Goal: Task Accomplishment & Management: Manage account settings

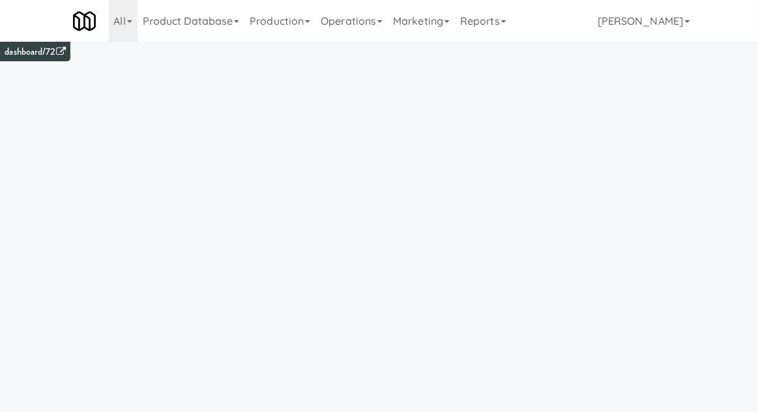
click at [363, 27] on link "Operations" at bounding box center [352, 21] width 72 height 42
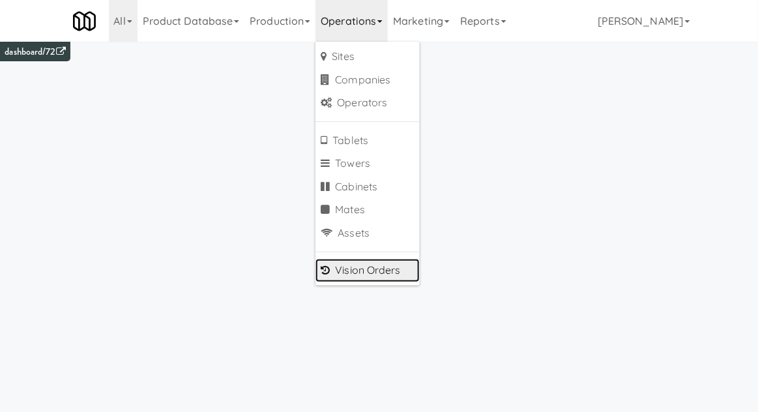
click at [402, 274] on link "Vision Orders" at bounding box center [368, 270] width 104 height 23
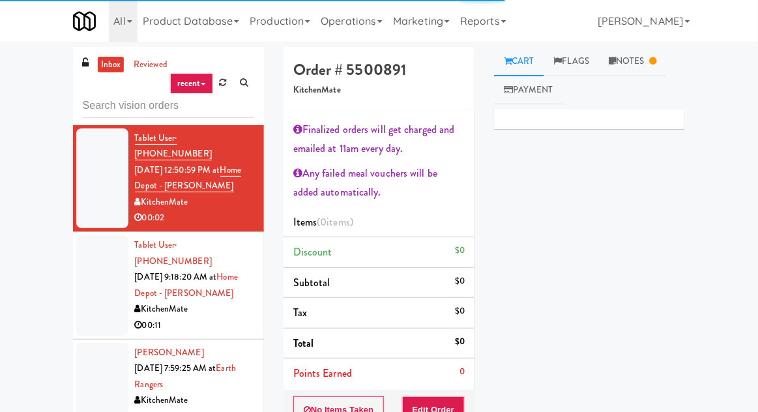
type input "R"
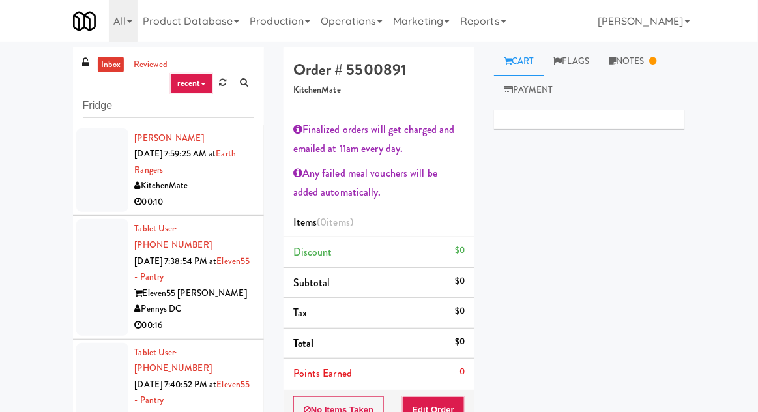
type input "Fridge"
click at [38, 133] on div "inbox reviewed recent all unclear take inventory issue suspicious failed recent…" at bounding box center [379, 305] width 758 height 516
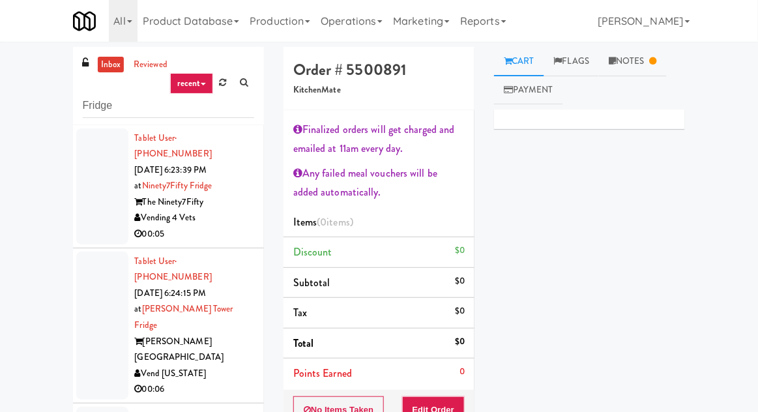
click at [93, 192] on div at bounding box center [102, 186] width 52 height 116
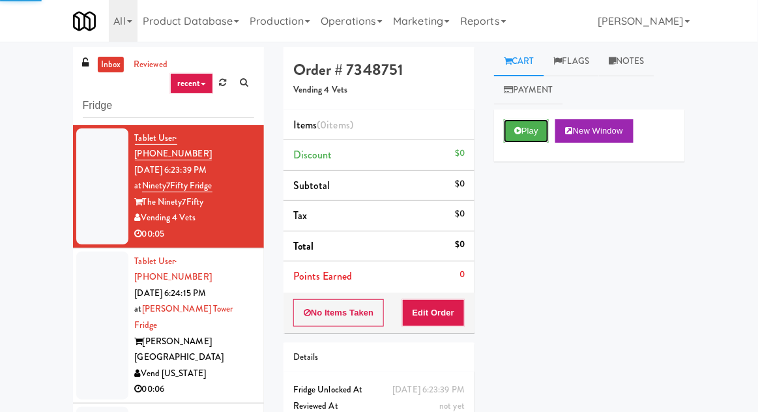
click at [533, 134] on button "Play" at bounding box center [526, 130] width 45 height 23
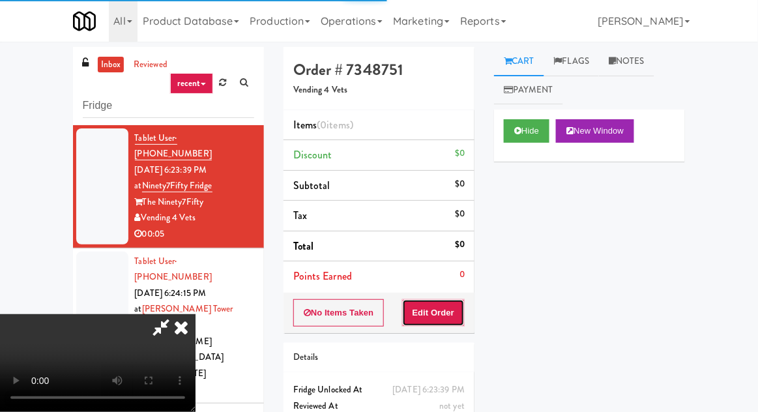
click at [447, 314] on button "Edit Order" at bounding box center [433, 312] width 63 height 27
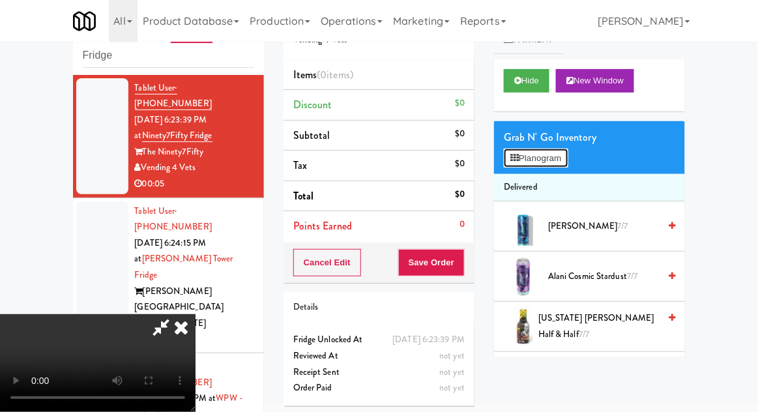
click at [552, 158] on button "Planogram" at bounding box center [536, 159] width 64 height 20
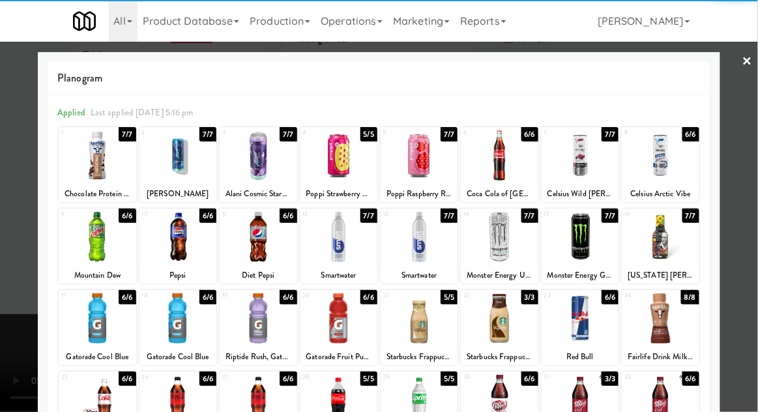
click at [94, 248] on div at bounding box center [97, 237] width 77 height 50
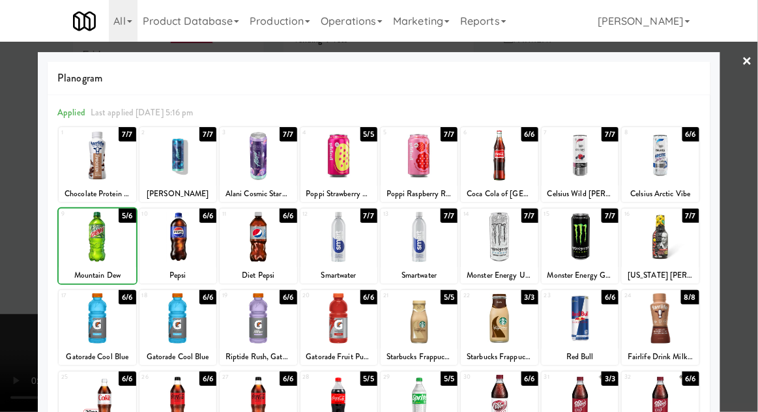
click at [753, 245] on div at bounding box center [379, 206] width 758 height 412
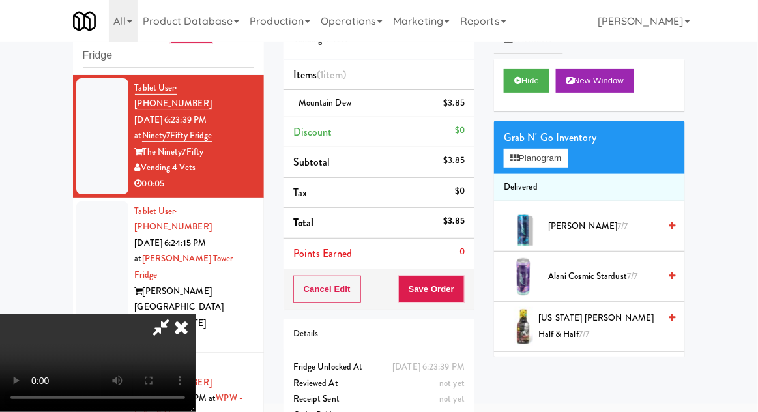
scroll to position [48, 0]
click at [462, 296] on button "Save Order" at bounding box center [431, 289] width 67 height 27
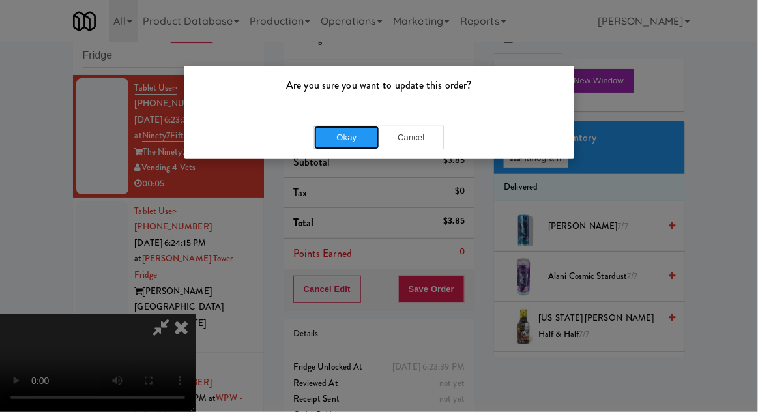
click at [327, 147] on button "Okay" at bounding box center [346, 137] width 65 height 23
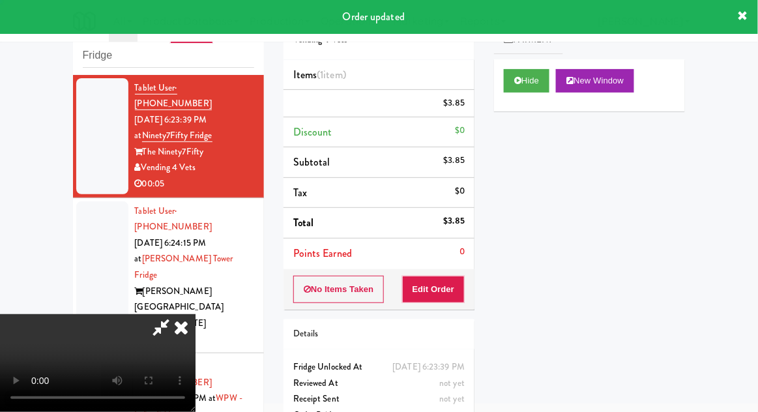
scroll to position [0, 0]
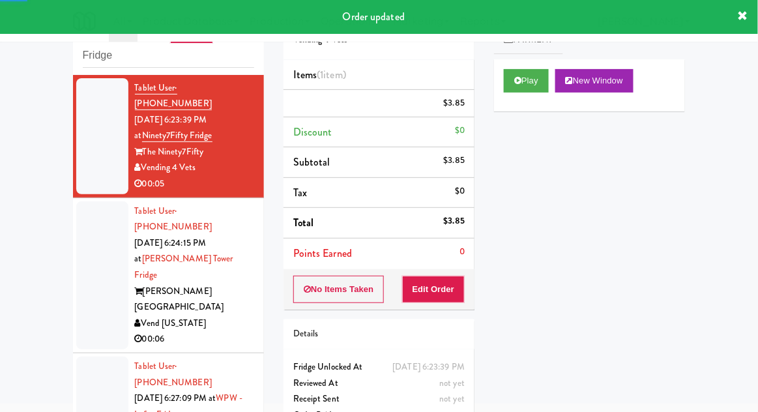
click at [79, 220] on div at bounding box center [102, 275] width 52 height 148
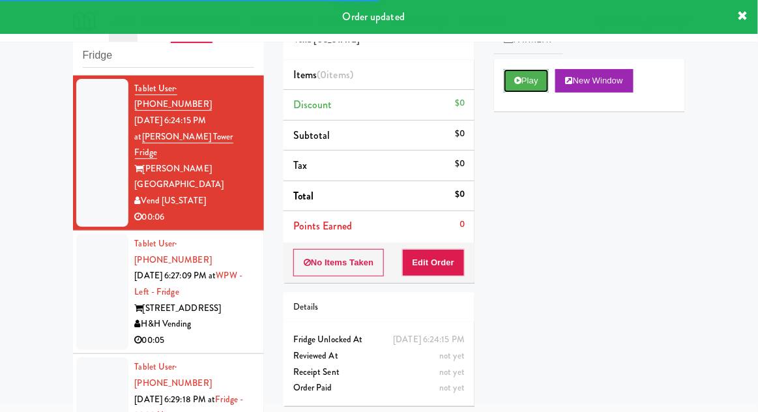
click at [533, 87] on button "Play" at bounding box center [526, 80] width 45 height 23
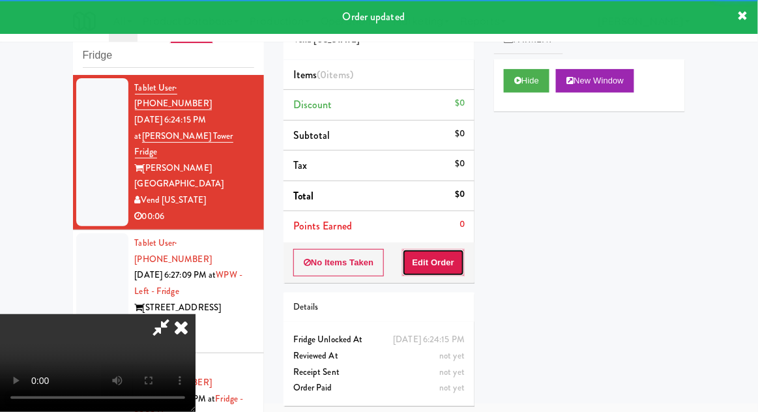
click at [437, 260] on button "Edit Order" at bounding box center [433, 262] width 63 height 27
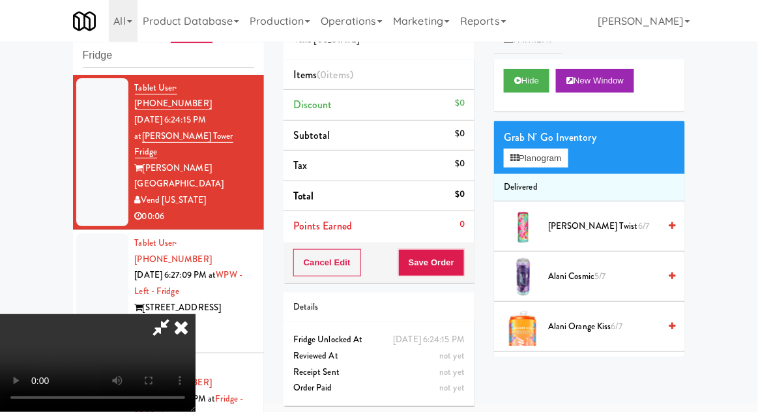
scroll to position [0, 0]
click at [543, 175] on li "Delivered" at bounding box center [589, 187] width 191 height 27
click at [552, 165] on button "Planogram" at bounding box center [536, 159] width 64 height 20
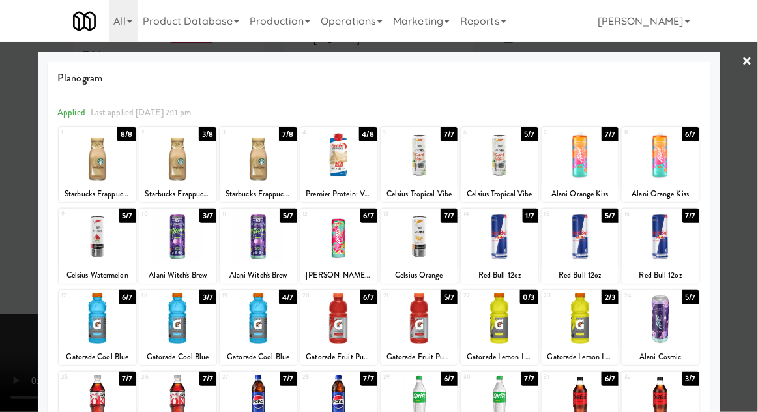
click at [671, 172] on div at bounding box center [660, 155] width 77 height 50
click at [743, 192] on div at bounding box center [379, 206] width 758 height 412
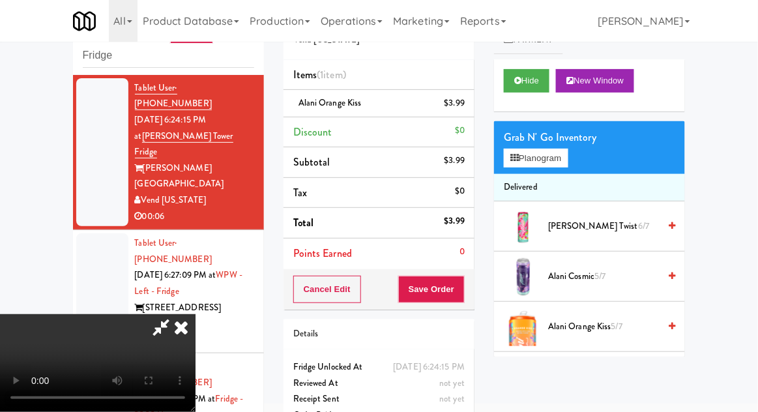
scroll to position [48, 0]
click at [460, 301] on button "Save Order" at bounding box center [431, 289] width 67 height 27
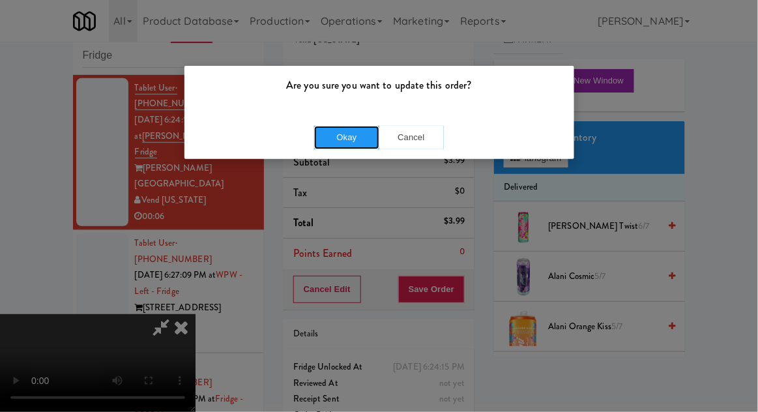
click at [336, 146] on button "Okay" at bounding box center [346, 137] width 65 height 23
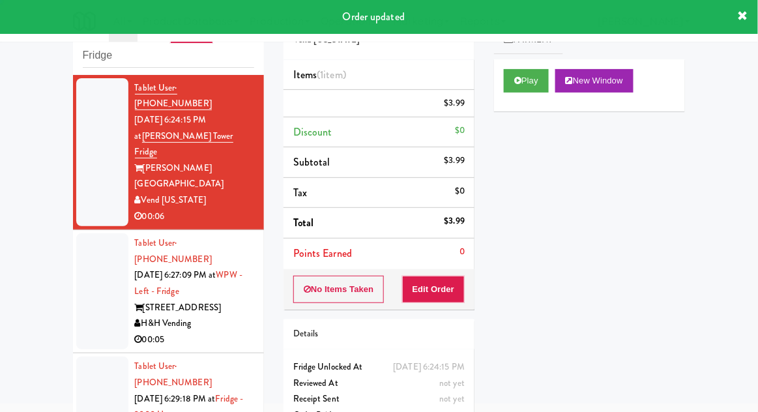
scroll to position [0, 0]
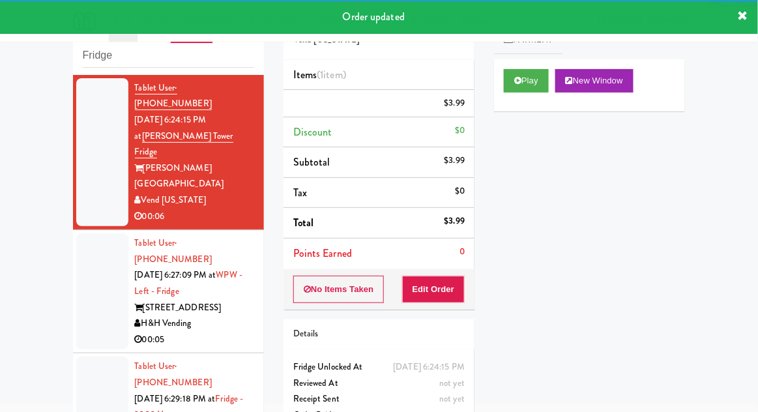
click at [84, 257] on div at bounding box center [102, 291] width 52 height 116
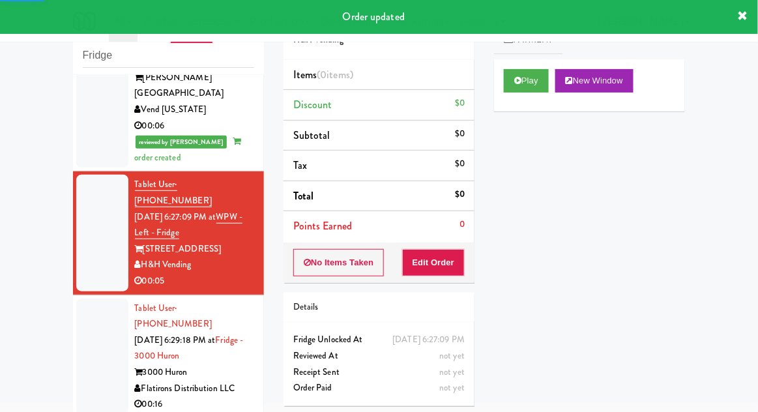
scroll to position [284, 0]
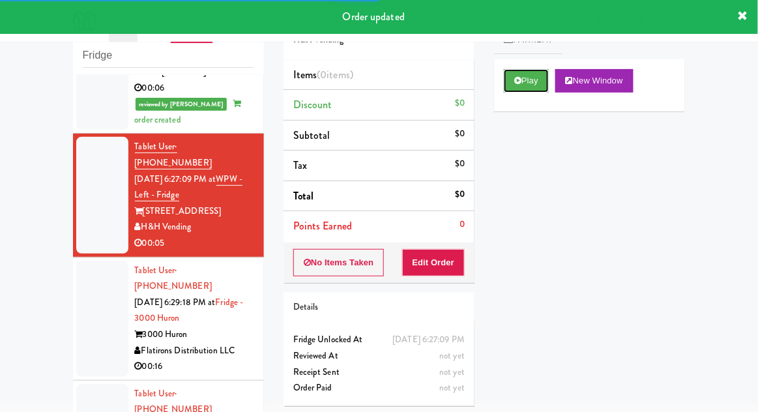
click at [543, 77] on button "Play" at bounding box center [526, 80] width 45 height 23
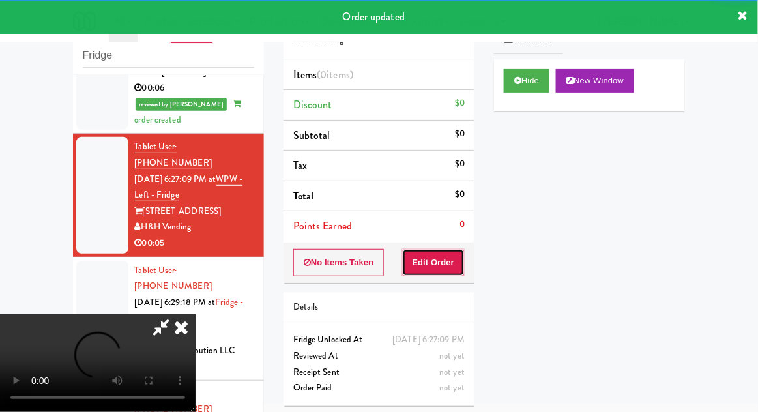
click at [447, 269] on button "Edit Order" at bounding box center [433, 262] width 63 height 27
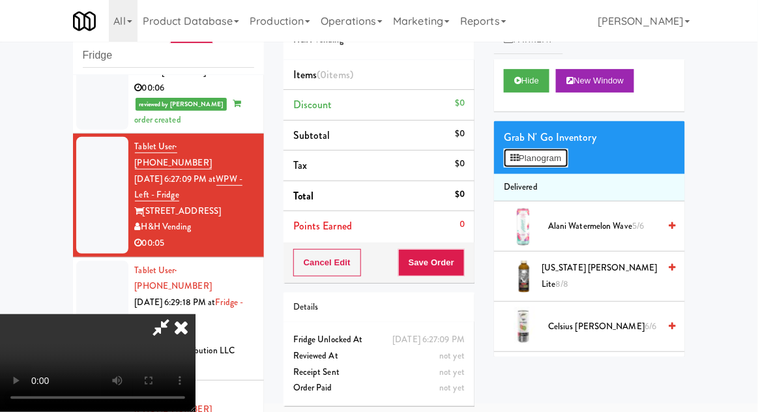
click at [545, 166] on button "Planogram" at bounding box center [536, 159] width 64 height 20
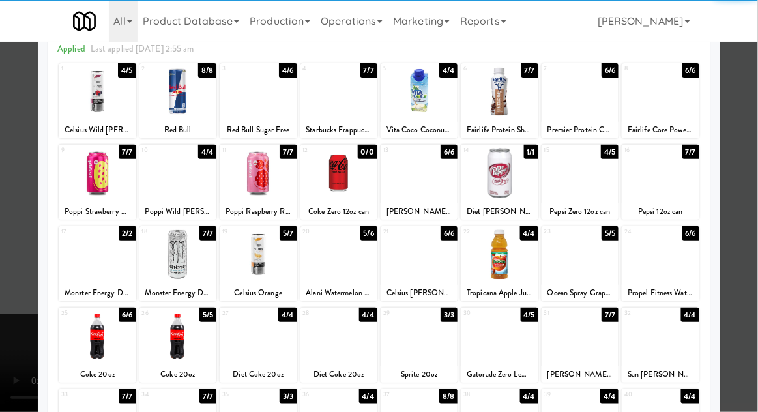
scroll to position [65, 0]
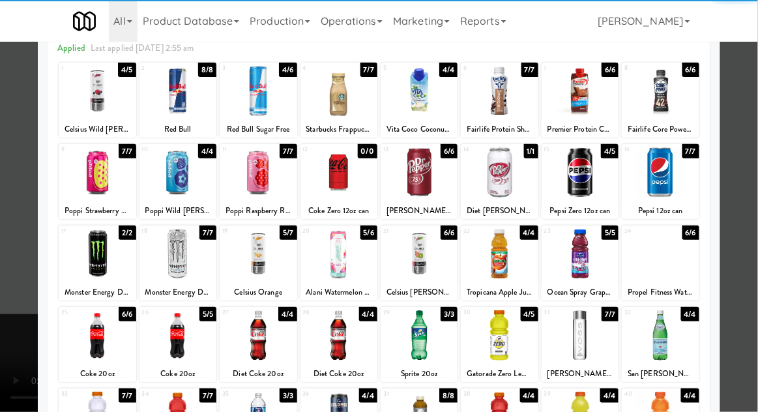
click at [680, 329] on div at bounding box center [660, 335] width 77 height 50
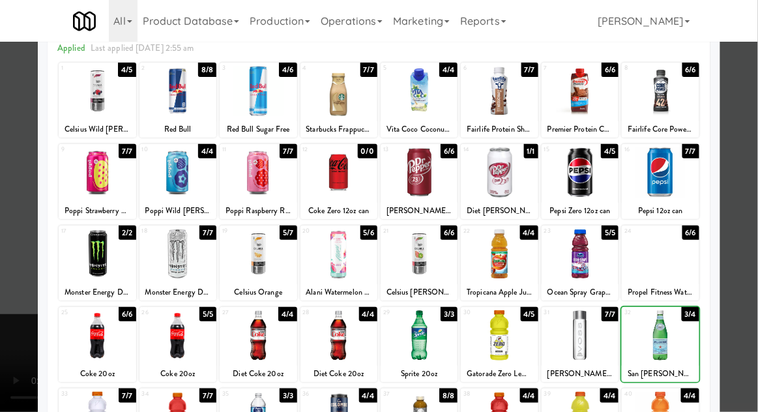
click at [753, 315] on div at bounding box center [379, 206] width 758 height 412
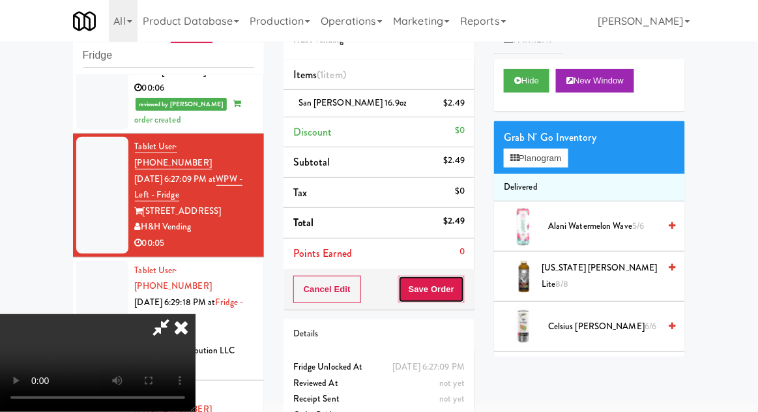
click at [459, 297] on button "Save Order" at bounding box center [431, 289] width 67 height 27
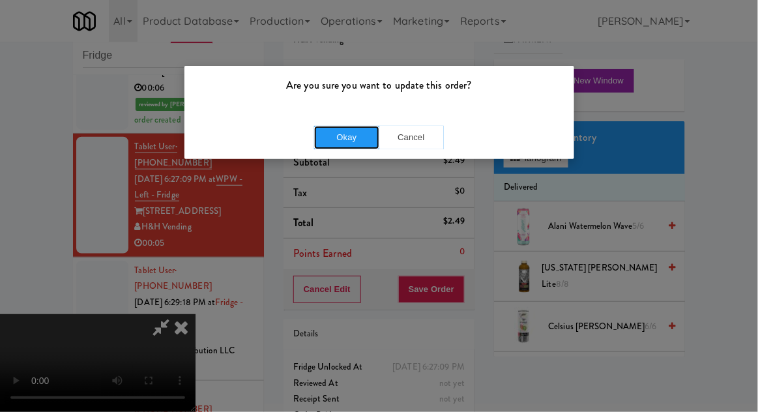
click at [336, 145] on button "Okay" at bounding box center [346, 137] width 65 height 23
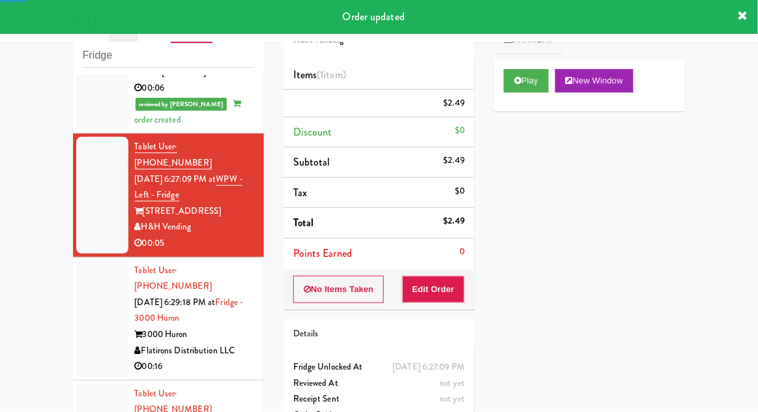
click at [76, 273] on div at bounding box center [102, 319] width 52 height 116
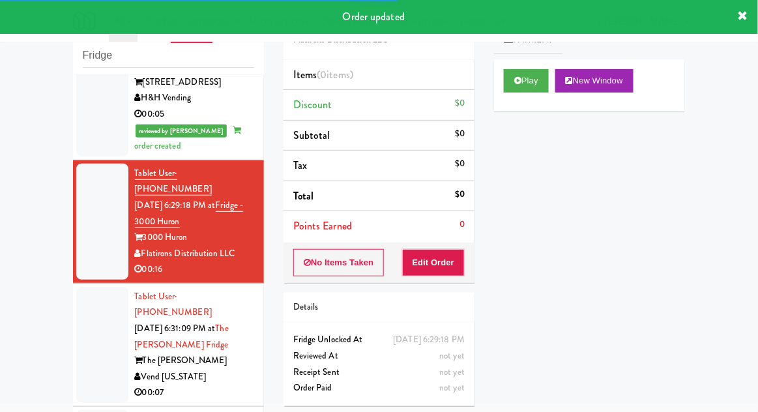
scroll to position [418, 0]
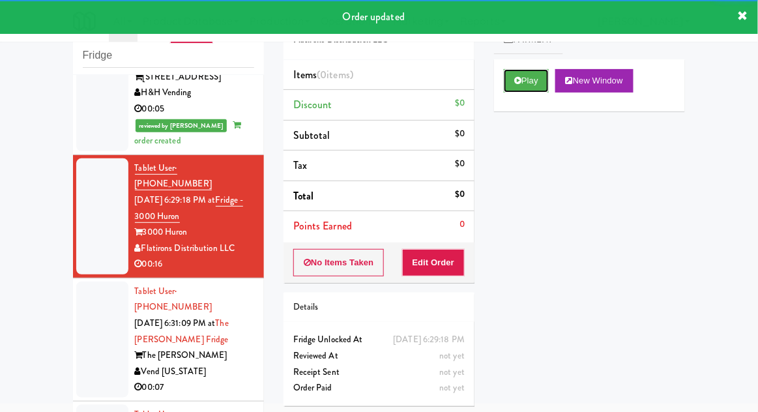
click at [529, 89] on button "Play" at bounding box center [526, 80] width 45 height 23
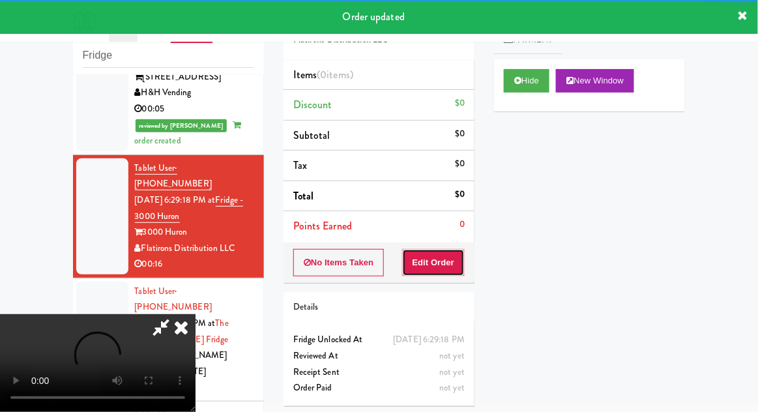
click at [447, 274] on button "Edit Order" at bounding box center [433, 262] width 63 height 27
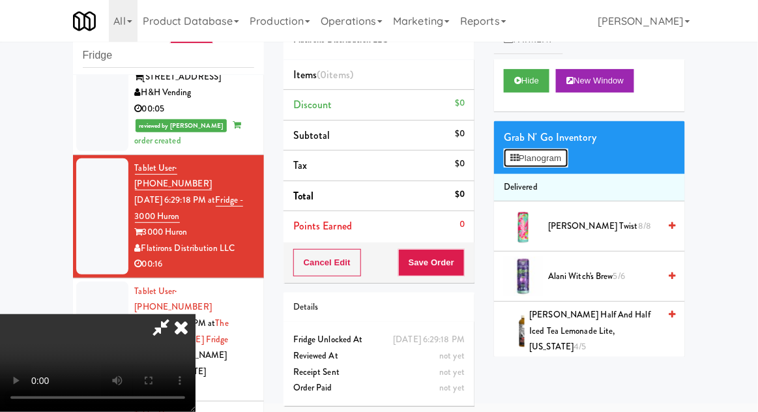
click at [538, 155] on button "Planogram" at bounding box center [536, 159] width 64 height 20
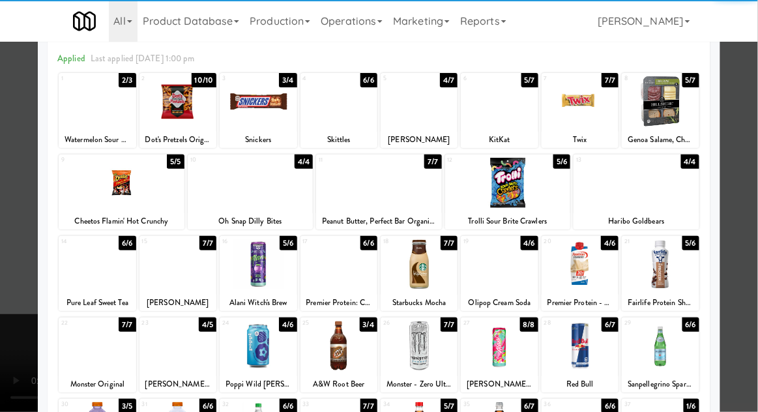
scroll to position [56, 0]
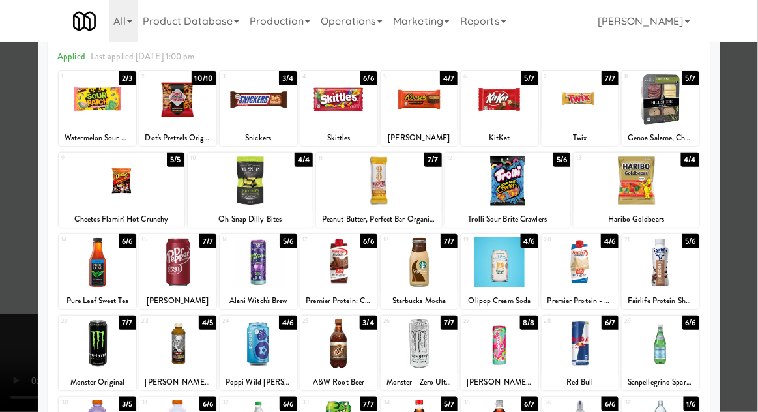
click at [437, 353] on div at bounding box center [419, 344] width 77 height 50
click at [754, 275] on div at bounding box center [379, 206] width 758 height 412
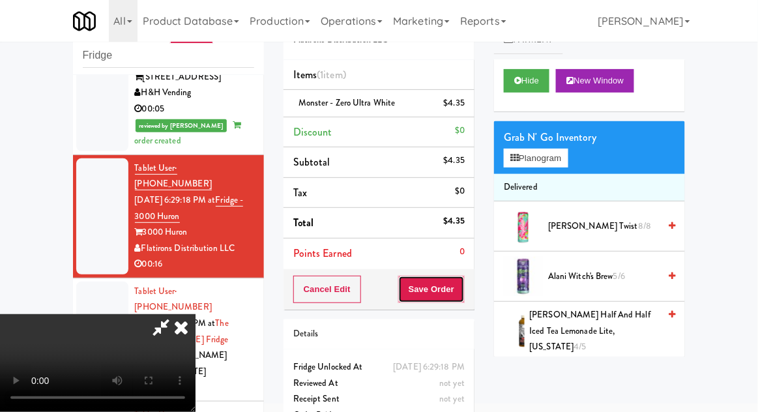
click at [464, 298] on button "Save Order" at bounding box center [431, 289] width 67 height 27
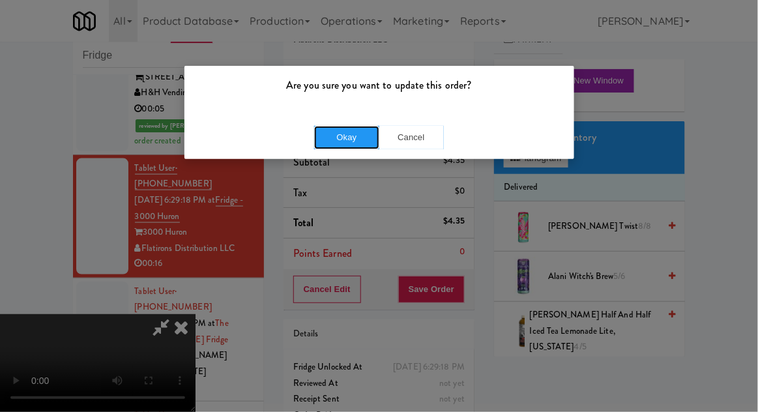
click at [329, 137] on button "Okay" at bounding box center [346, 137] width 65 height 23
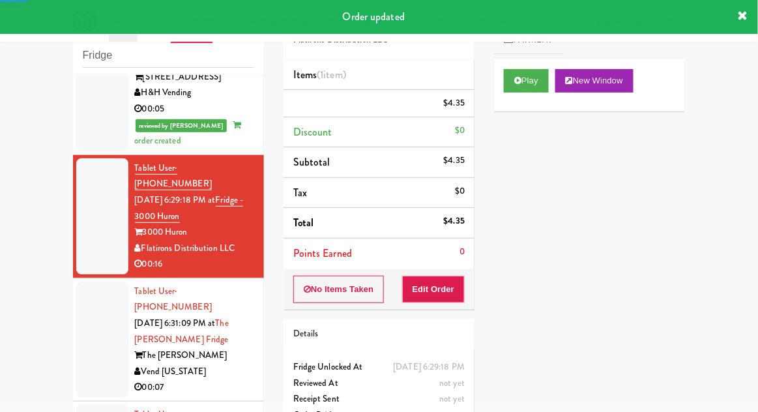
click at [76, 278] on li "Tablet User · (832) 331-9290 [DATE] 6:31:09 PM at The [PERSON_NAME] Fridge The …" at bounding box center [168, 339] width 191 height 123
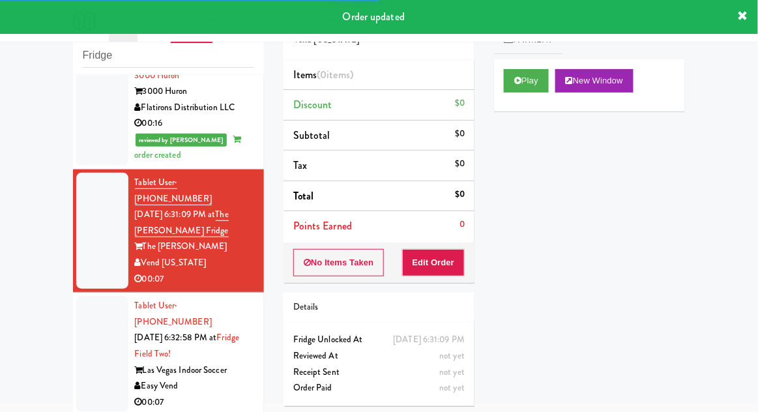
scroll to position [559, 0]
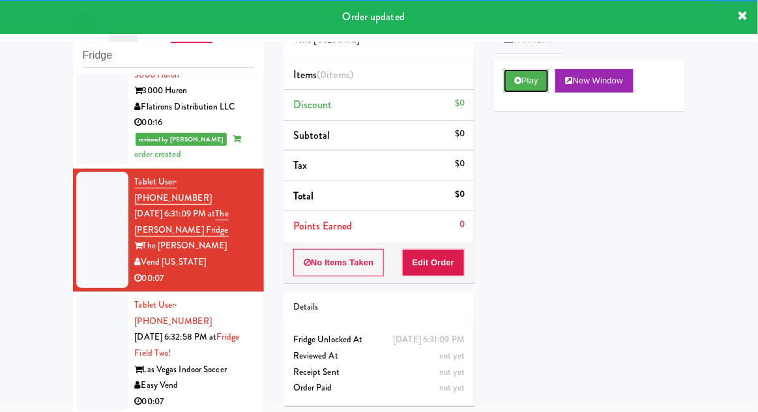
click at [533, 80] on button "Play" at bounding box center [526, 80] width 45 height 23
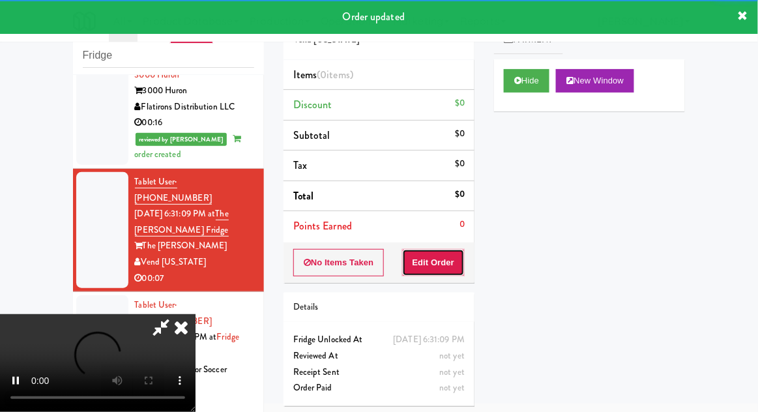
click at [442, 262] on button "Edit Order" at bounding box center [433, 262] width 63 height 27
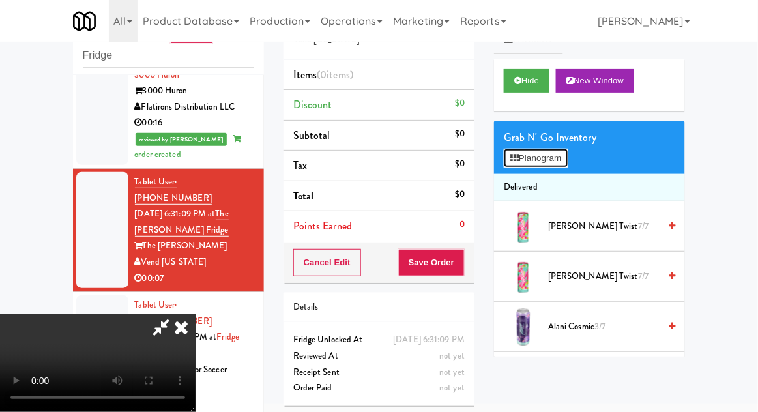
click at [561, 150] on button "Planogram" at bounding box center [536, 159] width 64 height 20
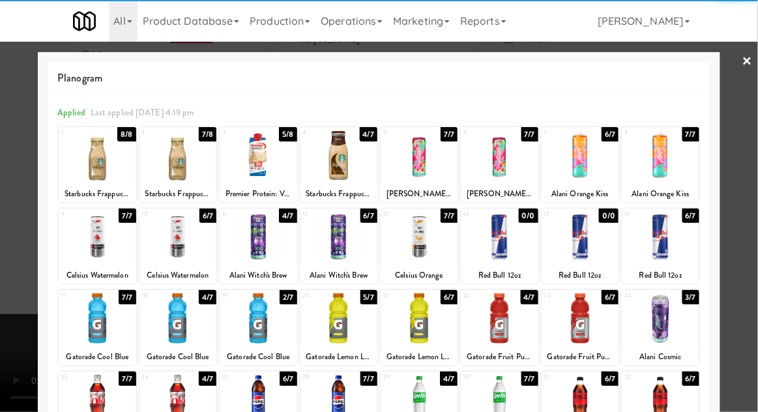
click at [251, 326] on div at bounding box center [258, 318] width 77 height 50
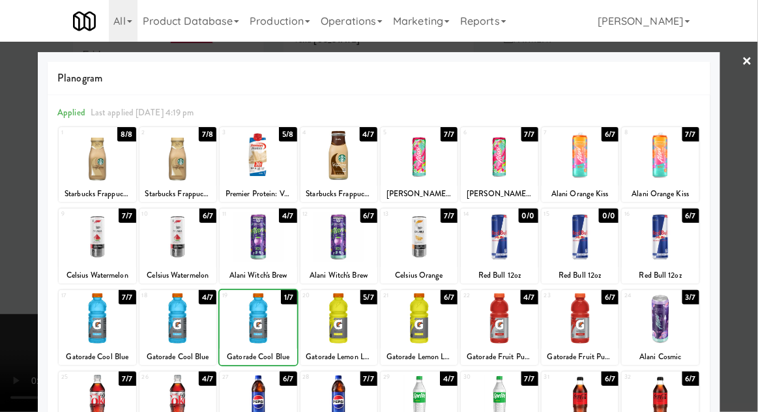
click at [740, 266] on div at bounding box center [379, 206] width 758 height 412
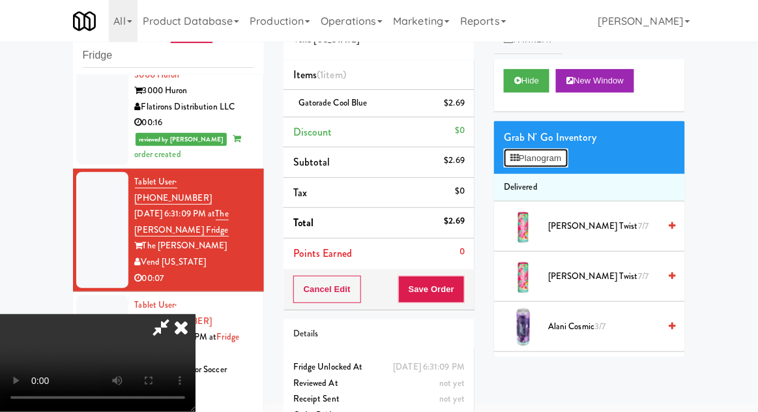
click at [545, 158] on button "Planogram" at bounding box center [536, 159] width 64 height 20
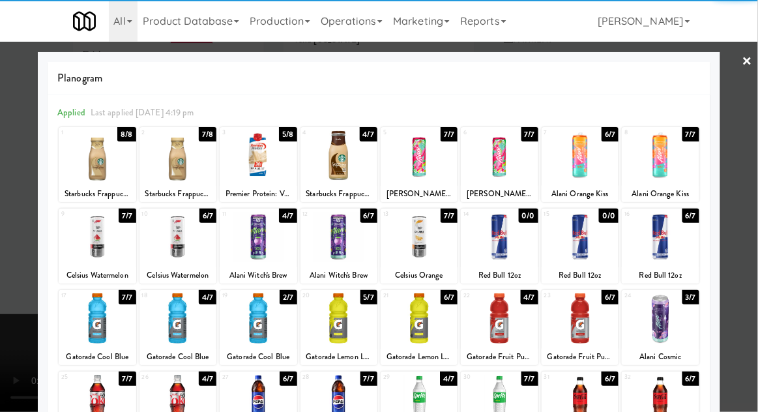
click at [251, 332] on div at bounding box center [258, 318] width 77 height 50
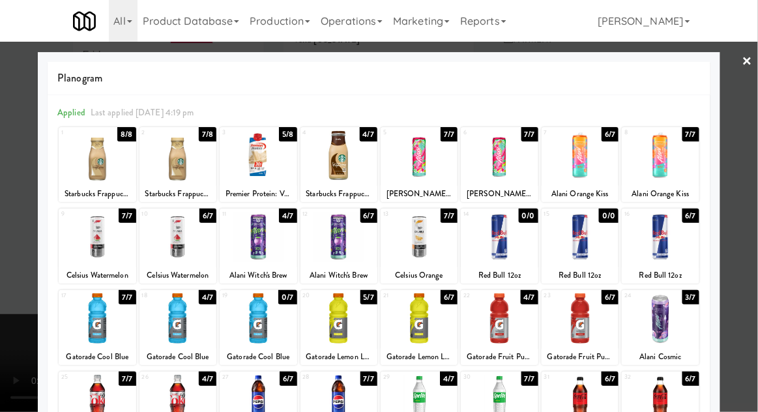
click at [749, 220] on div at bounding box center [379, 206] width 758 height 412
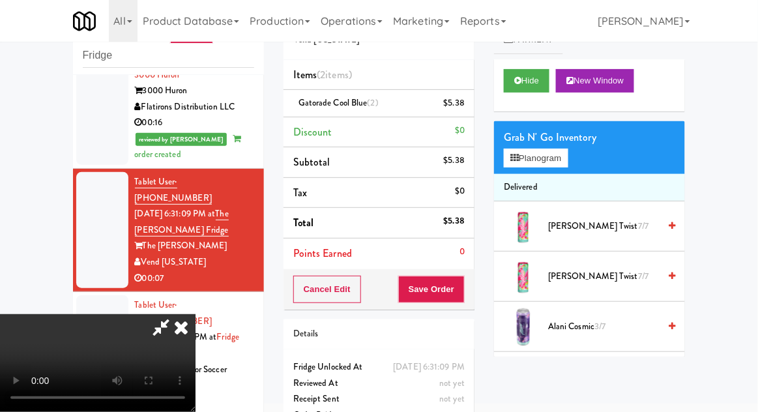
click at [445, 106] on div "$5.38" at bounding box center [455, 103] width 22 height 16
click at [466, 107] on icon at bounding box center [466, 108] width 7 height 8
click at [530, 149] on button "Planogram" at bounding box center [536, 159] width 64 height 20
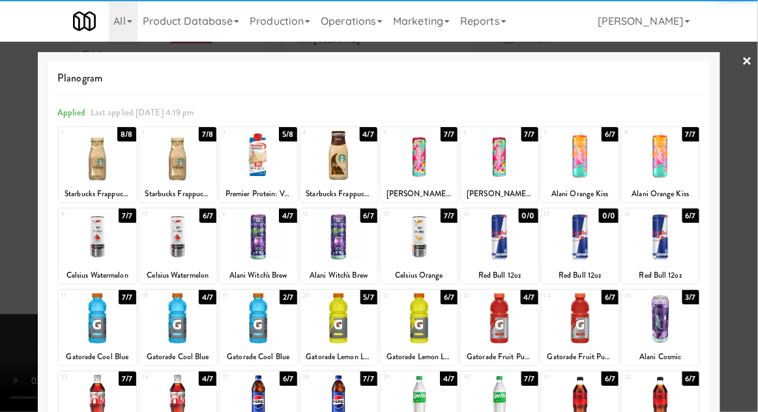
click at [175, 325] on div at bounding box center [178, 318] width 77 height 50
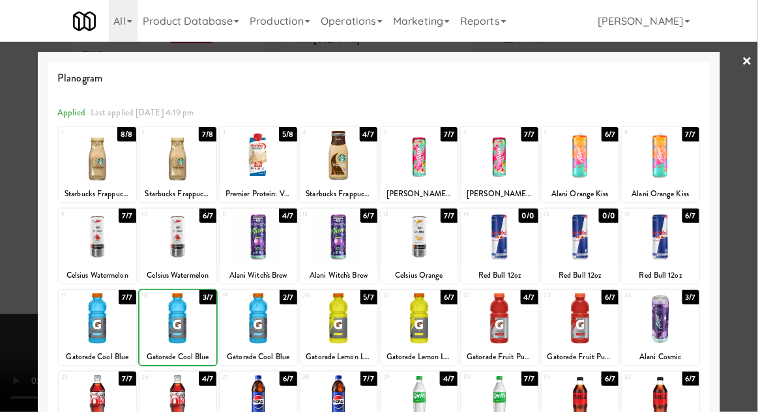
click at [747, 297] on div at bounding box center [379, 206] width 758 height 412
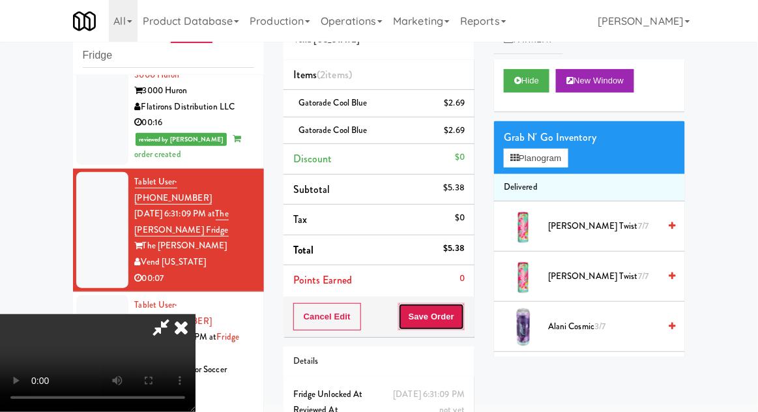
click at [463, 310] on button "Save Order" at bounding box center [431, 316] width 67 height 27
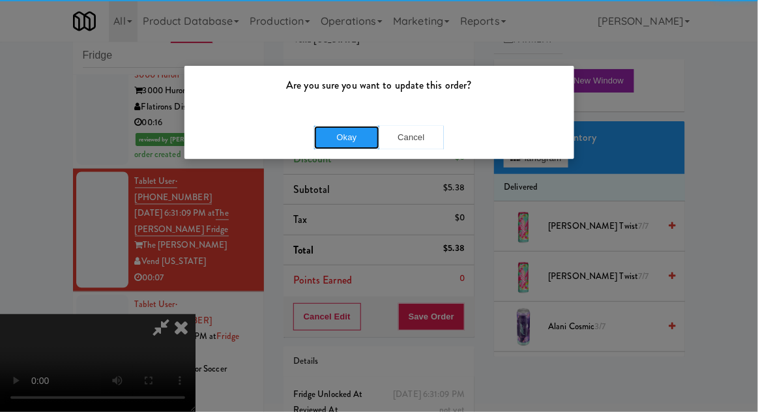
click at [336, 140] on button "Okay" at bounding box center [346, 137] width 65 height 23
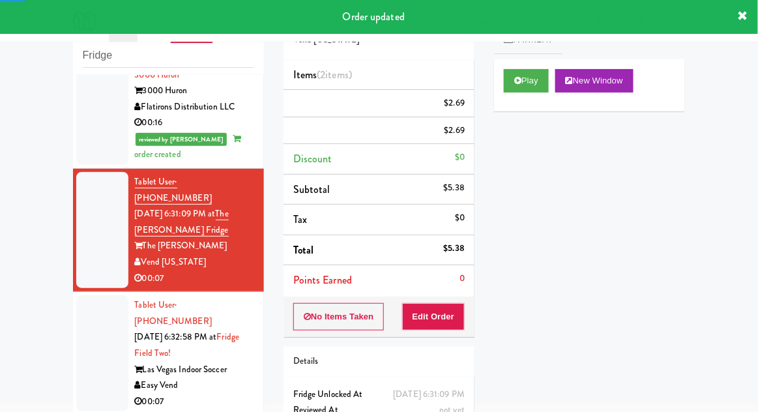
click at [91, 295] on div at bounding box center [102, 353] width 52 height 116
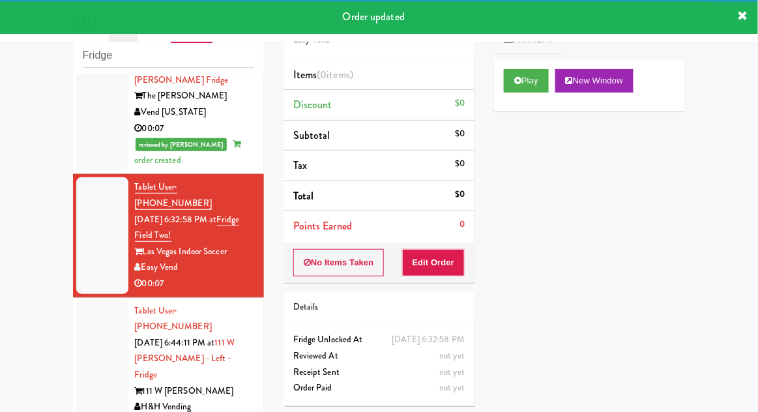
scroll to position [708, 0]
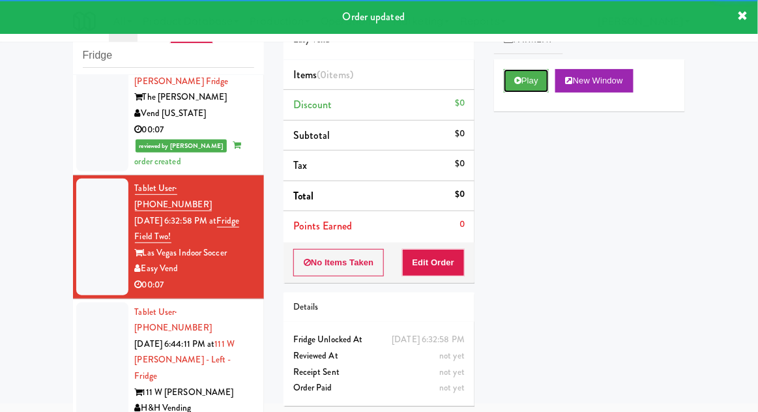
click at [531, 87] on button "Play" at bounding box center [526, 80] width 45 height 23
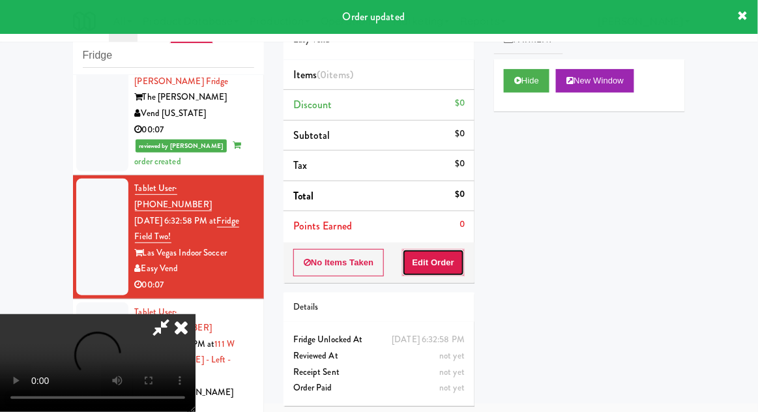
click at [456, 265] on button "Edit Order" at bounding box center [433, 262] width 63 height 27
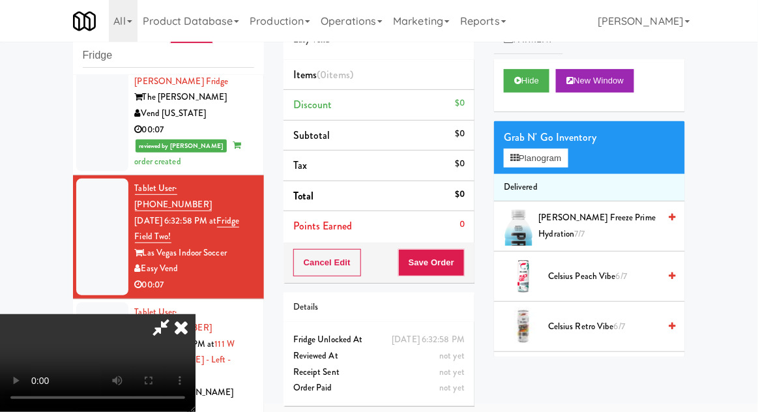
scroll to position [0, 0]
click at [543, 152] on button "Planogram" at bounding box center [536, 159] width 64 height 20
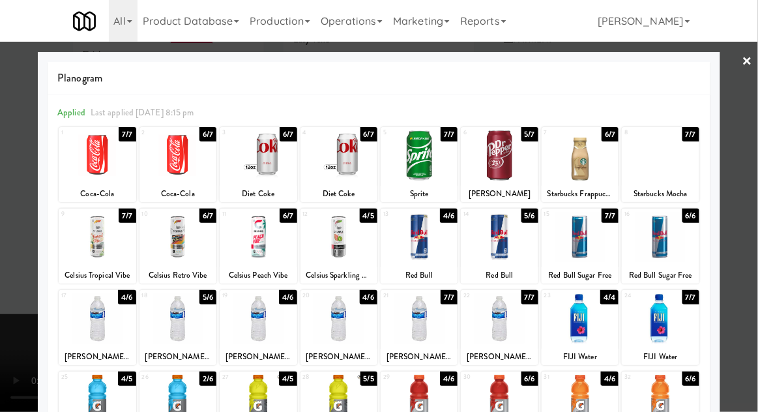
click at [324, 319] on div at bounding box center [339, 318] width 77 height 50
click at [1, 303] on div at bounding box center [379, 206] width 758 height 412
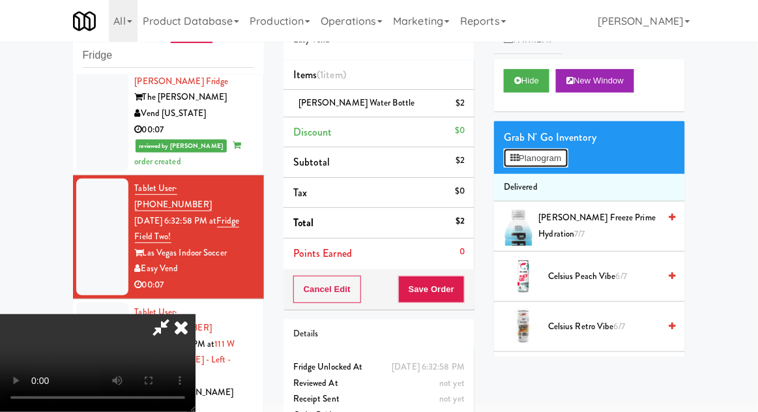
click at [549, 164] on button "Planogram" at bounding box center [536, 159] width 64 height 20
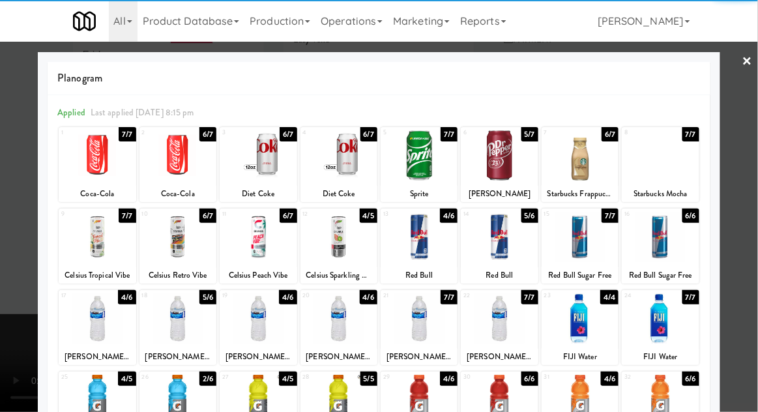
click at [326, 329] on div at bounding box center [339, 318] width 77 height 50
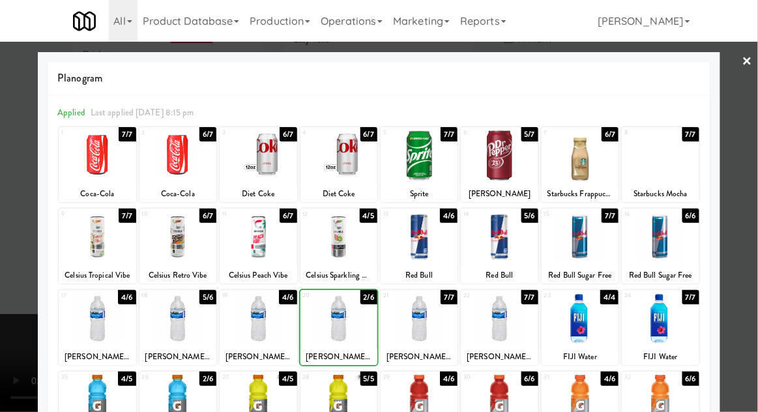
click at [753, 242] on div at bounding box center [379, 206] width 758 height 412
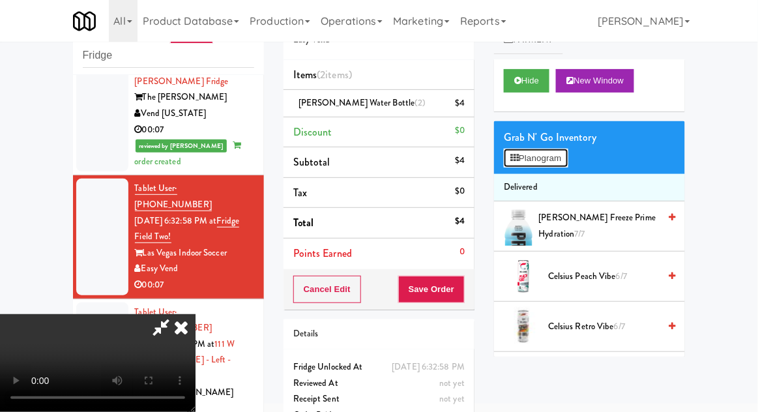
click at [547, 161] on button "Planogram" at bounding box center [536, 159] width 64 height 20
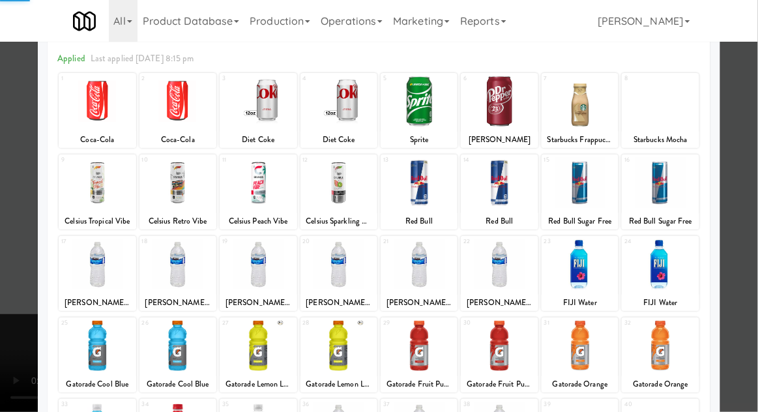
scroll to position [67, 0]
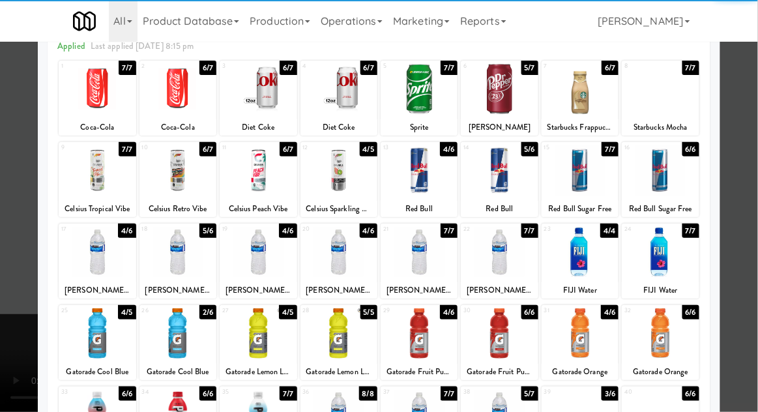
click at [250, 338] on div at bounding box center [258, 333] width 77 height 50
click at [755, 252] on div at bounding box center [379, 206] width 758 height 412
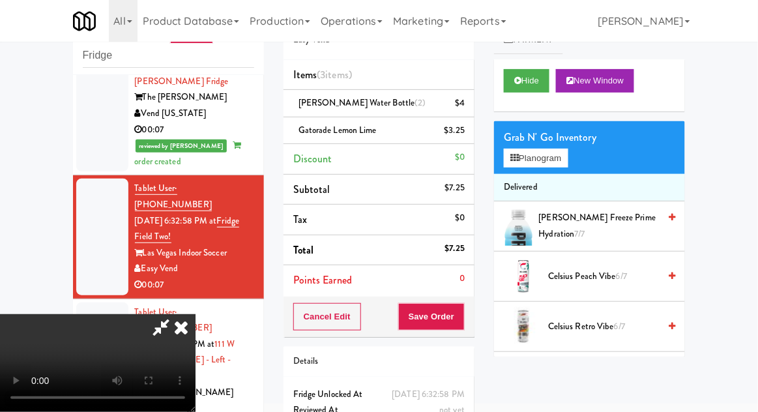
scroll to position [48, 0]
click at [462, 314] on button "Save Order" at bounding box center [431, 316] width 67 height 27
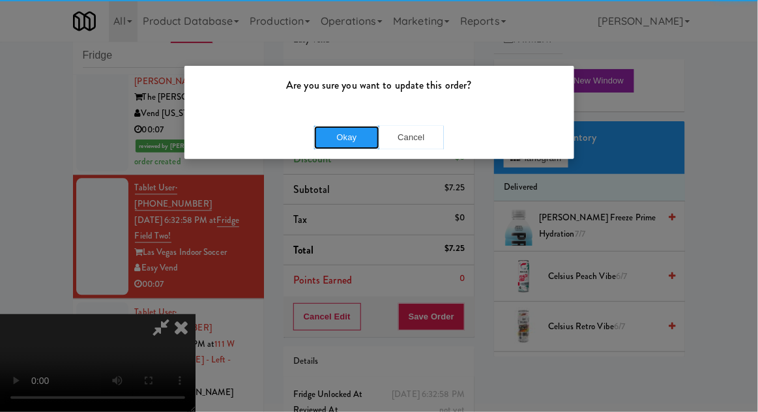
click at [332, 146] on button "Okay" at bounding box center [346, 137] width 65 height 23
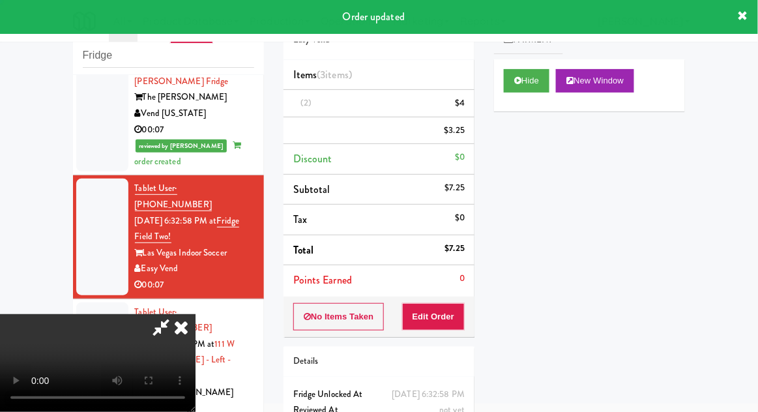
scroll to position [0, 0]
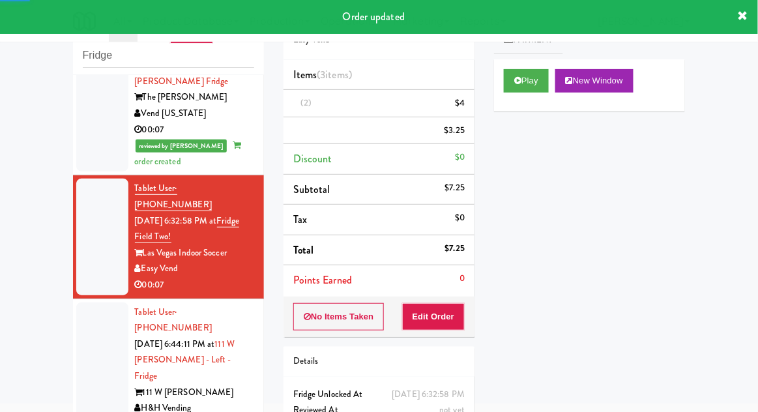
click at [75, 299] on li "Tablet User · (217) 305-1977 [DATE] 6:44:11 PM at [GEOGRAPHIC_DATA][PERSON_NAME…" at bounding box center [168, 369] width 191 height 140
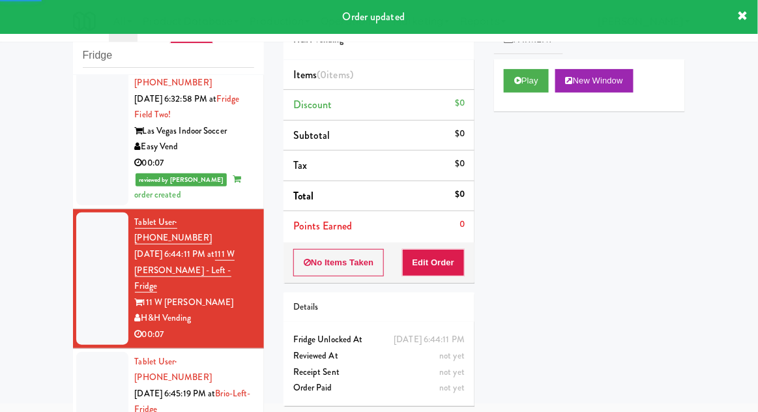
scroll to position [839, 0]
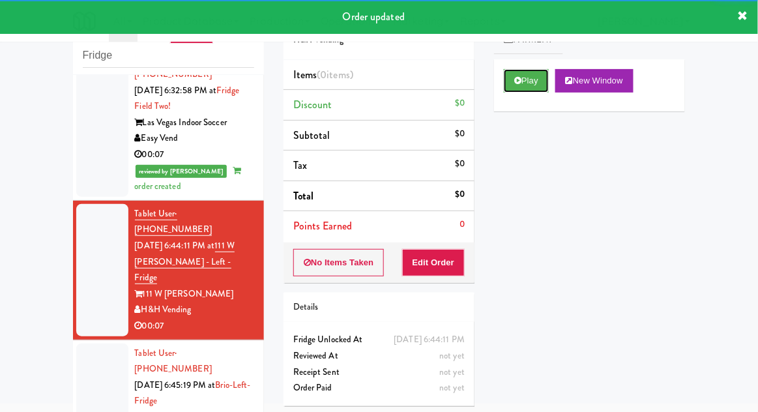
click at [535, 83] on button "Play" at bounding box center [526, 80] width 45 height 23
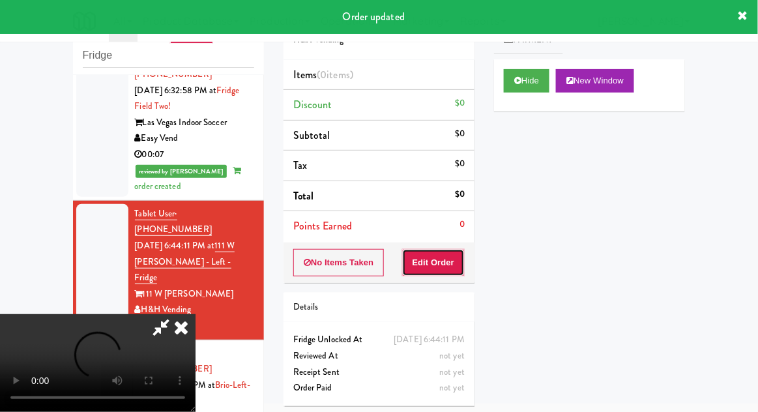
click at [458, 259] on button "Edit Order" at bounding box center [433, 262] width 63 height 27
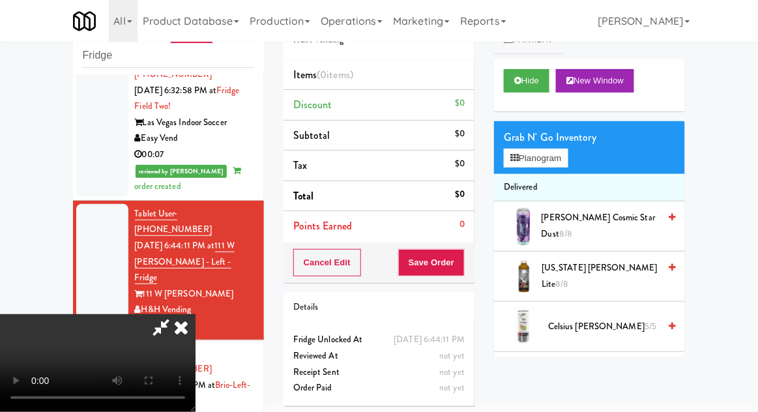
scroll to position [0, 0]
click at [554, 174] on li "Delivered" at bounding box center [589, 187] width 191 height 27
click at [548, 166] on button "Planogram" at bounding box center [536, 159] width 64 height 20
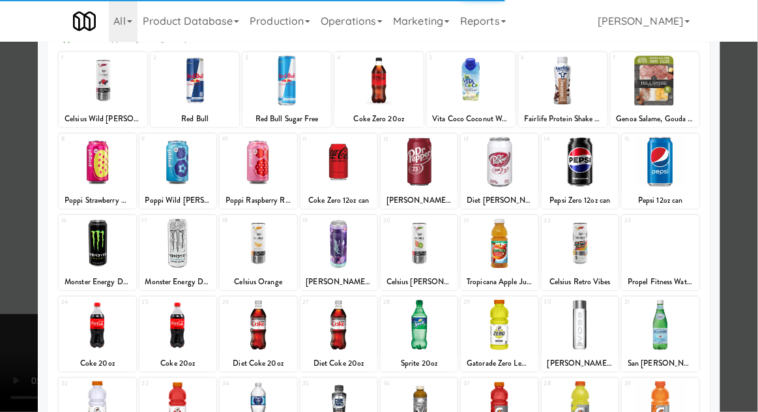
scroll to position [76, 0]
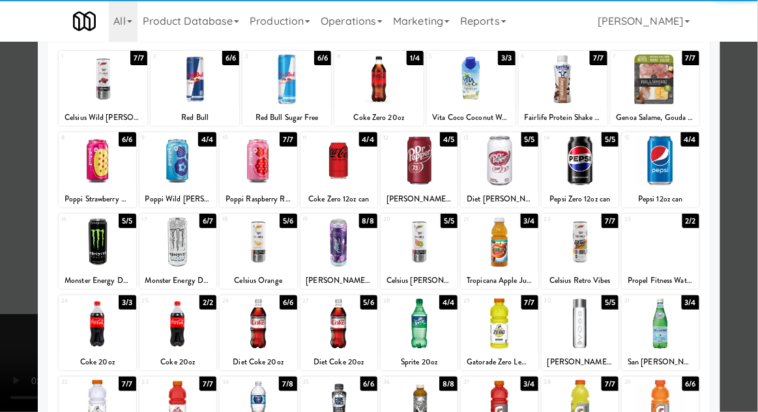
click at [673, 253] on div at bounding box center [660, 242] width 77 height 50
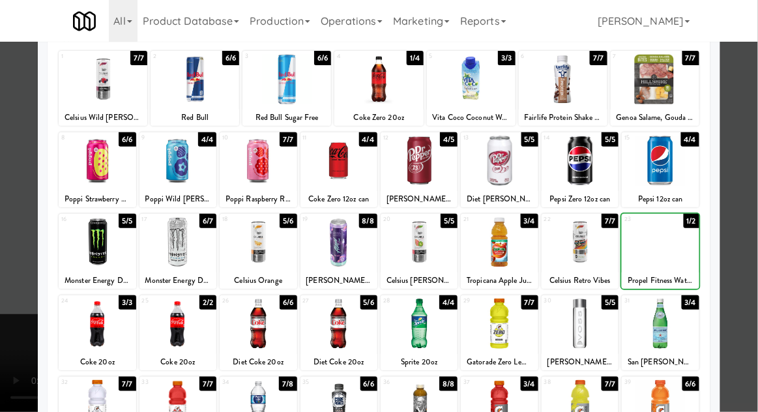
click at [743, 258] on div at bounding box center [379, 206] width 758 height 412
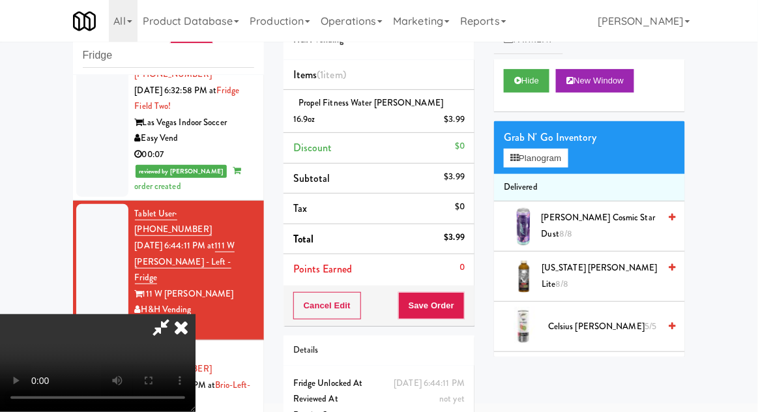
scroll to position [48, 0]
click at [462, 299] on button "Save Order" at bounding box center [431, 305] width 67 height 27
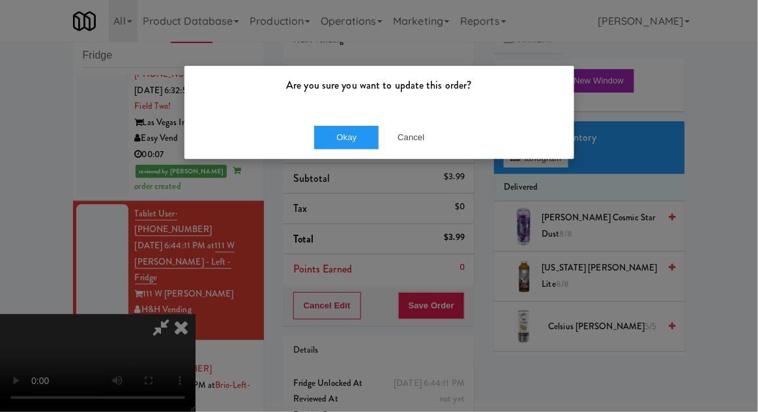
click at [304, 138] on div "Okay Cancel" at bounding box center [380, 137] width 390 height 44
click at [317, 141] on button "Okay" at bounding box center [346, 137] width 65 height 23
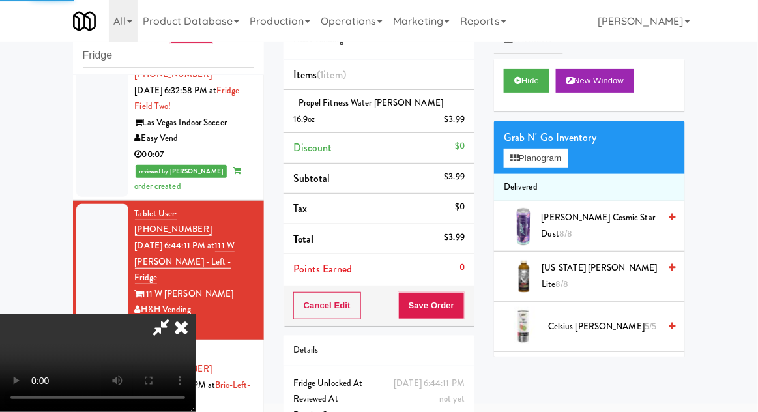
scroll to position [0, 0]
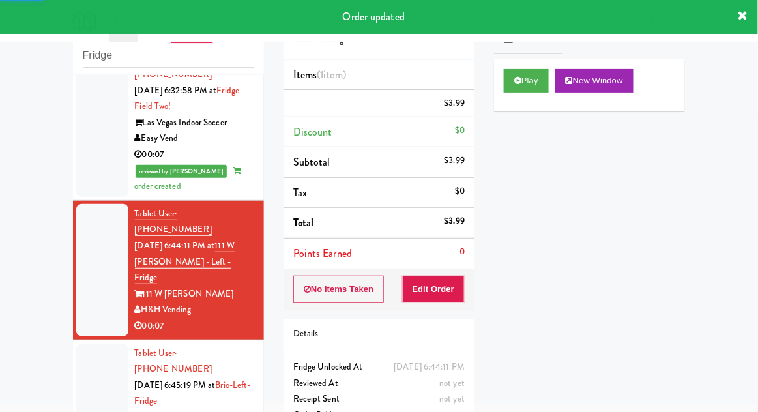
click at [89, 344] on div at bounding box center [102, 402] width 52 height 116
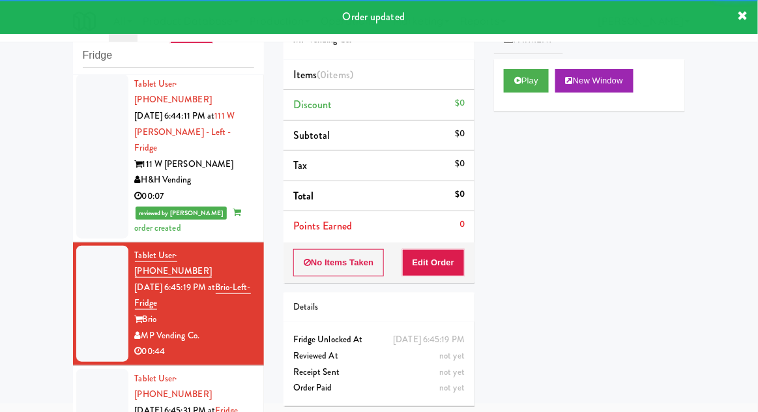
scroll to position [969, 0]
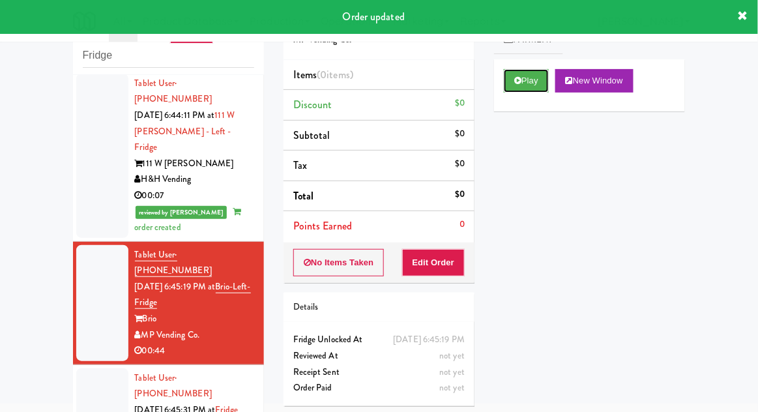
click at [531, 91] on button "Play" at bounding box center [526, 80] width 45 height 23
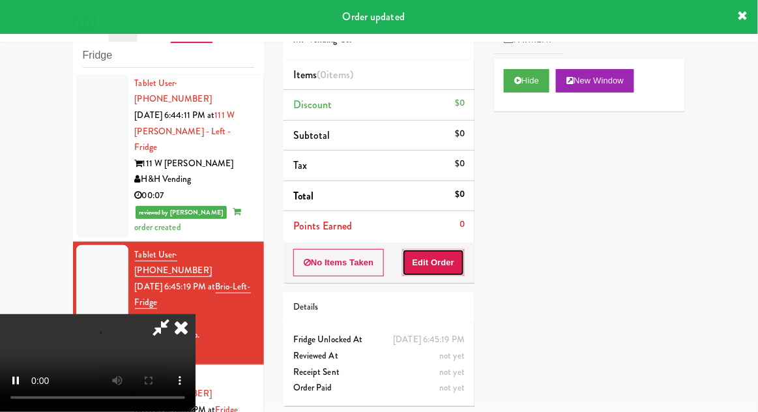
click at [451, 274] on button "Edit Order" at bounding box center [433, 262] width 63 height 27
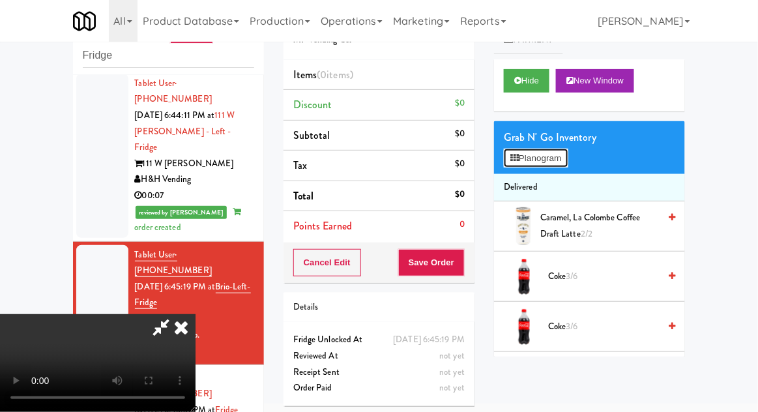
click at [559, 166] on button "Planogram" at bounding box center [536, 159] width 64 height 20
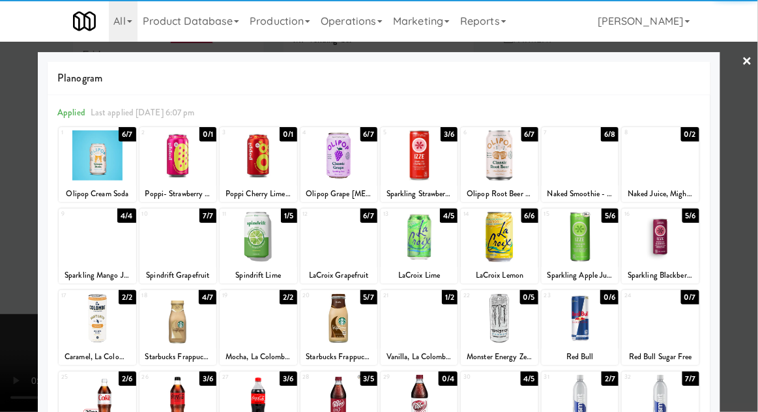
click at [601, 258] on div at bounding box center [580, 237] width 77 height 50
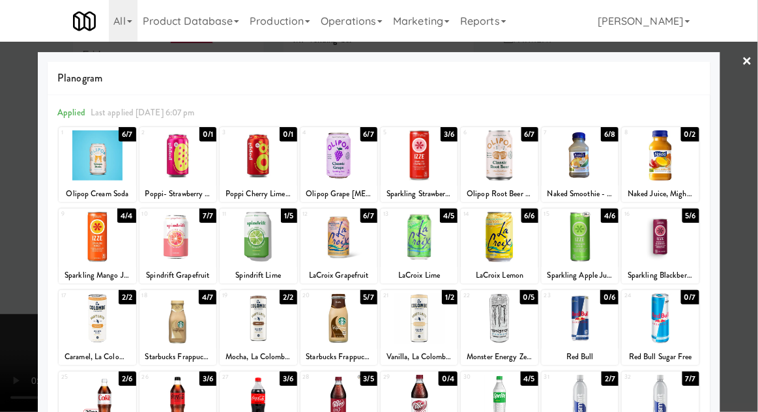
click at [9, 322] on div at bounding box center [379, 206] width 758 height 412
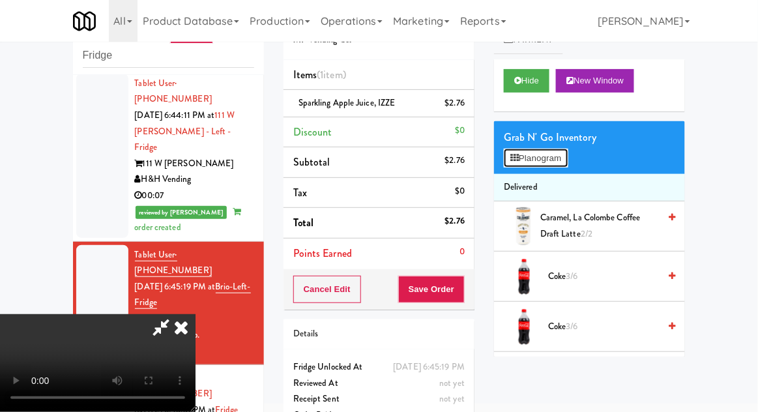
click at [533, 164] on button "Planogram" at bounding box center [536, 159] width 64 height 20
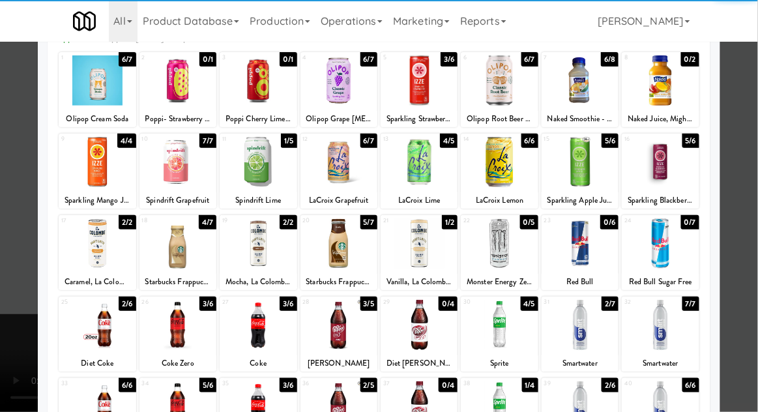
scroll to position [77, 0]
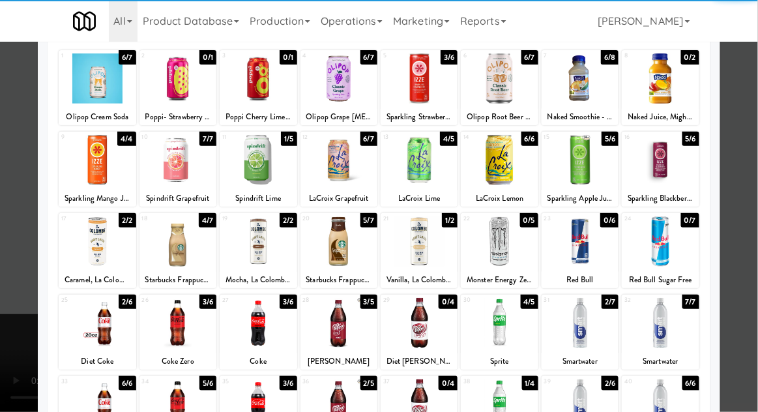
click at [520, 330] on div at bounding box center [499, 323] width 77 height 50
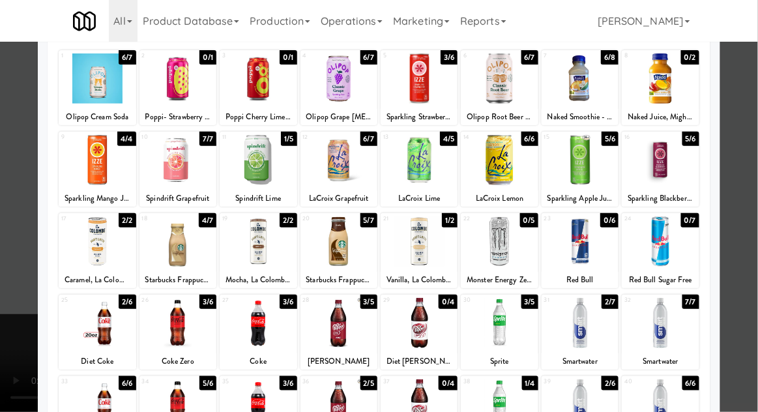
click at [8, 312] on div at bounding box center [379, 206] width 758 height 412
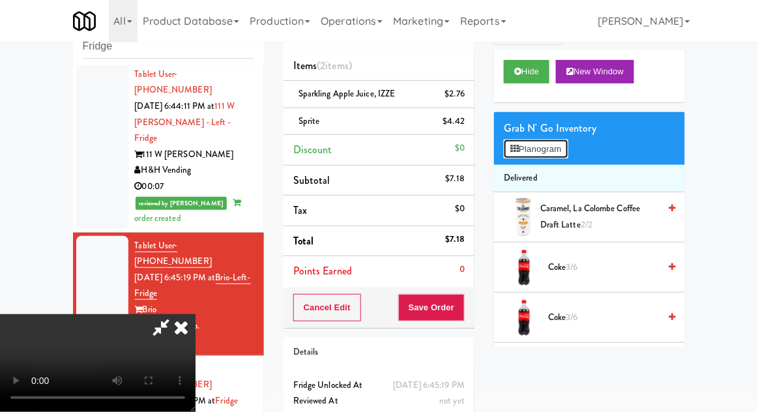
click at [560, 149] on button "Planogram" at bounding box center [536, 150] width 64 height 20
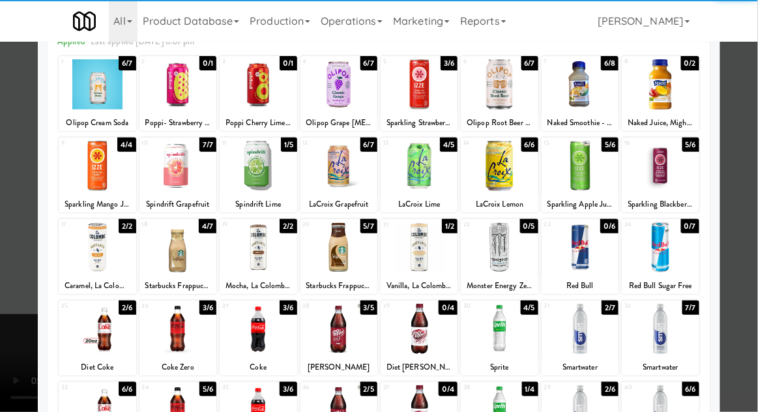
scroll to position [74, 0]
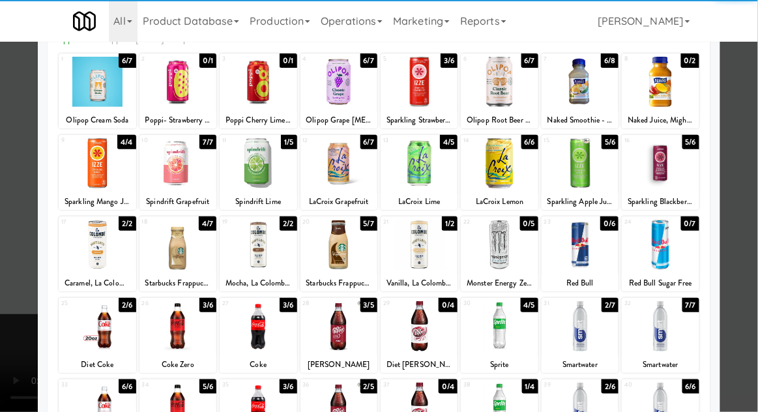
click at [511, 404] on div at bounding box center [499, 408] width 77 height 50
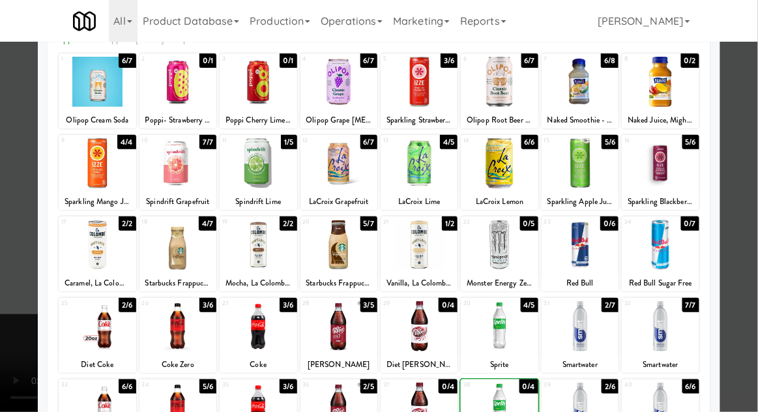
click at [1, 318] on div at bounding box center [379, 206] width 758 height 412
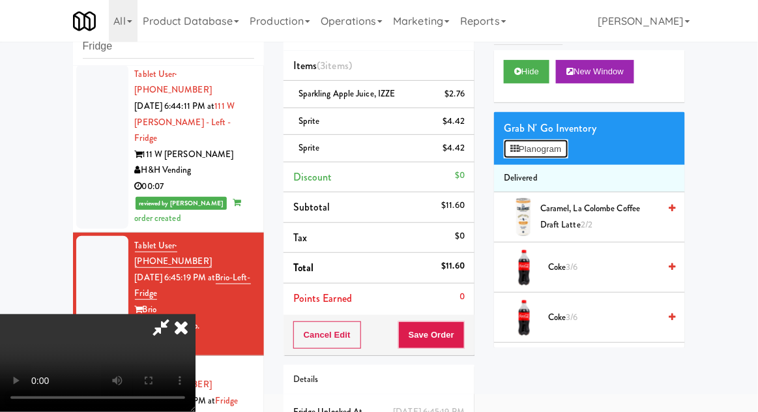
click at [567, 157] on button "Planogram" at bounding box center [536, 150] width 64 height 20
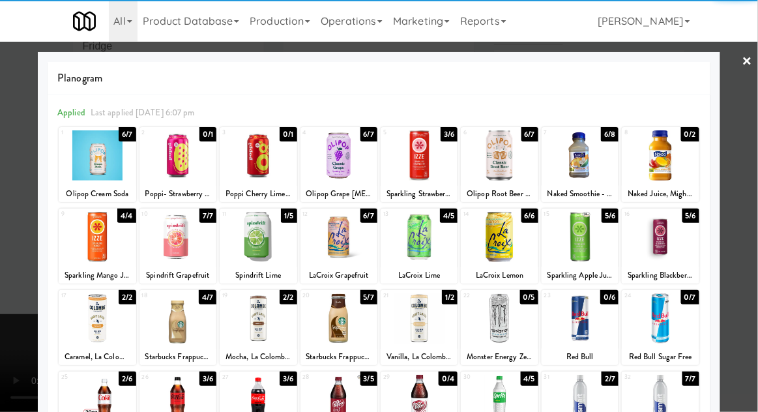
click at [591, 248] on div at bounding box center [580, 237] width 77 height 50
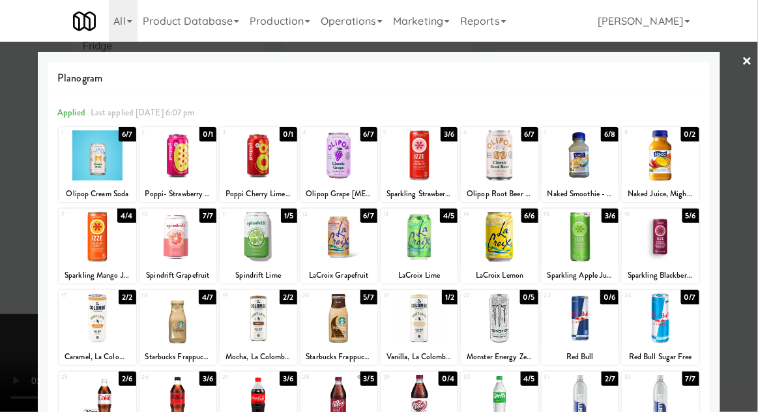
click at [751, 239] on div at bounding box center [379, 206] width 758 height 412
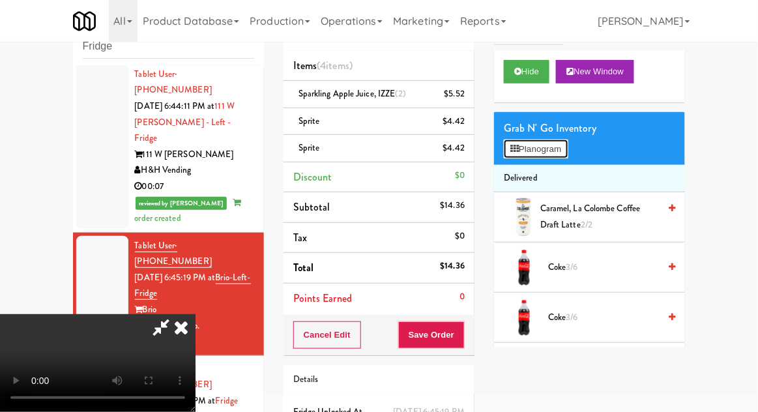
click at [548, 155] on button "Planogram" at bounding box center [536, 150] width 64 height 20
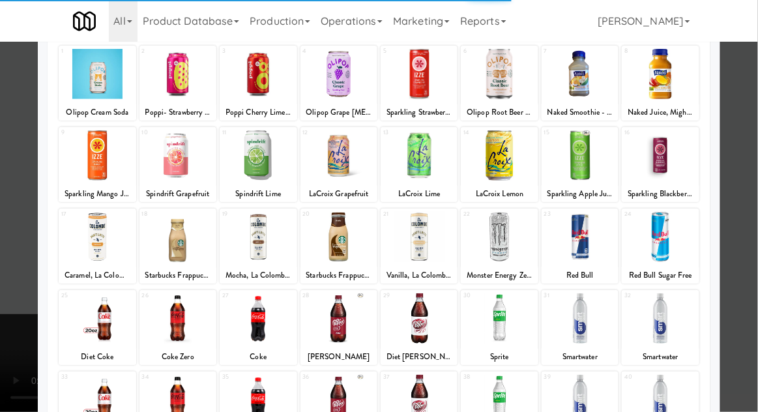
scroll to position [84, 0]
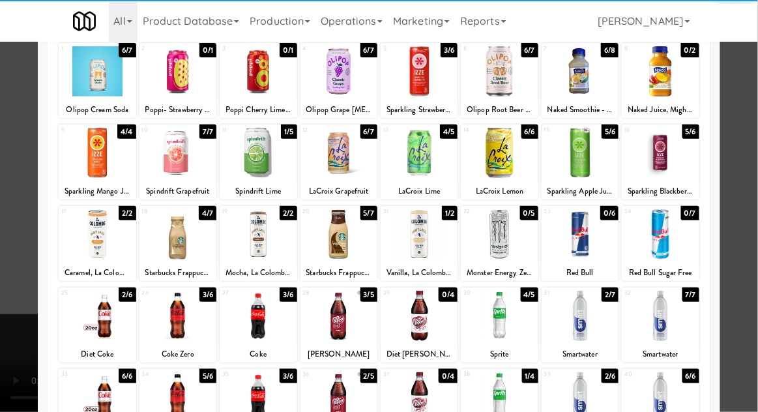
click at [518, 321] on div at bounding box center [499, 316] width 77 height 50
click at [10, 318] on div at bounding box center [379, 206] width 758 height 412
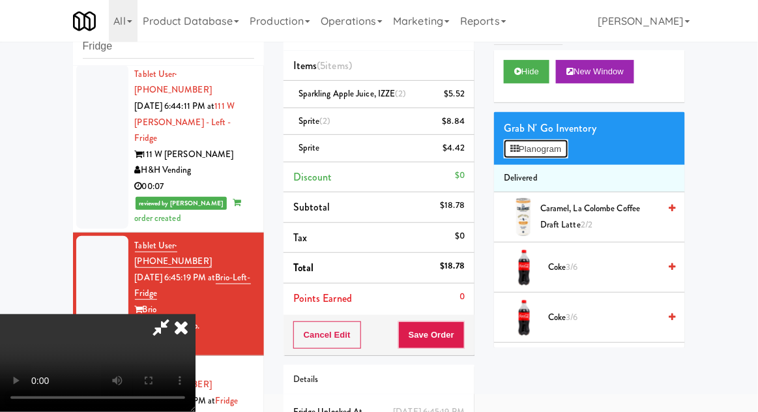
click at [549, 140] on button "Planogram" at bounding box center [536, 150] width 64 height 20
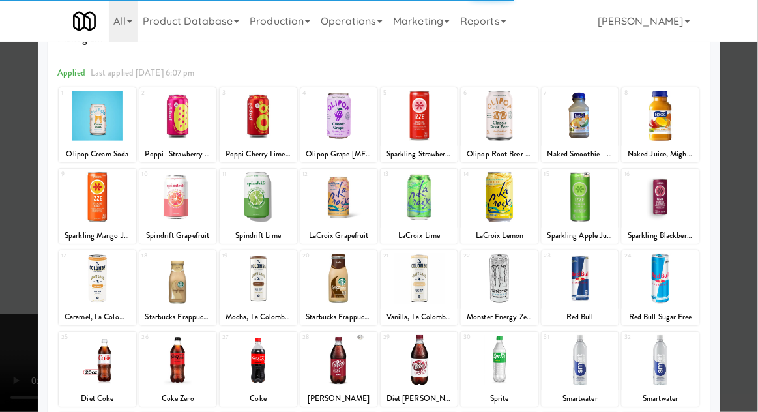
scroll to position [72, 0]
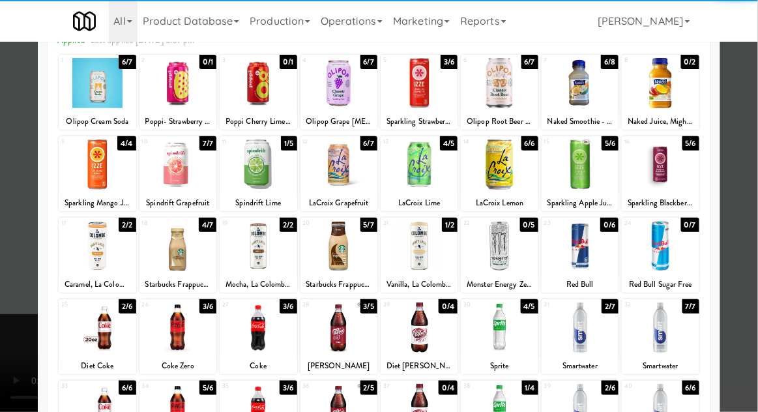
click at [248, 336] on div at bounding box center [258, 328] width 77 height 50
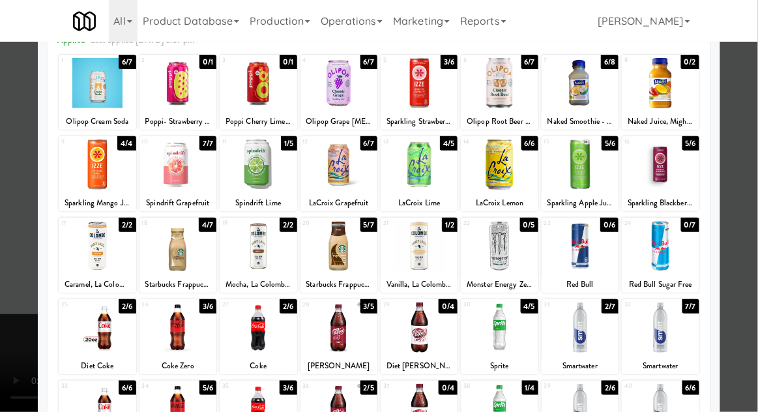
click at [743, 262] on div at bounding box center [379, 206] width 758 height 412
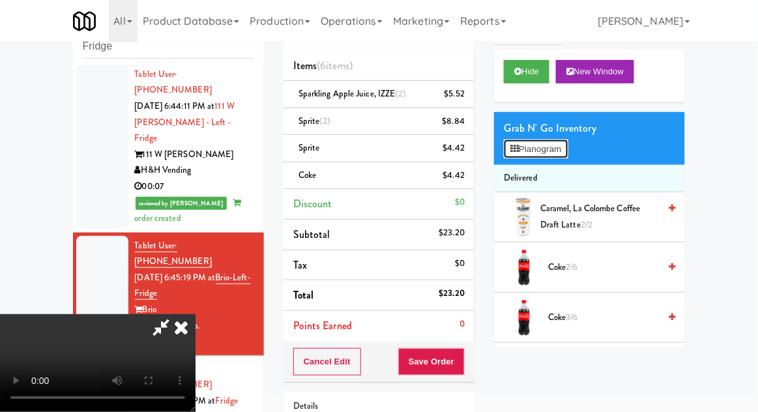
click at [539, 155] on button "Planogram" at bounding box center [536, 150] width 64 height 20
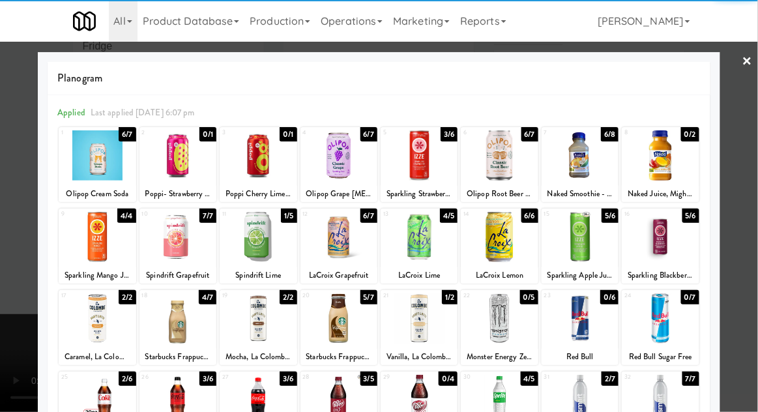
click at [186, 402] on div at bounding box center [178, 400] width 77 height 50
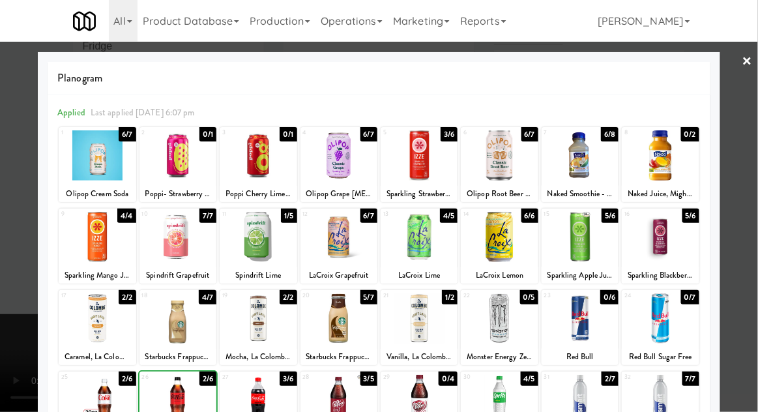
click at [753, 262] on div at bounding box center [379, 206] width 758 height 412
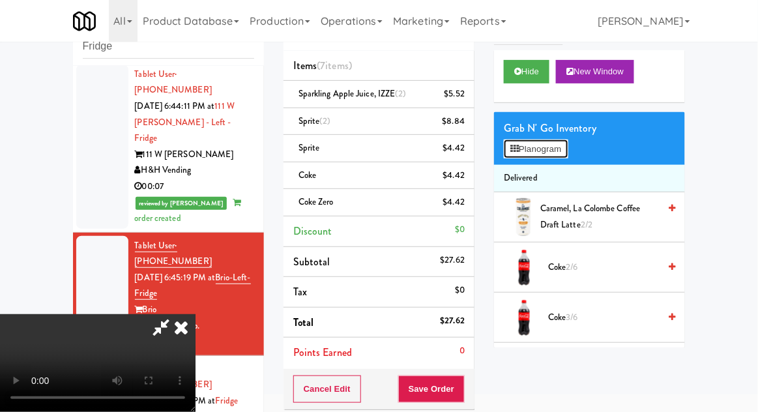
click at [549, 140] on button "Planogram" at bounding box center [536, 150] width 64 height 20
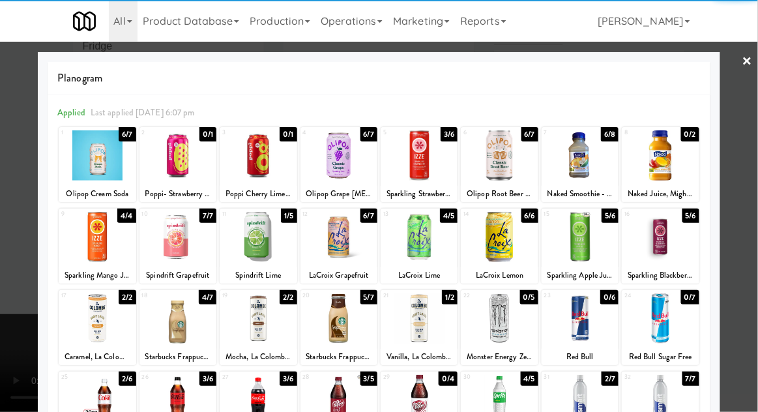
click at [334, 329] on div at bounding box center [339, 318] width 77 height 50
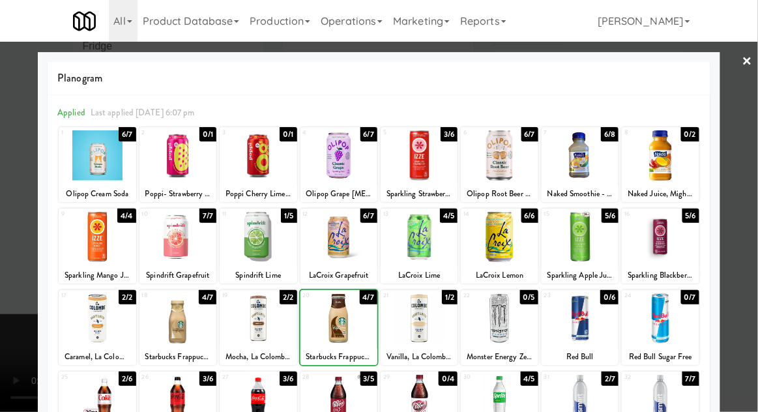
click at [333, 326] on div at bounding box center [339, 318] width 77 height 50
click at [754, 261] on div at bounding box center [379, 206] width 758 height 412
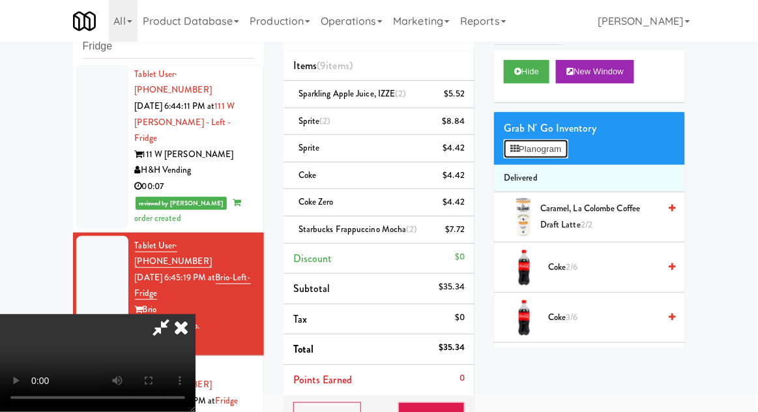
click at [551, 144] on button "Planogram" at bounding box center [536, 150] width 64 height 20
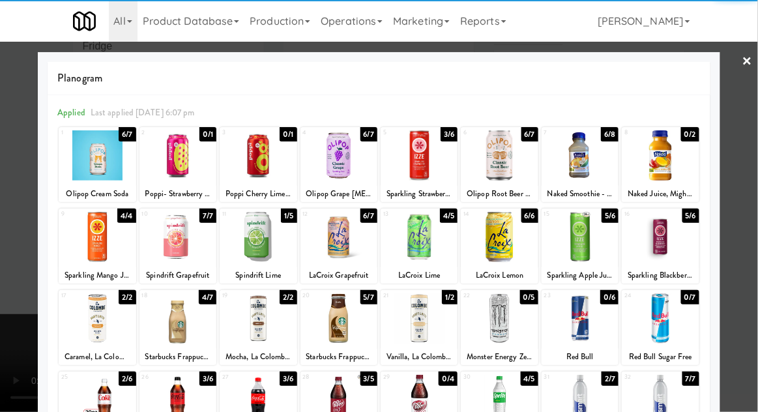
click at [333, 320] on div at bounding box center [339, 318] width 77 height 50
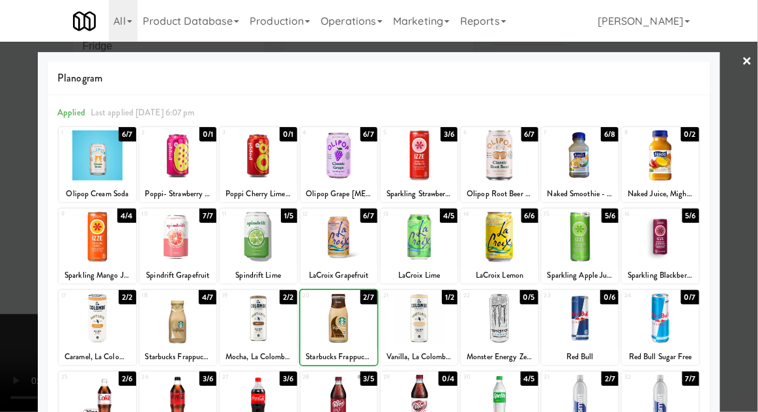
click at [333, 324] on div at bounding box center [339, 318] width 77 height 50
click at [751, 254] on div at bounding box center [379, 206] width 758 height 412
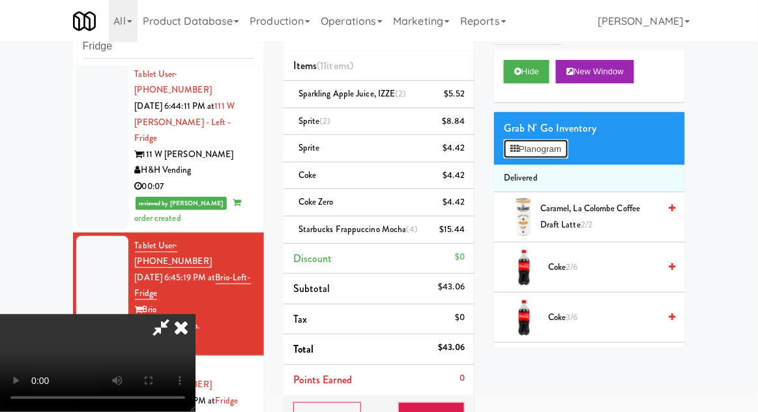
click at [553, 151] on button "Planogram" at bounding box center [536, 150] width 64 height 20
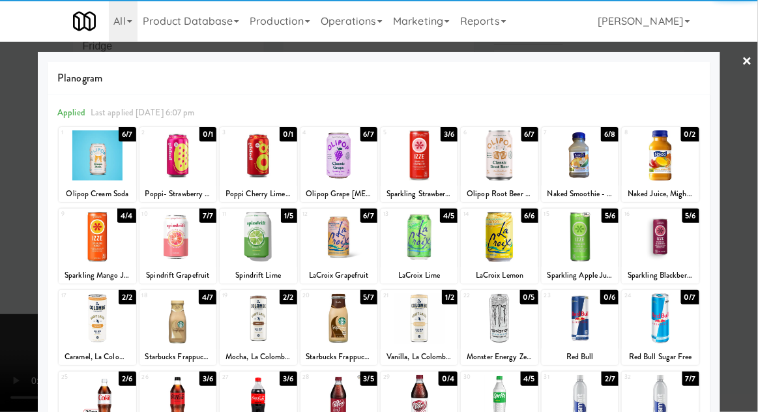
click at [591, 175] on div at bounding box center [580, 155] width 77 height 50
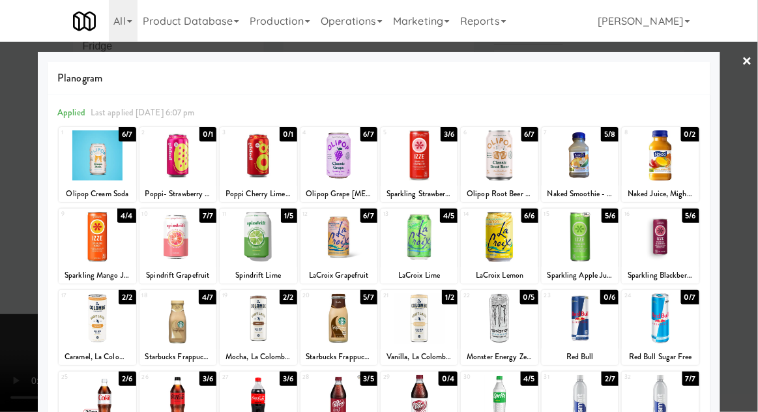
click at [586, 172] on div at bounding box center [580, 155] width 77 height 50
click at [754, 210] on div at bounding box center [379, 206] width 758 height 412
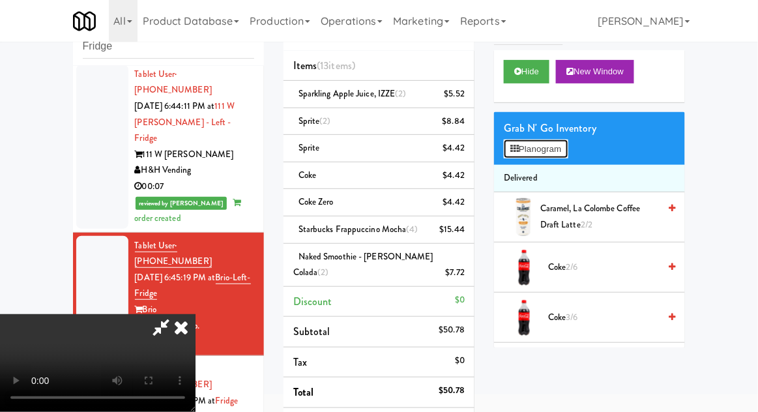
click at [550, 143] on button "Planogram" at bounding box center [536, 150] width 64 height 20
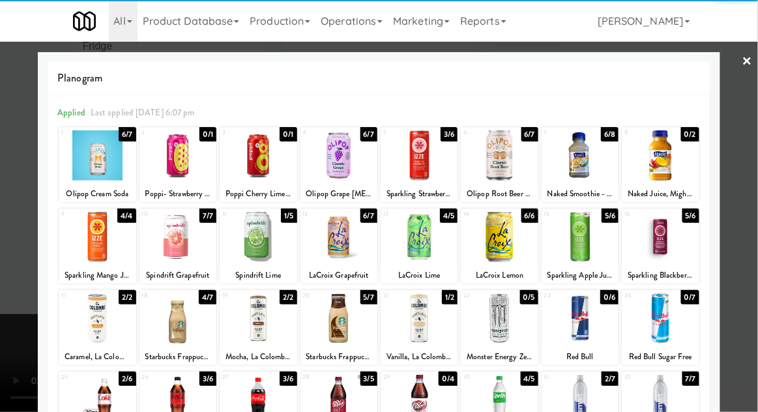
click at [435, 166] on div at bounding box center [419, 155] width 77 height 50
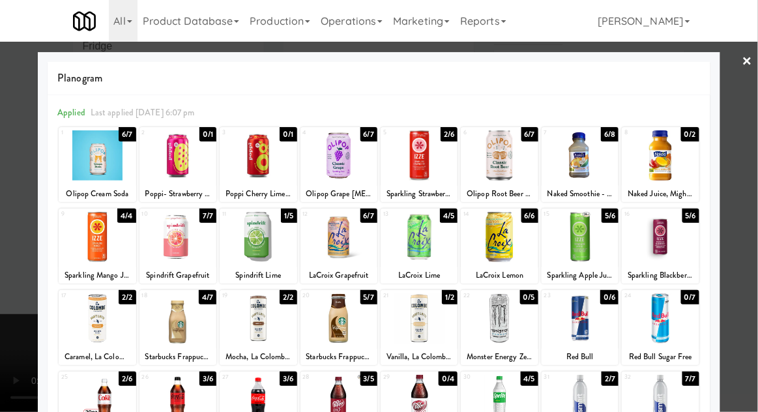
click at [3, 335] on div at bounding box center [379, 206] width 758 height 412
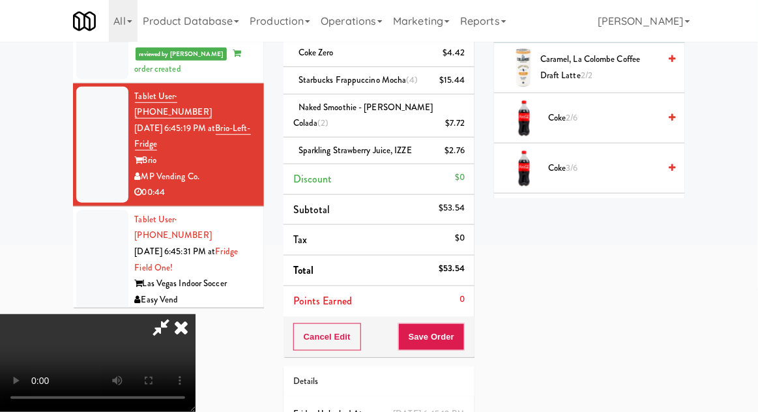
scroll to position [221, 0]
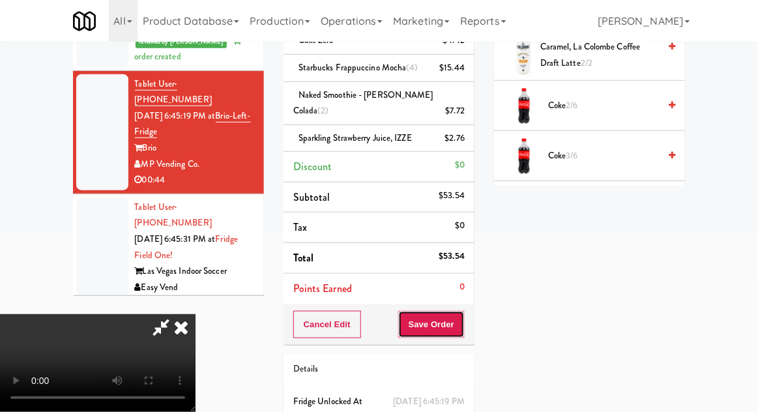
click at [464, 316] on button "Save Order" at bounding box center [431, 324] width 67 height 27
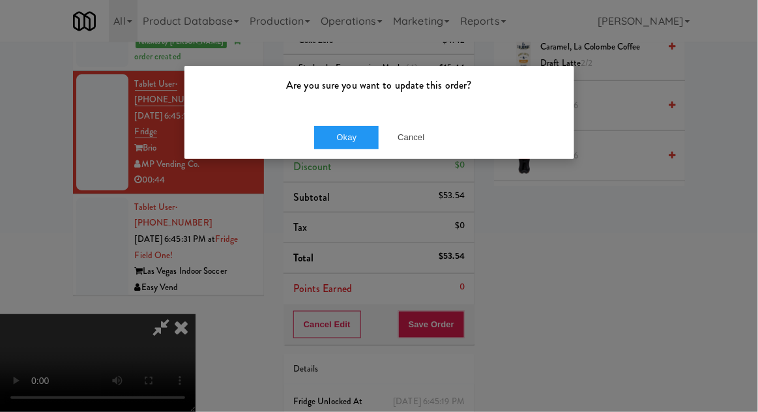
click at [335, 156] on div "Okay Cancel" at bounding box center [380, 137] width 390 height 44
click at [327, 143] on button "Okay" at bounding box center [346, 137] width 65 height 23
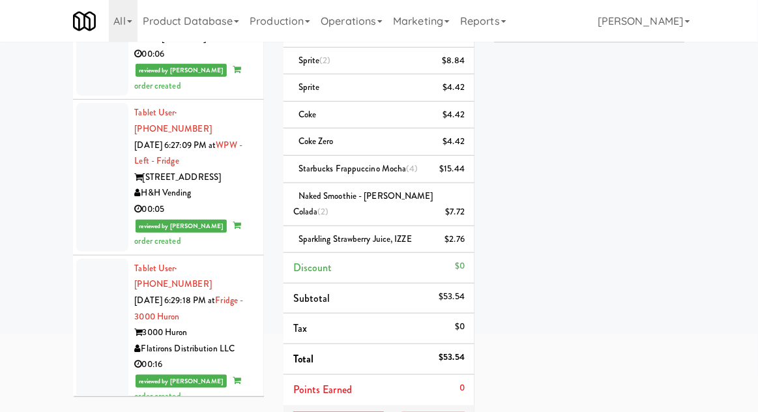
scroll to position [205, 0]
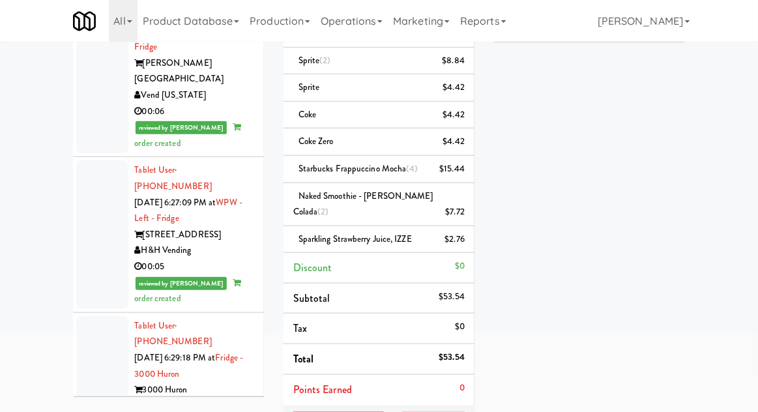
click at [102, 316] on div at bounding box center [102, 390] width 52 height 148
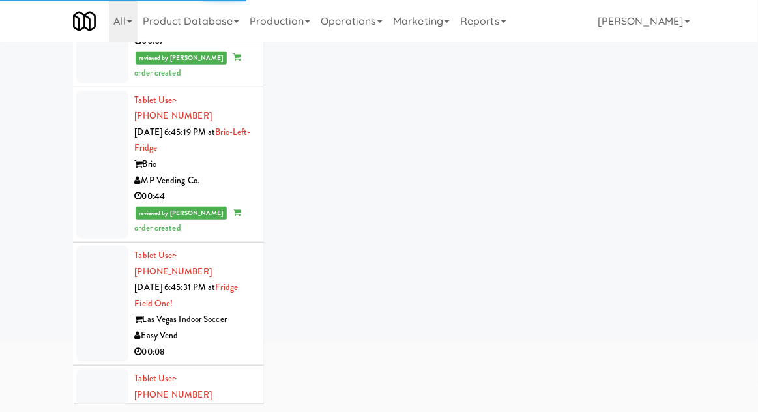
scroll to position [1030, 0]
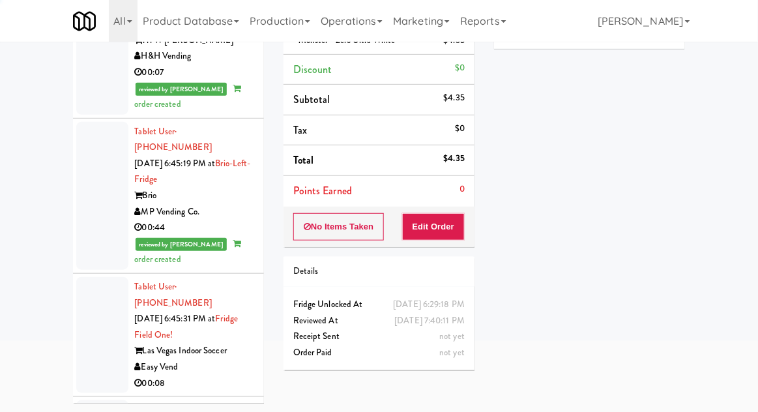
click at [78, 277] on div at bounding box center [102, 335] width 52 height 116
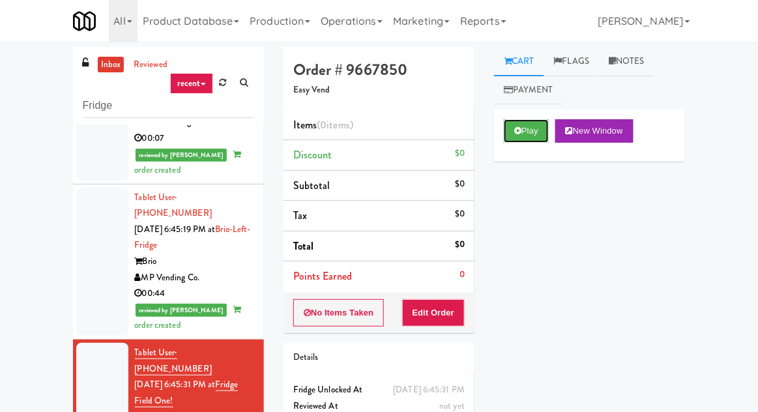
click at [539, 136] on button "Play" at bounding box center [526, 130] width 45 height 23
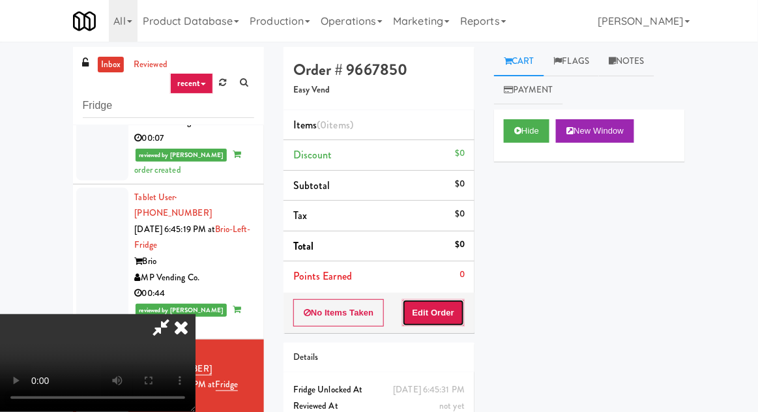
click at [459, 301] on button "Edit Order" at bounding box center [433, 312] width 63 height 27
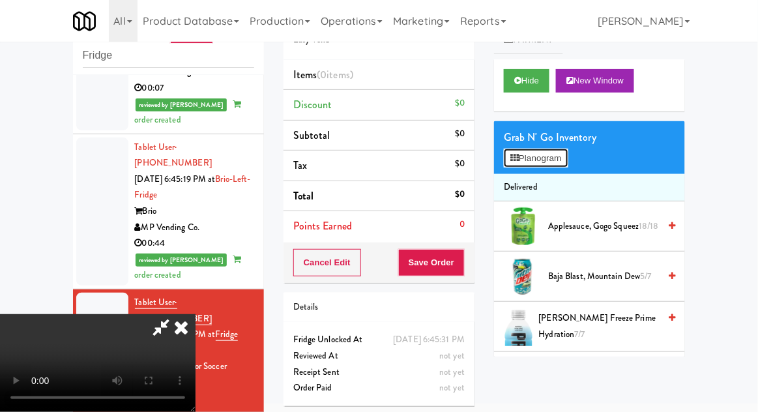
click at [551, 165] on button "Planogram" at bounding box center [536, 159] width 64 height 20
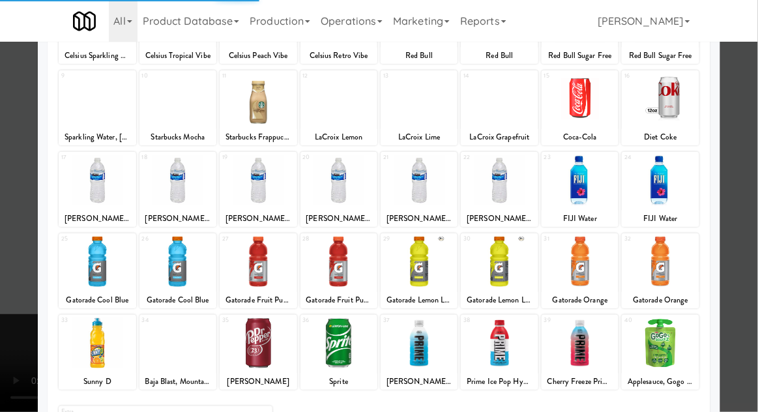
scroll to position [165, 0]
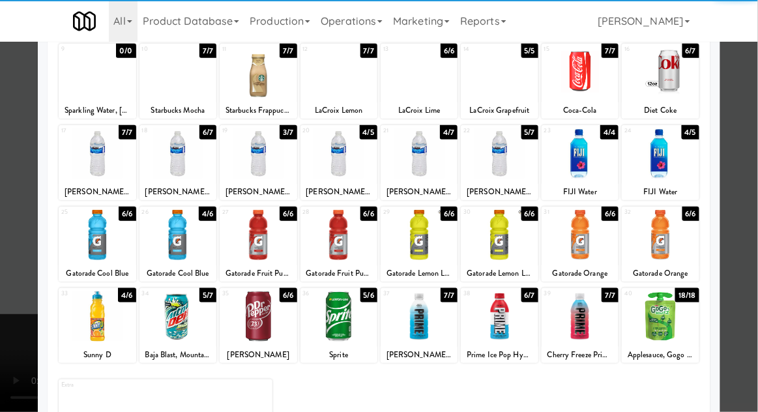
click at [516, 324] on div at bounding box center [499, 316] width 77 height 50
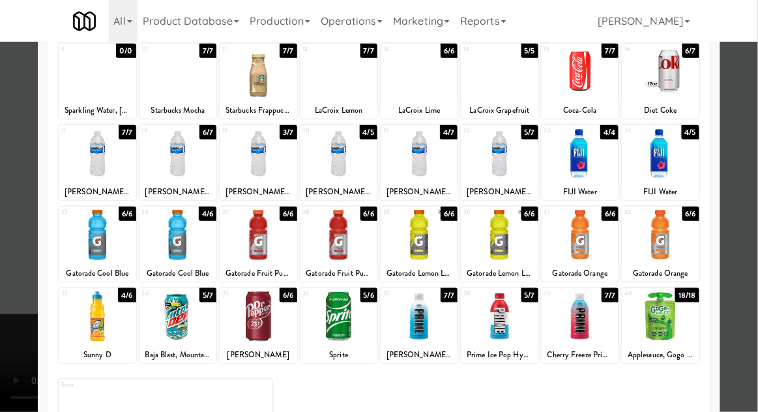
click at [1, 254] on div at bounding box center [379, 206] width 758 height 412
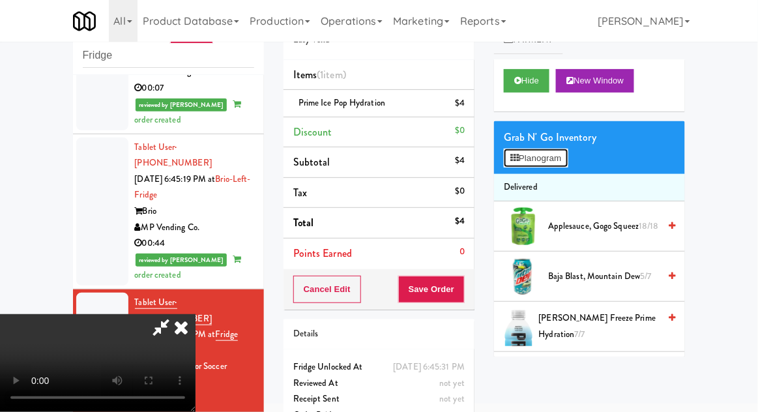
click at [554, 166] on button "Planogram" at bounding box center [536, 159] width 64 height 20
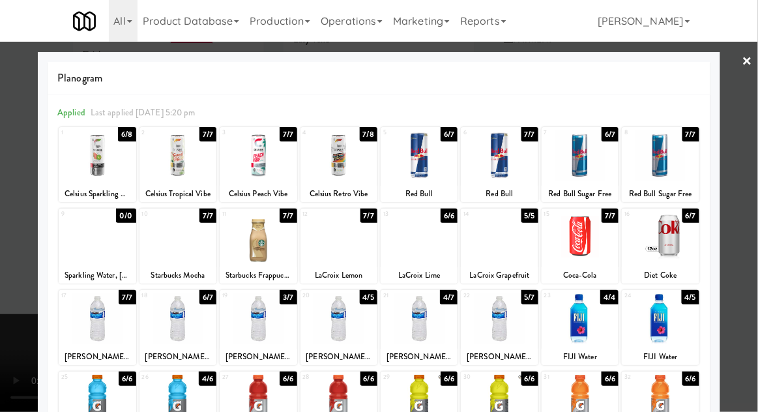
click at [520, 329] on div at bounding box center [499, 318] width 77 height 50
click at [3, 273] on div at bounding box center [379, 206] width 758 height 412
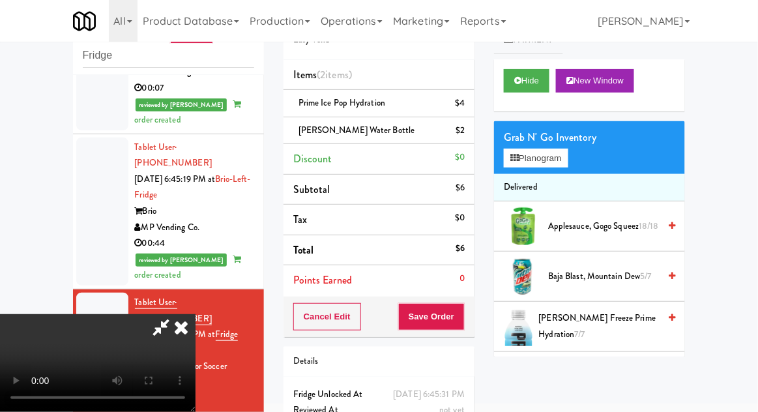
scroll to position [48, 0]
click at [458, 322] on button "Save Order" at bounding box center [431, 316] width 67 height 27
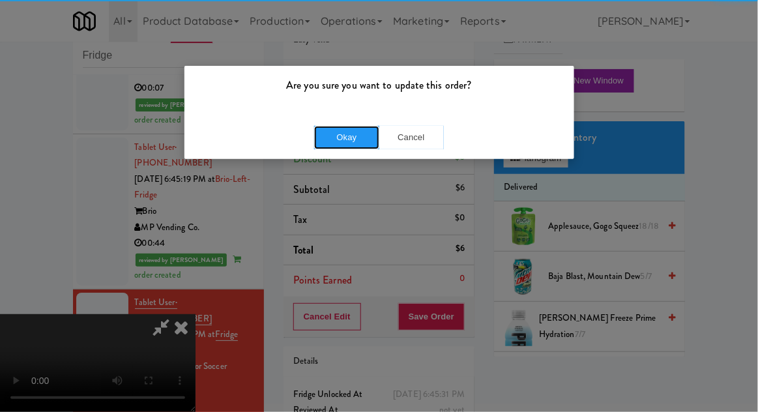
click at [323, 134] on button "Okay" at bounding box center [346, 137] width 65 height 23
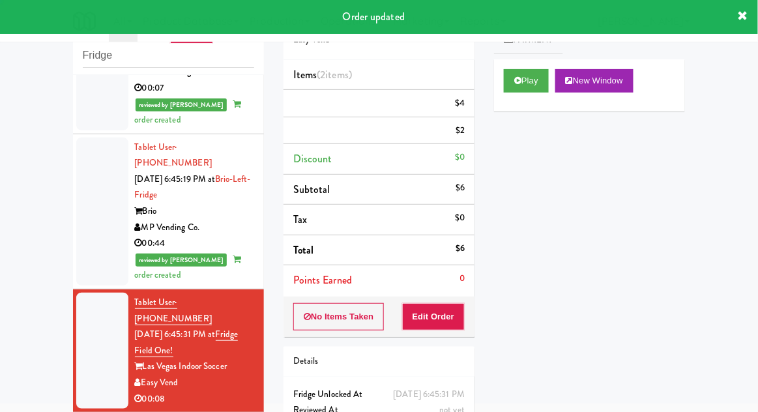
scroll to position [0, 0]
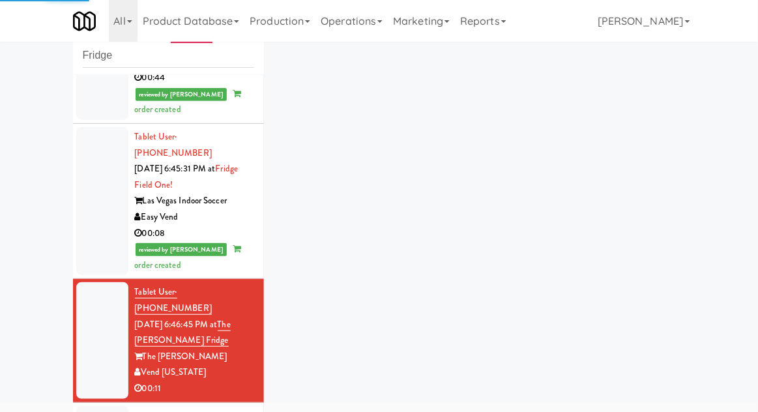
scroll to position [1249, 0]
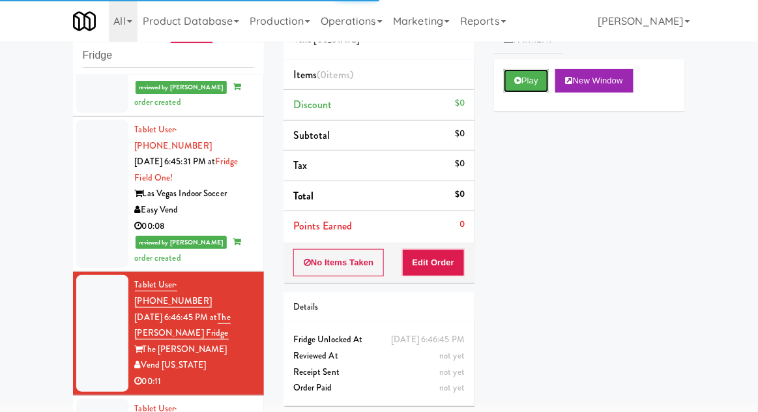
click at [539, 89] on button "Play" at bounding box center [526, 80] width 45 height 23
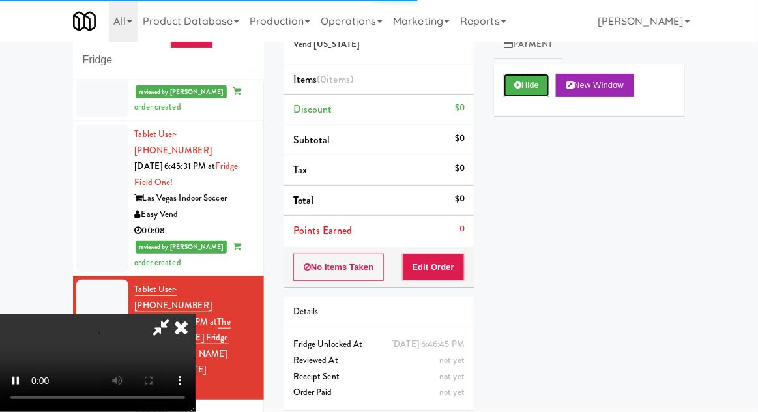
scroll to position [50, 0]
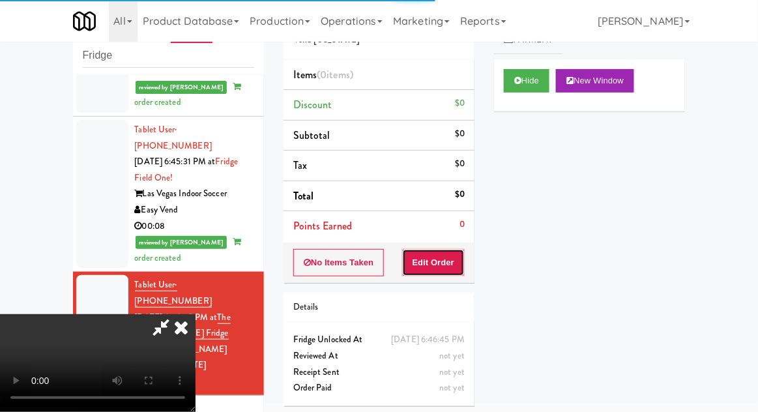
click at [464, 263] on button "Edit Order" at bounding box center [433, 262] width 63 height 27
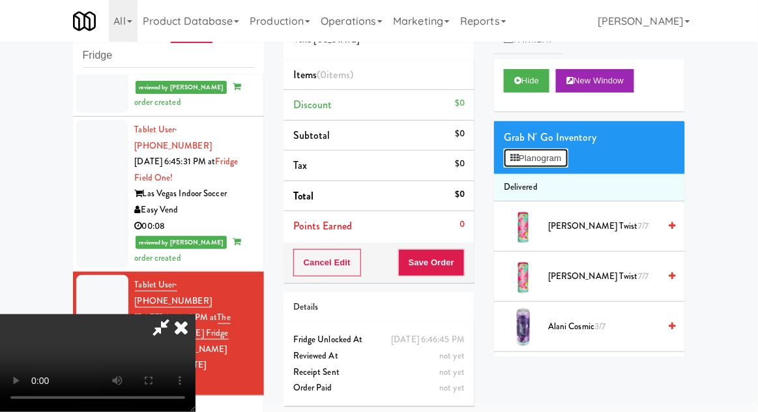
click at [552, 152] on button "Planogram" at bounding box center [536, 159] width 64 height 20
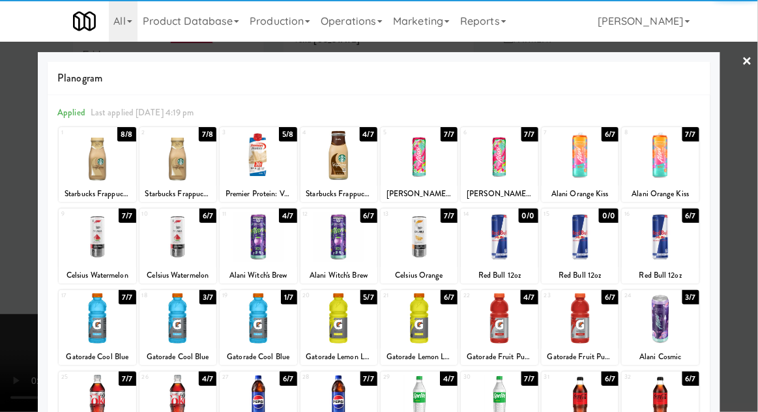
click at [436, 251] on div at bounding box center [419, 237] width 77 height 50
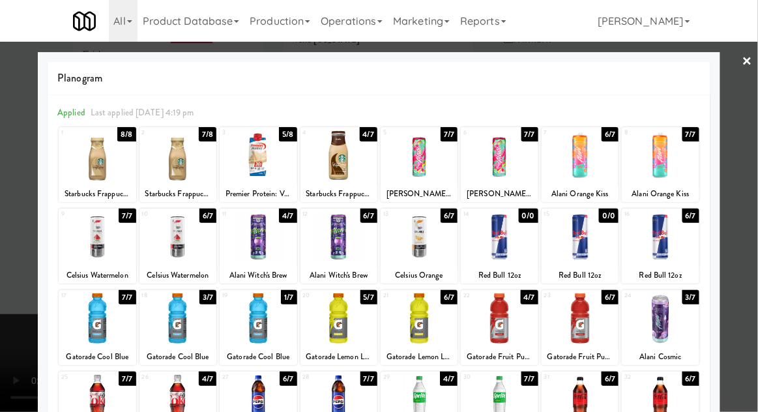
click at [1, 303] on div at bounding box center [379, 206] width 758 height 412
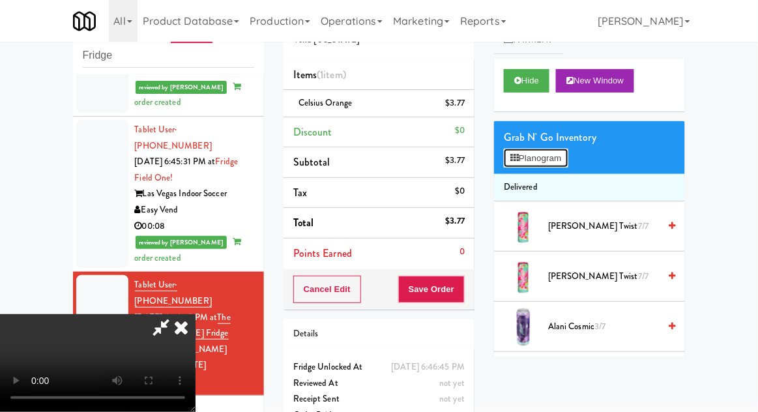
click at [565, 149] on button "Planogram" at bounding box center [536, 159] width 64 height 20
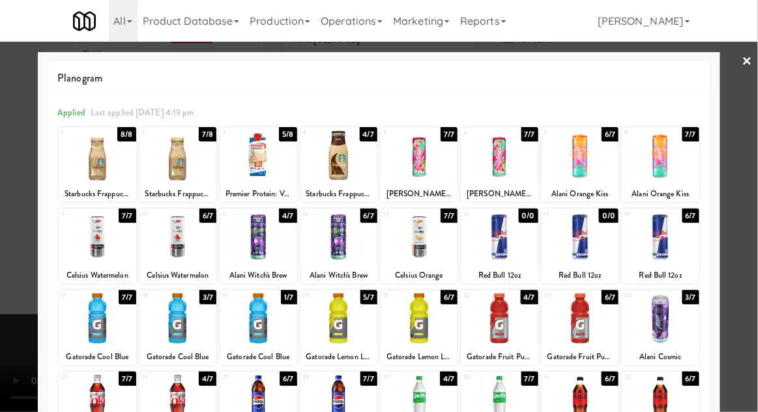
click at [331, 321] on div at bounding box center [339, 318] width 77 height 50
click at [753, 257] on div at bounding box center [379, 206] width 758 height 412
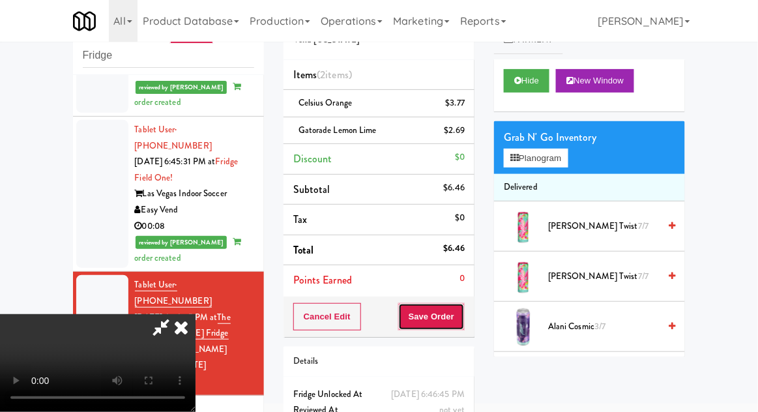
click at [462, 323] on button "Save Order" at bounding box center [431, 316] width 67 height 27
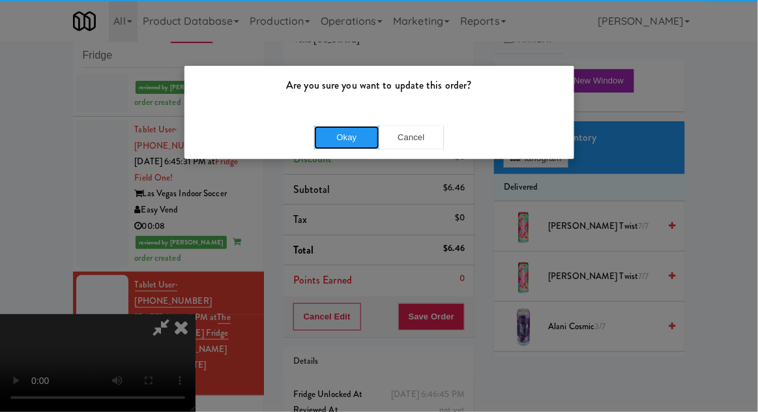
click at [336, 126] on button "Okay" at bounding box center [346, 137] width 65 height 23
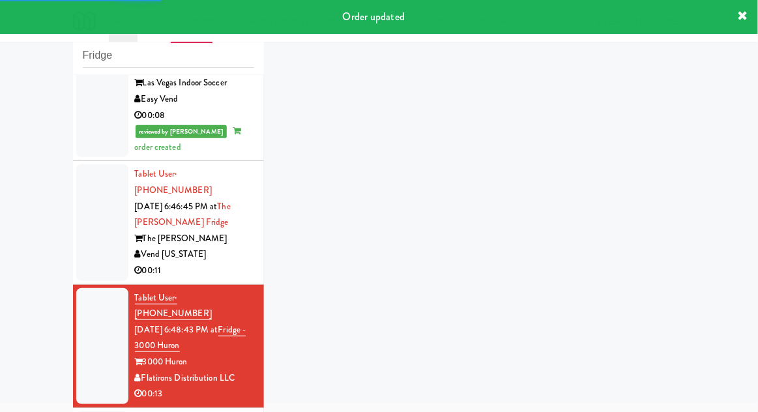
scroll to position [1358, 0]
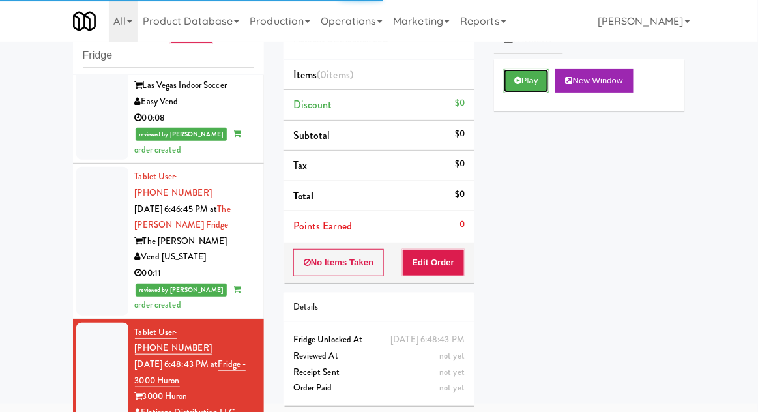
click at [526, 89] on button "Play" at bounding box center [526, 80] width 45 height 23
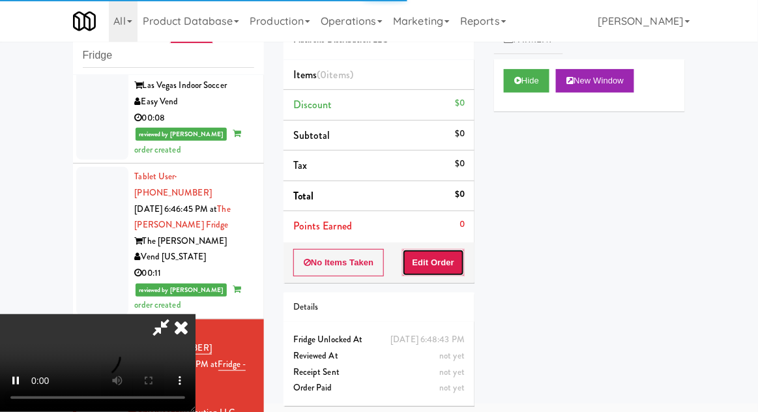
click at [444, 265] on button "Edit Order" at bounding box center [433, 262] width 63 height 27
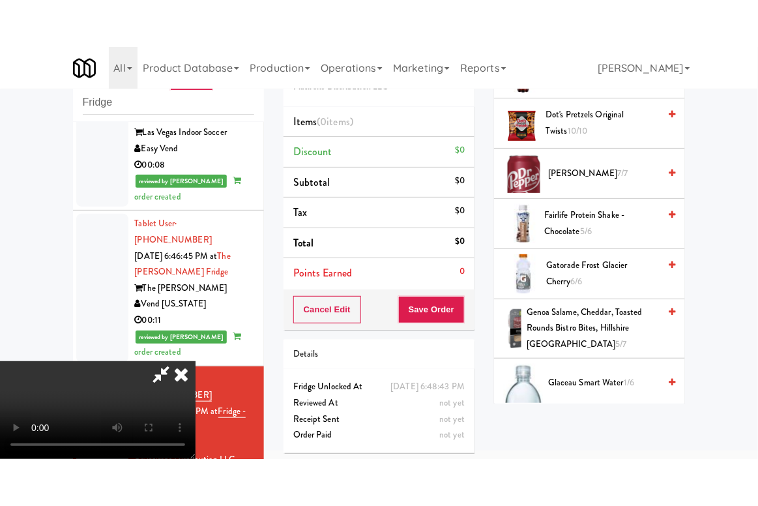
scroll to position [598, 0]
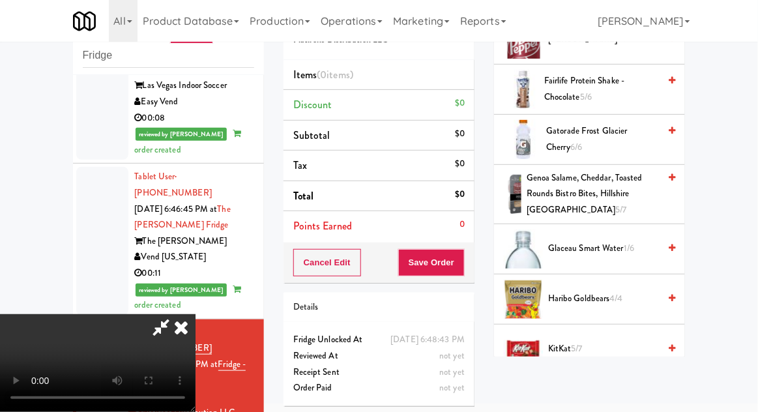
click at [597, 341] on span "KitKat 5/7" at bounding box center [603, 349] width 111 height 16
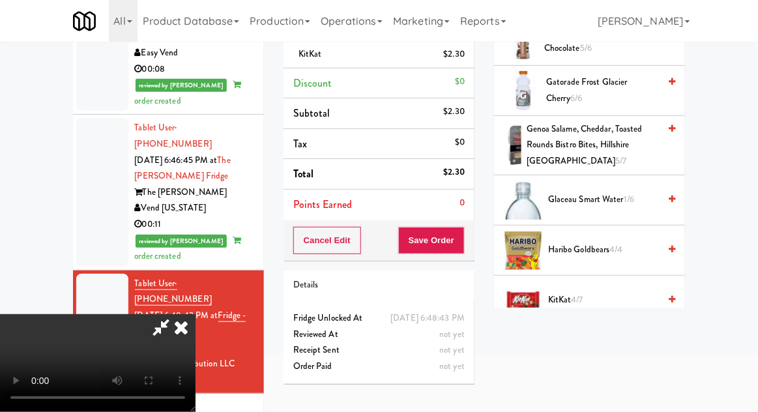
scroll to position [106, 0]
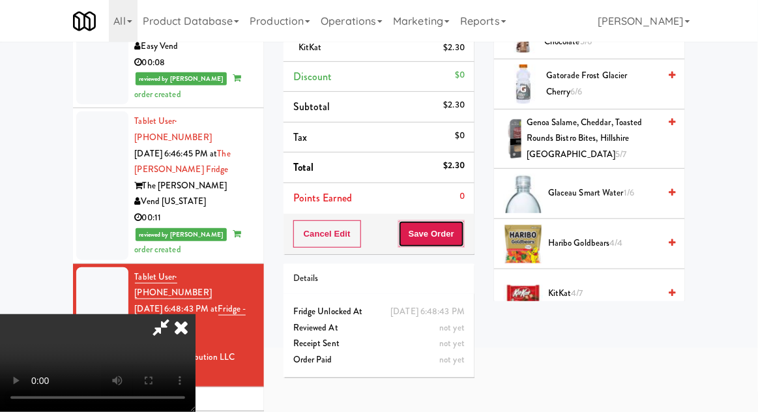
click at [465, 235] on button "Save Order" at bounding box center [431, 233] width 67 height 27
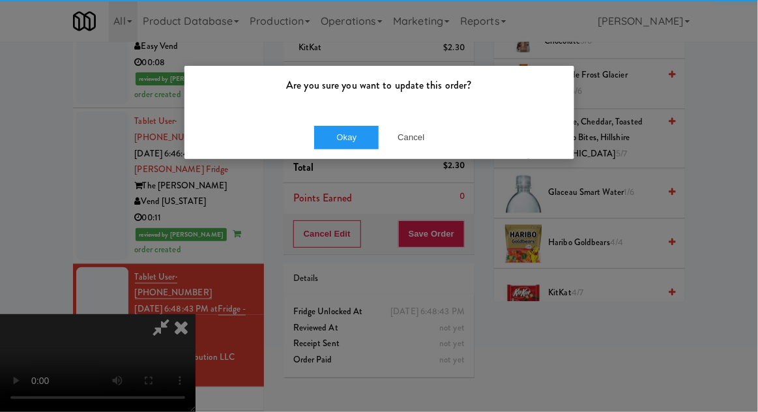
click at [338, 100] on div "Are you sure you want to update this order?" at bounding box center [380, 91] width 390 height 50
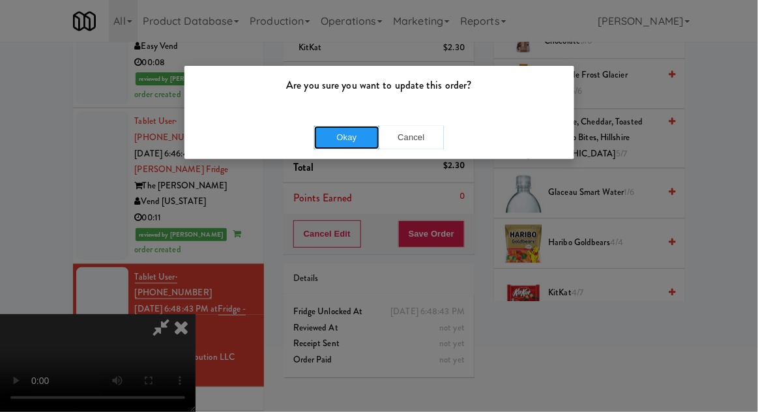
click at [332, 133] on button "Okay" at bounding box center [346, 137] width 65 height 23
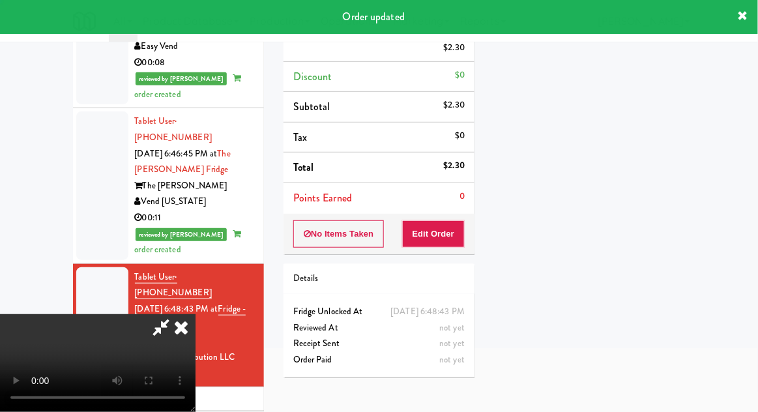
scroll to position [128, 0]
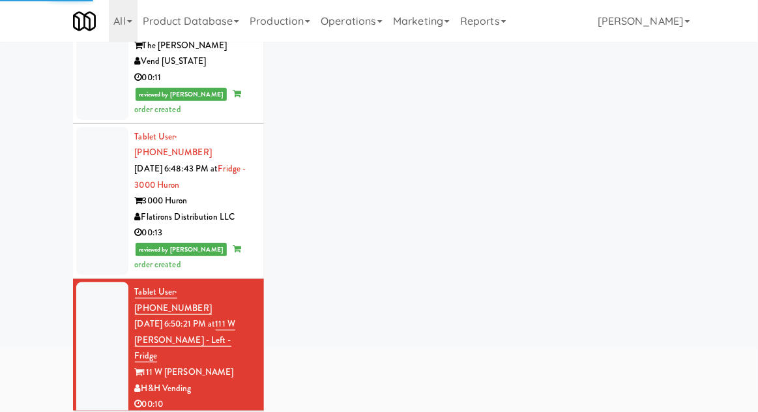
scroll to position [1499, 0]
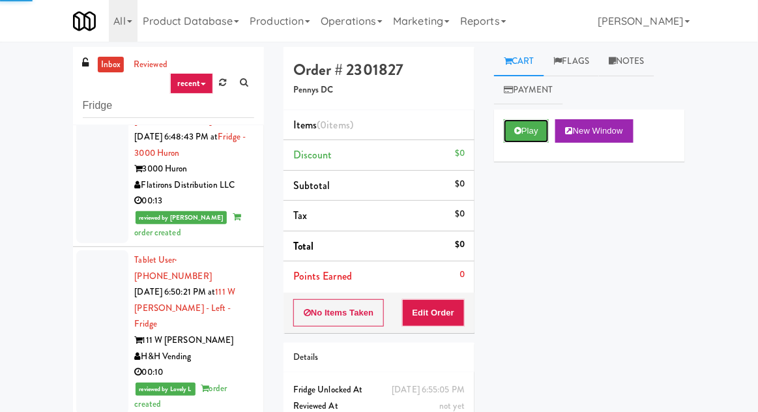
click at [537, 137] on button "Play" at bounding box center [526, 130] width 45 height 23
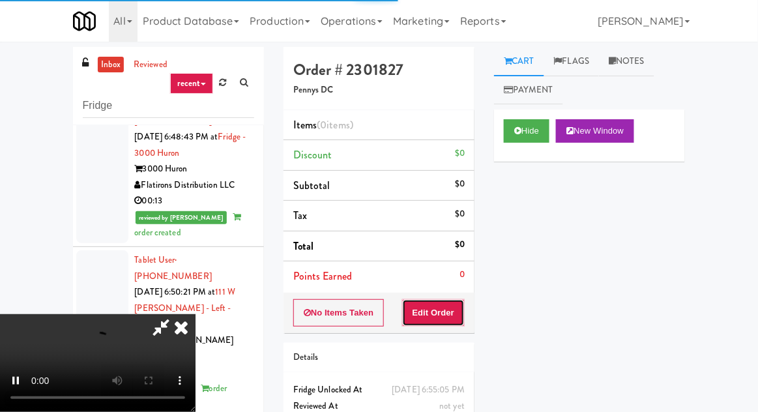
click at [451, 312] on button "Edit Order" at bounding box center [433, 312] width 63 height 27
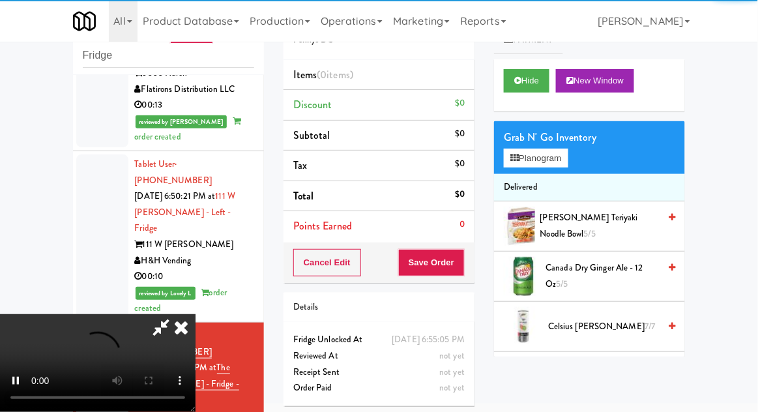
scroll to position [1681, 0]
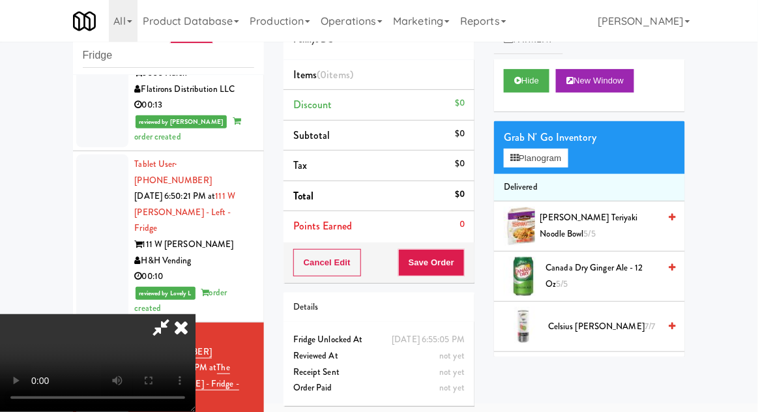
click at [550, 183] on li "Delivered" at bounding box center [589, 187] width 191 height 27
click at [552, 166] on button "Planogram" at bounding box center [536, 159] width 64 height 20
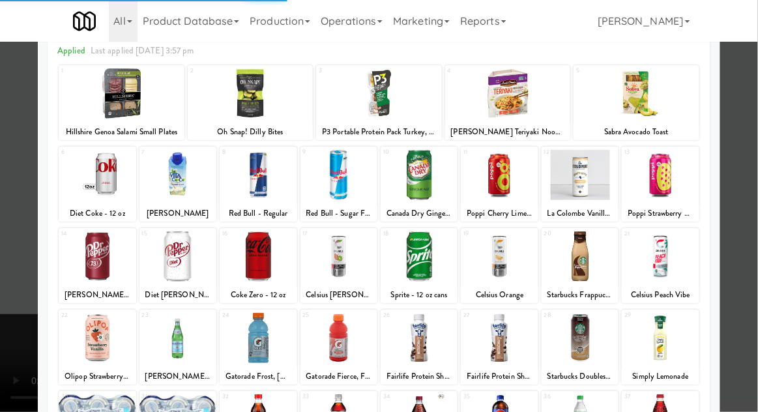
scroll to position [62, 0]
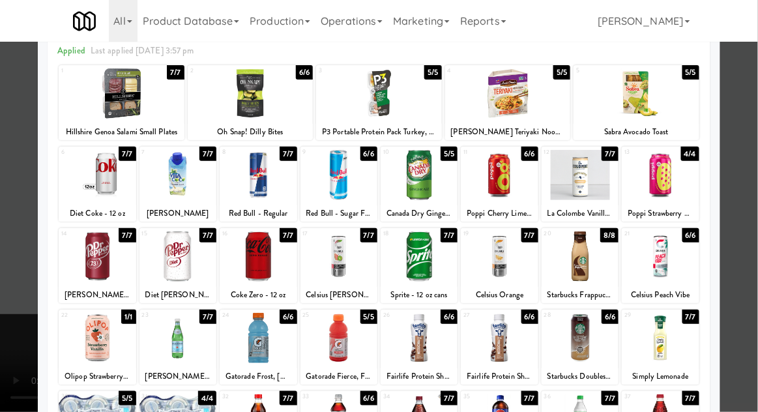
click at [262, 411] on div at bounding box center [258, 420] width 77 height 50
click at [744, 265] on div at bounding box center [379, 206] width 758 height 412
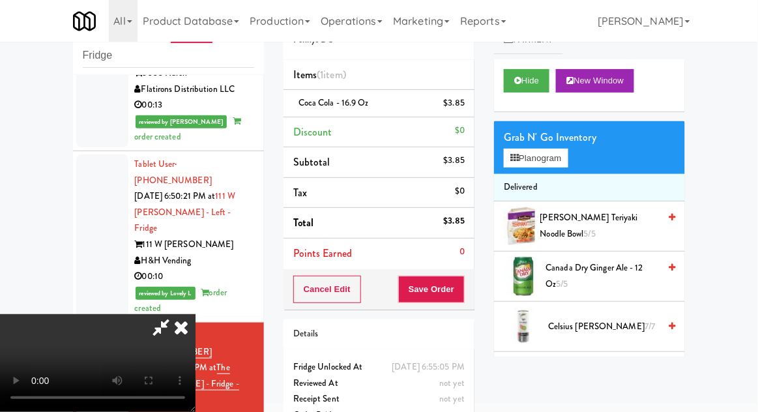
click at [473, 284] on div "Cancel Edit Save Order" at bounding box center [379, 289] width 191 height 40
click at [464, 292] on button "Save Order" at bounding box center [431, 289] width 67 height 27
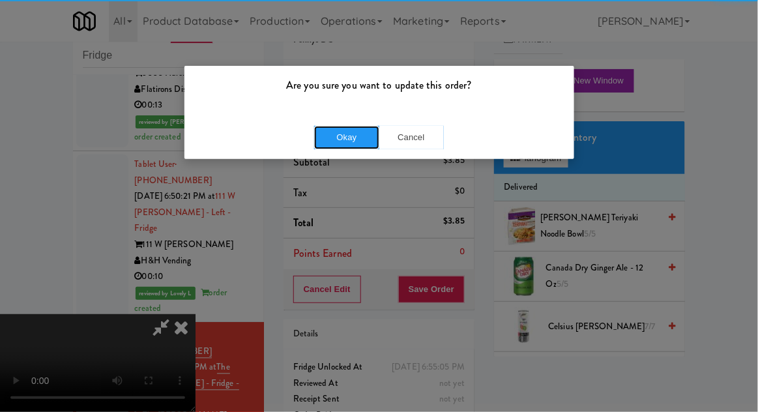
click at [325, 142] on button "Okay" at bounding box center [346, 137] width 65 height 23
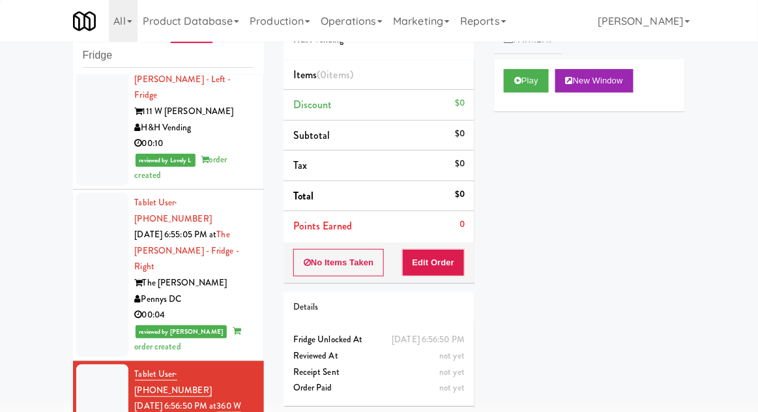
scroll to position [1815, 0]
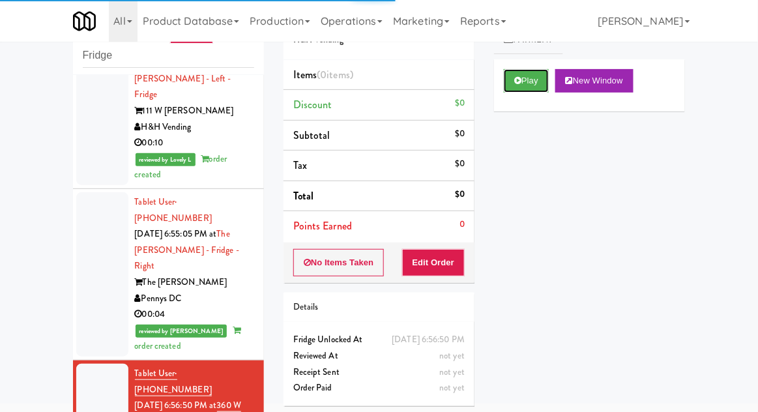
click at [528, 89] on button "Play" at bounding box center [526, 80] width 45 height 23
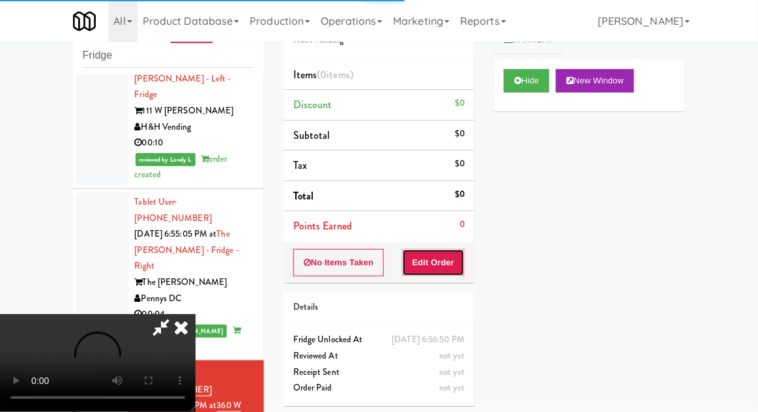
click at [449, 258] on button "Edit Order" at bounding box center [433, 262] width 63 height 27
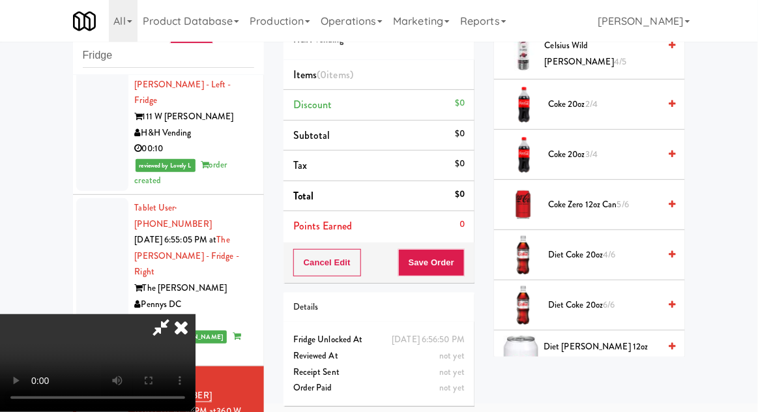
scroll to position [428, 0]
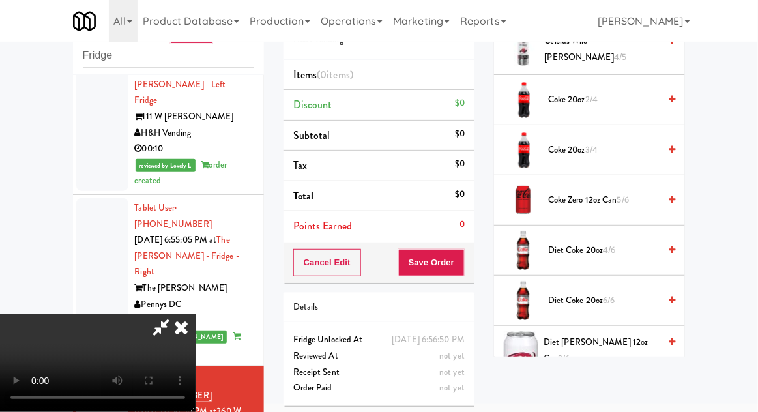
click at [634, 353] on span "Diet [PERSON_NAME] 12oz can 3/6" at bounding box center [601, 351] width 115 height 32
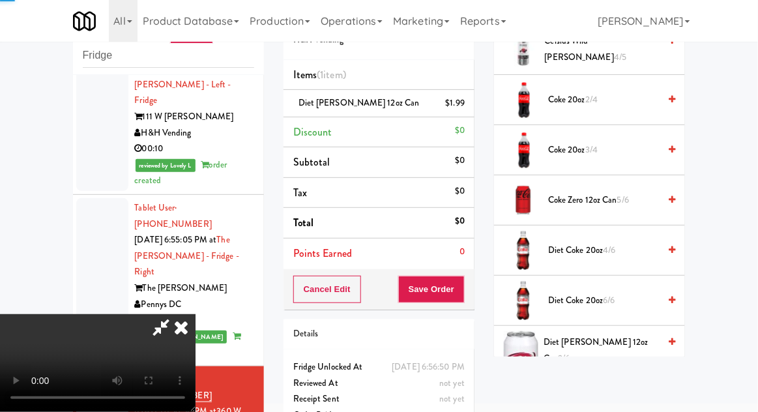
click at [623, 348] on span "Diet [PERSON_NAME] 12oz can 2/6" at bounding box center [601, 351] width 115 height 32
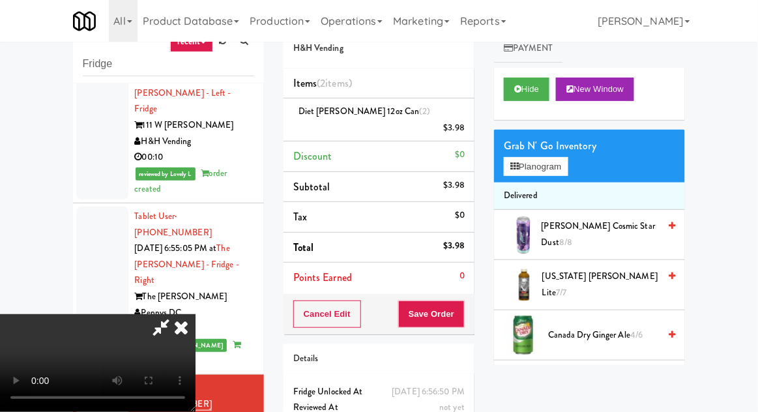
scroll to position [0, 0]
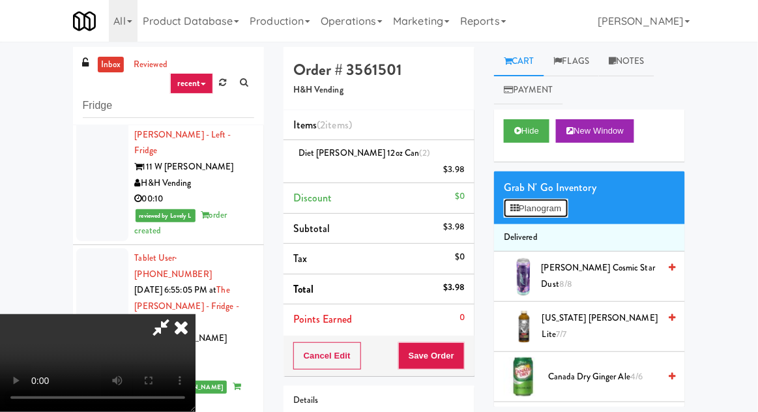
click at [565, 204] on button "Planogram" at bounding box center [536, 209] width 64 height 20
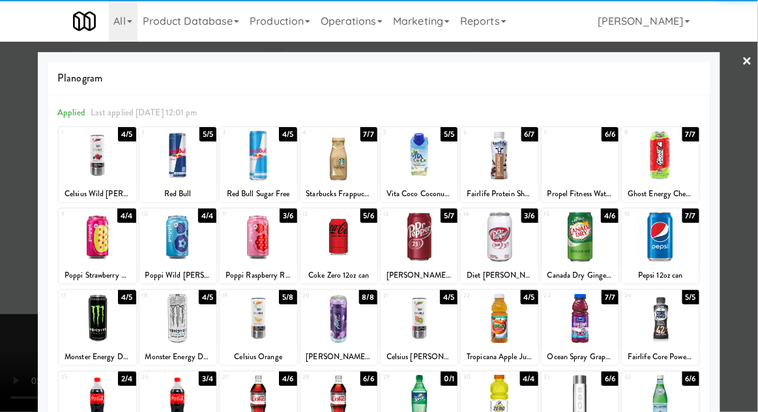
click at [670, 172] on div at bounding box center [660, 155] width 77 height 50
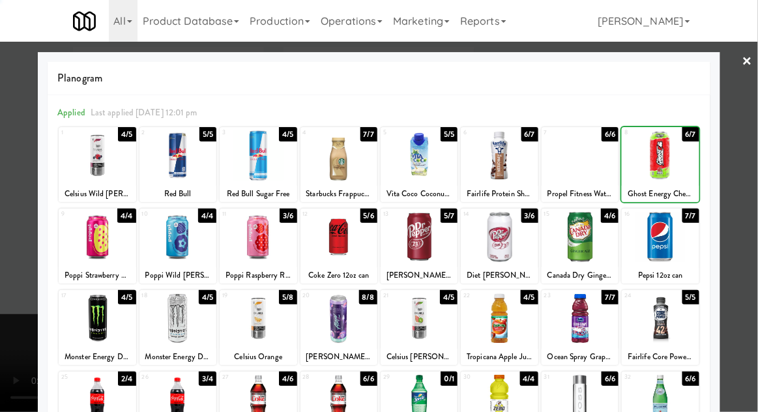
click at [741, 176] on div at bounding box center [379, 206] width 758 height 412
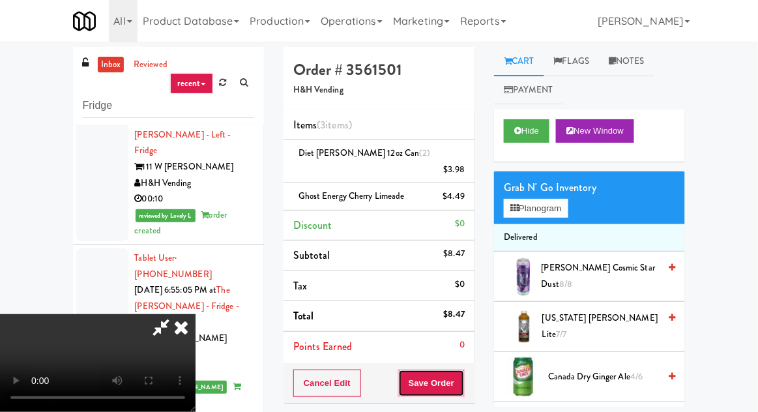
click at [458, 374] on button "Save Order" at bounding box center [431, 383] width 67 height 27
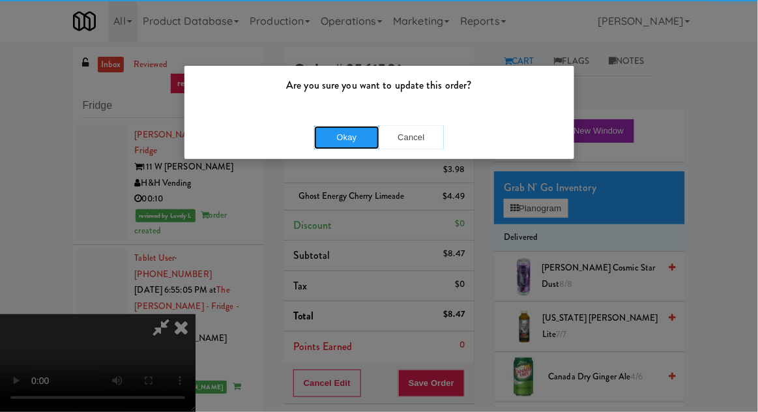
click at [341, 128] on button "Okay" at bounding box center [346, 137] width 65 height 23
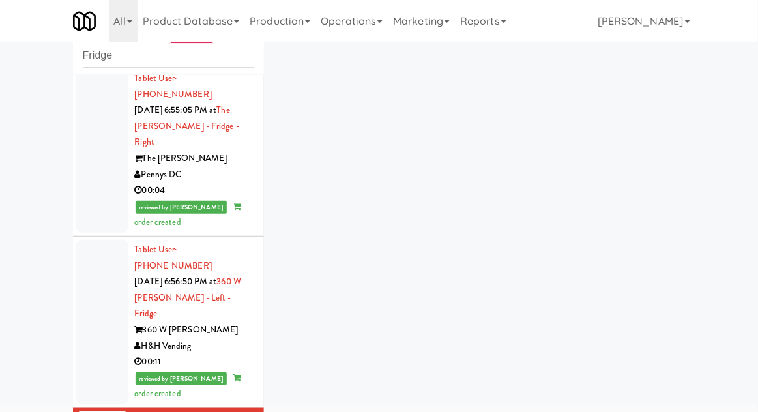
scroll to position [1939, 0]
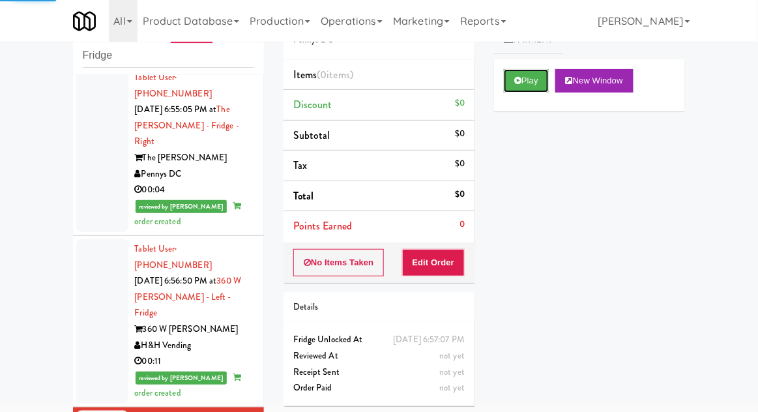
click at [535, 79] on button "Play" at bounding box center [526, 80] width 45 height 23
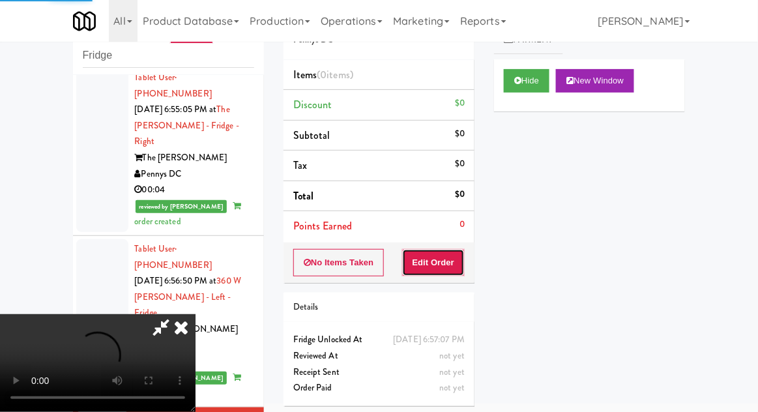
click at [441, 259] on button "Edit Order" at bounding box center [433, 262] width 63 height 27
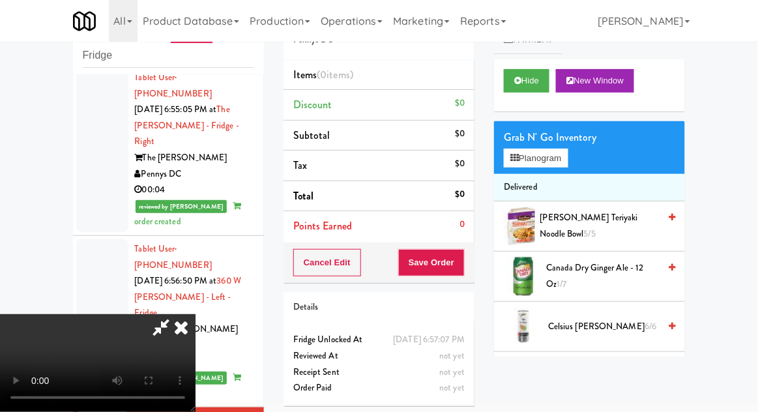
scroll to position [0, 0]
click at [554, 162] on button "Planogram" at bounding box center [536, 159] width 64 height 20
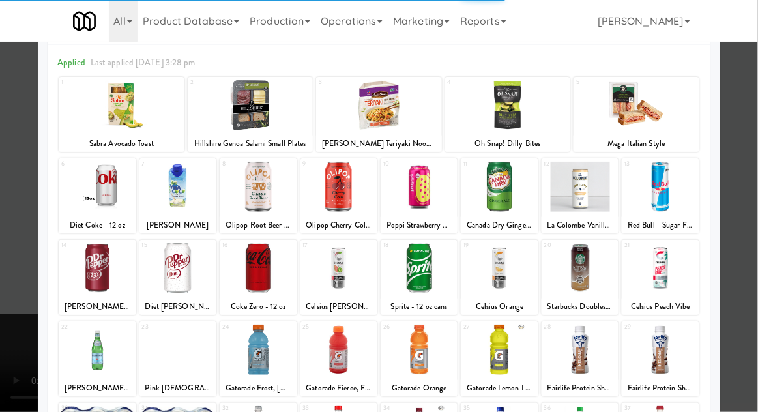
scroll to position [165, 0]
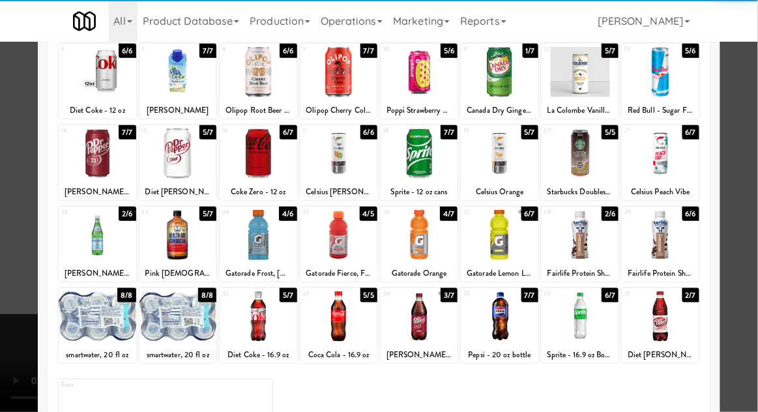
click at [89, 327] on div at bounding box center [97, 316] width 77 height 50
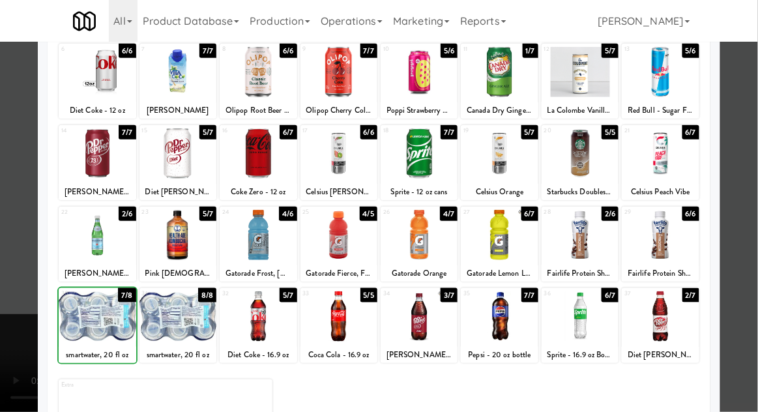
click at [747, 306] on div at bounding box center [379, 206] width 758 height 412
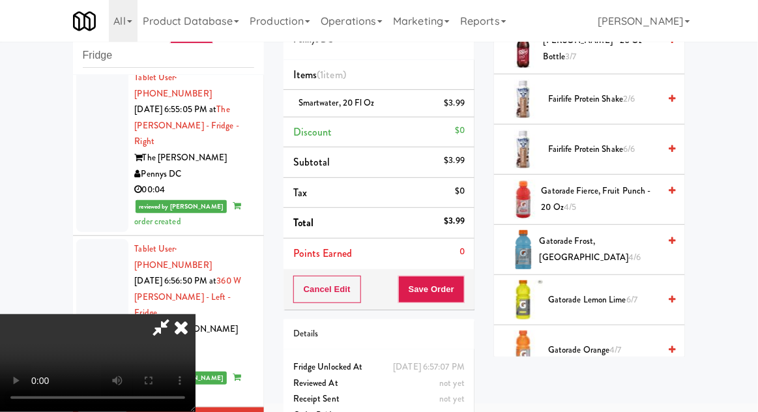
scroll to position [783, 0]
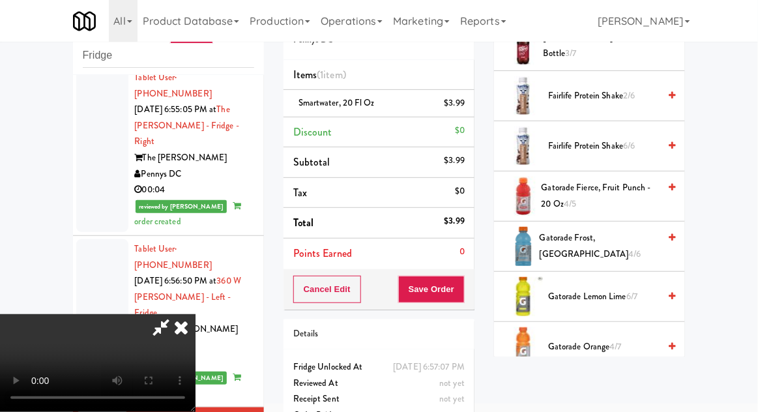
click at [601, 348] on span "Gatorade Orange 4/7" at bounding box center [603, 347] width 111 height 16
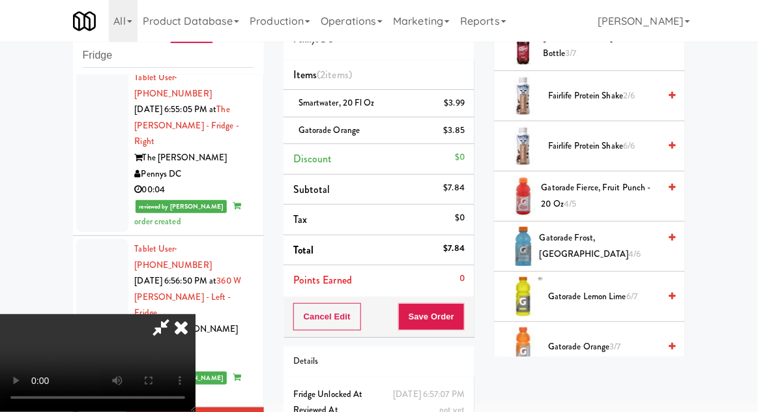
scroll to position [48, 0]
click at [464, 324] on button "Save Order" at bounding box center [431, 316] width 67 height 27
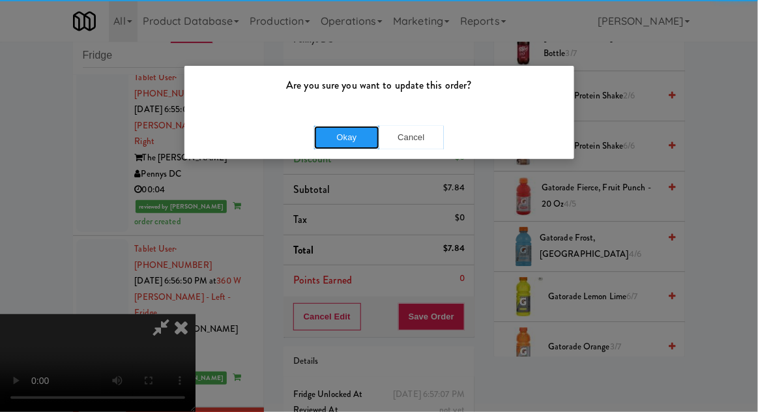
click at [342, 147] on button "Okay" at bounding box center [346, 137] width 65 height 23
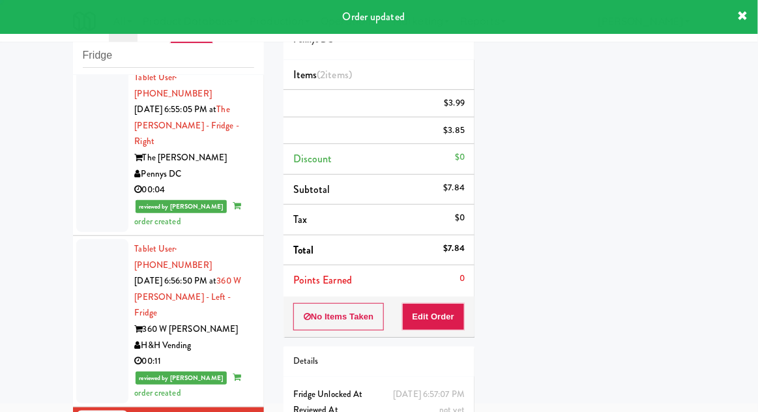
scroll to position [0, 0]
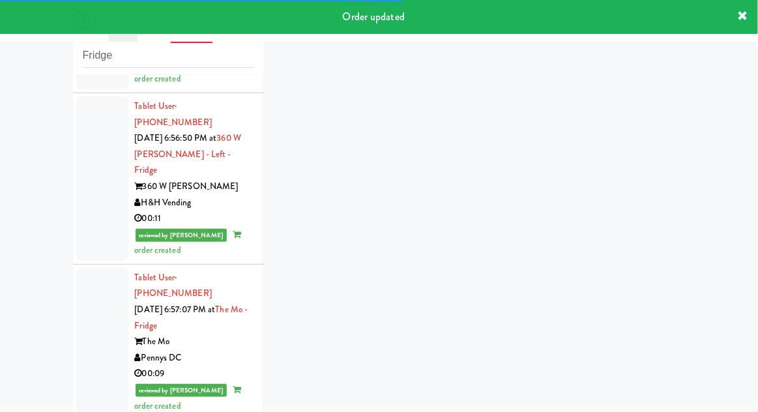
scroll to position [2082, 0]
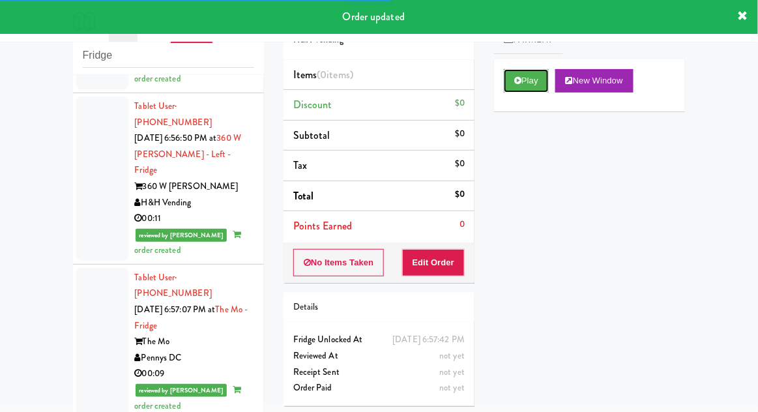
click at [535, 92] on button "Play" at bounding box center [526, 80] width 45 height 23
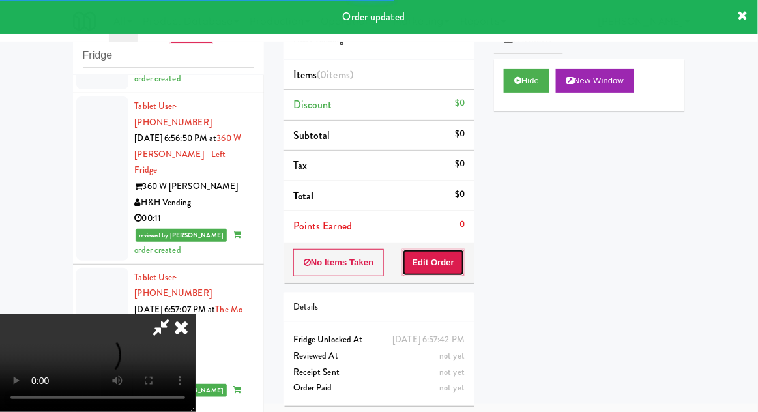
click at [445, 263] on button "Edit Order" at bounding box center [433, 262] width 63 height 27
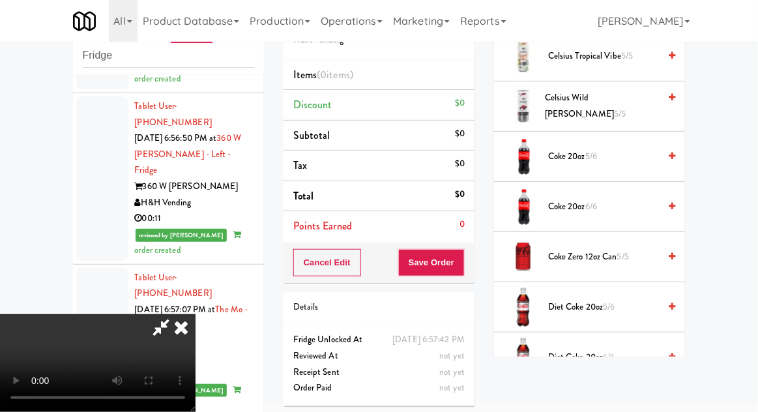
scroll to position [374, 0]
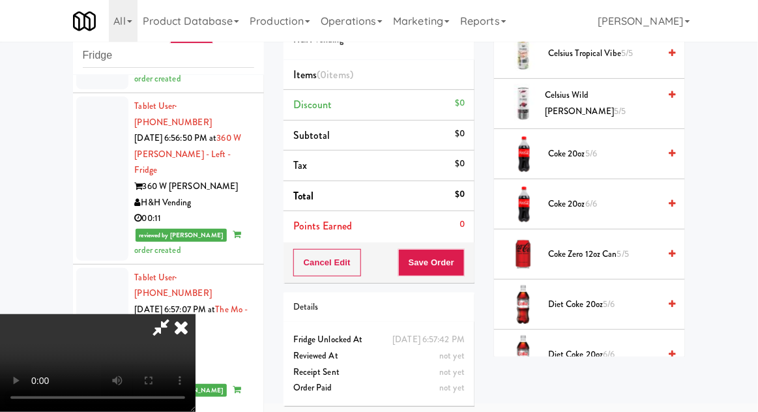
click at [604, 259] on span "Coke Zero 12oz can 5/5" at bounding box center [603, 254] width 111 height 16
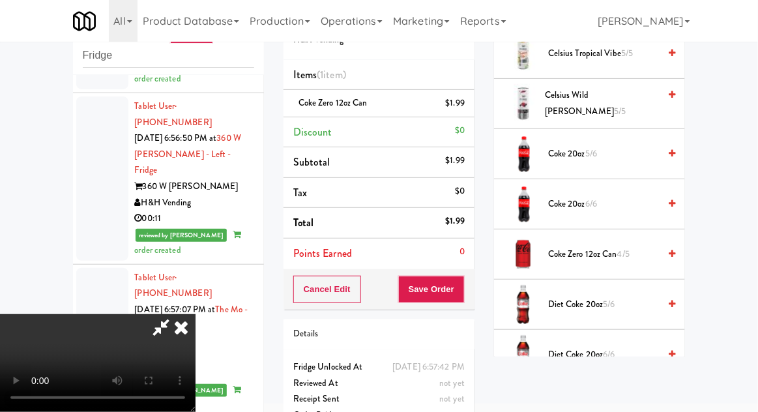
scroll to position [48, 0]
click at [463, 295] on button "Save Order" at bounding box center [431, 289] width 67 height 27
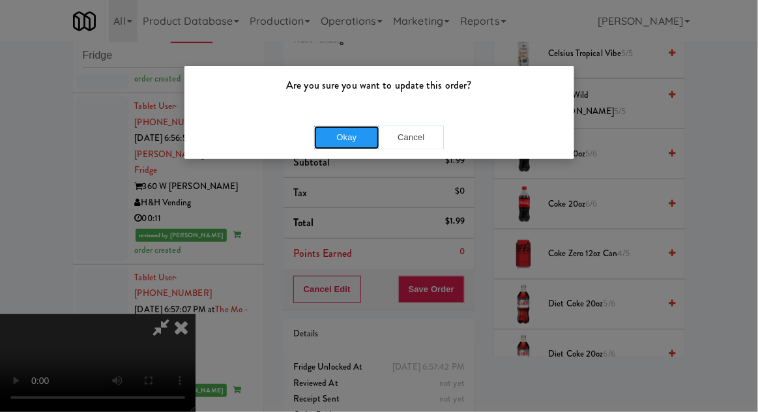
click at [329, 134] on button "Okay" at bounding box center [346, 137] width 65 height 23
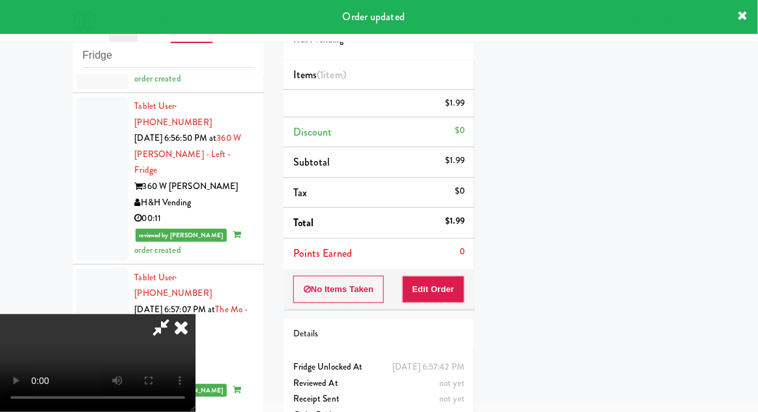
scroll to position [0, 0]
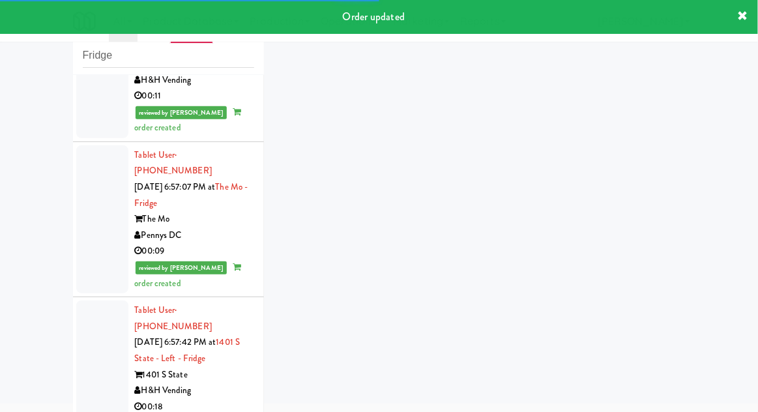
scroll to position [2237, 0]
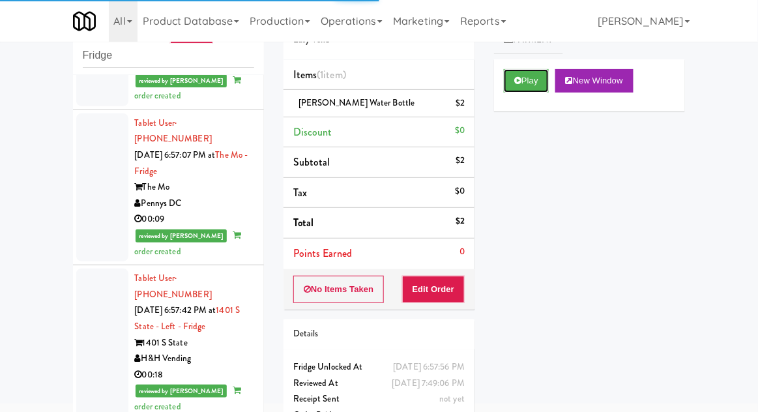
click at [528, 83] on button "Play" at bounding box center [526, 80] width 45 height 23
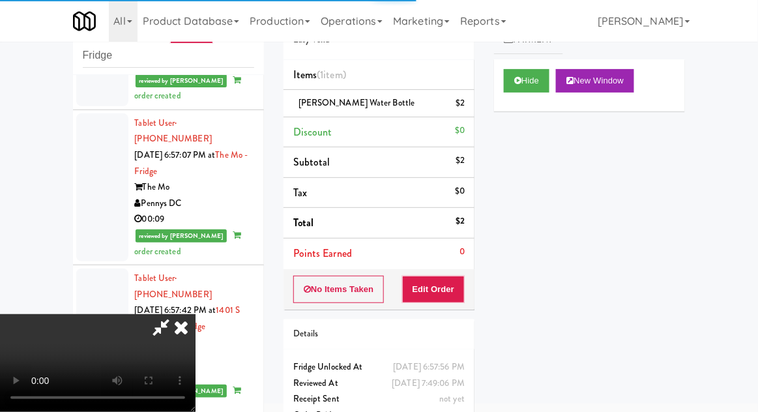
click at [177, 340] on icon at bounding box center [181, 327] width 29 height 26
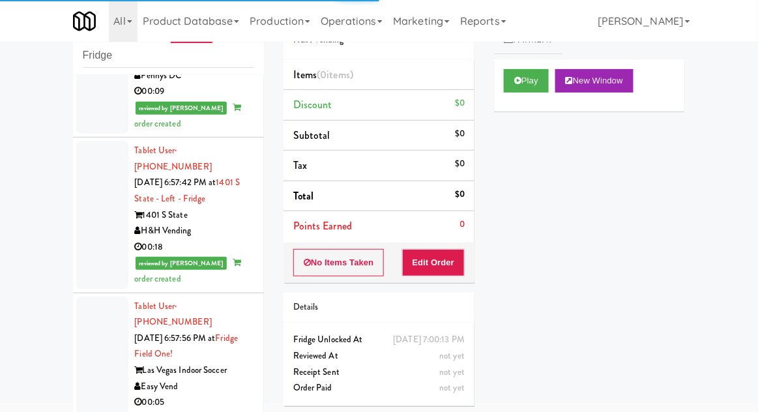
scroll to position [2357, 0]
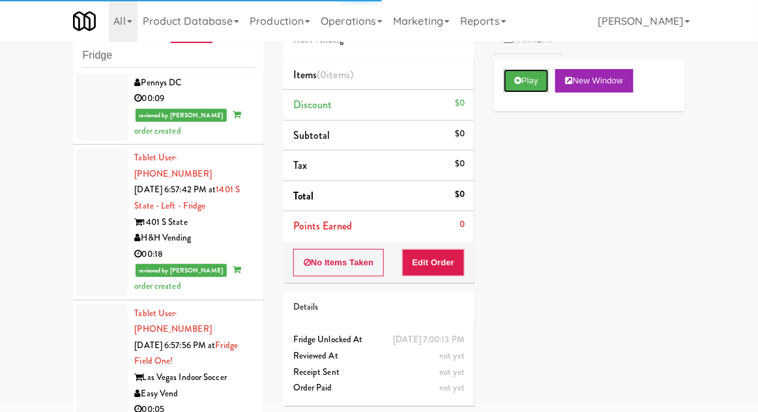
click at [531, 85] on button "Play" at bounding box center [526, 80] width 45 height 23
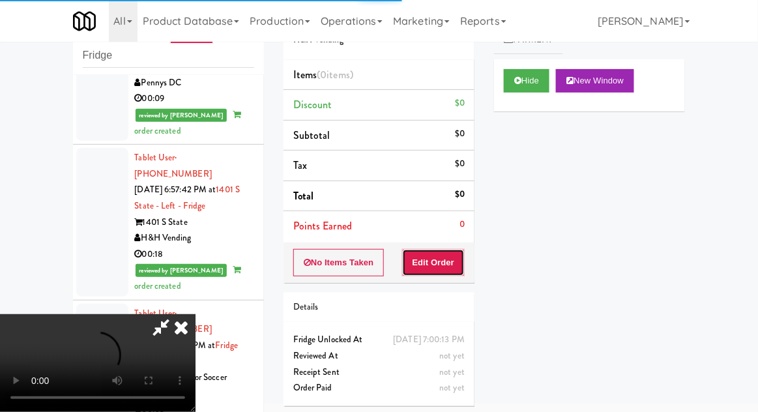
click at [445, 266] on button "Edit Order" at bounding box center [433, 262] width 63 height 27
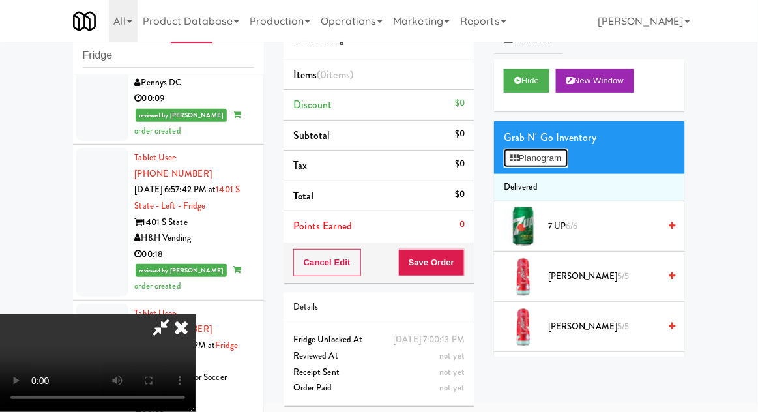
click at [549, 159] on button "Planogram" at bounding box center [536, 159] width 64 height 20
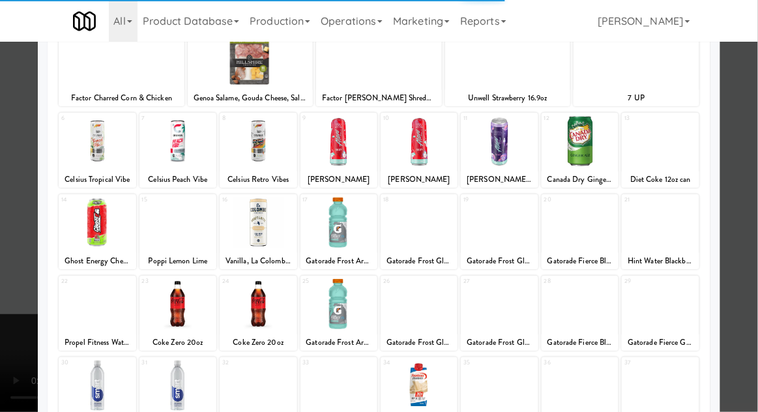
scroll to position [165, 0]
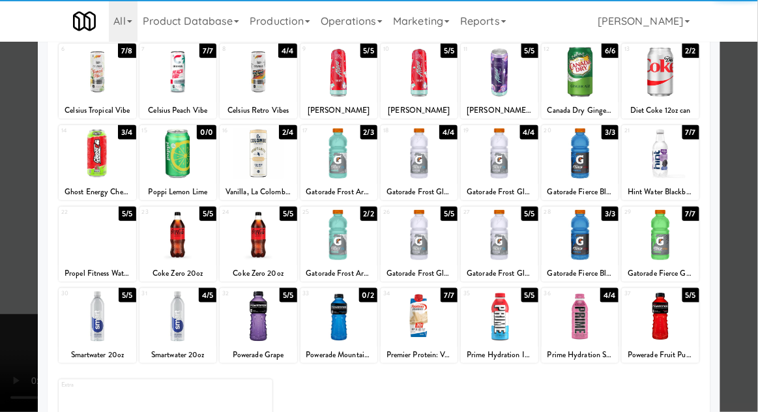
click at [91, 332] on div at bounding box center [97, 316] width 77 height 50
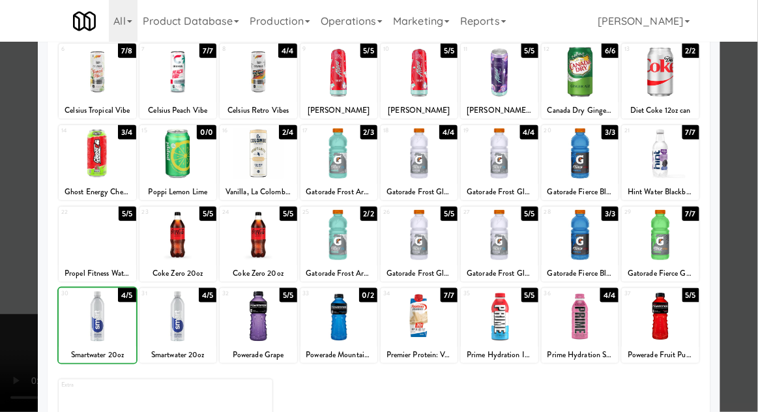
click at [749, 278] on div at bounding box center [379, 206] width 758 height 412
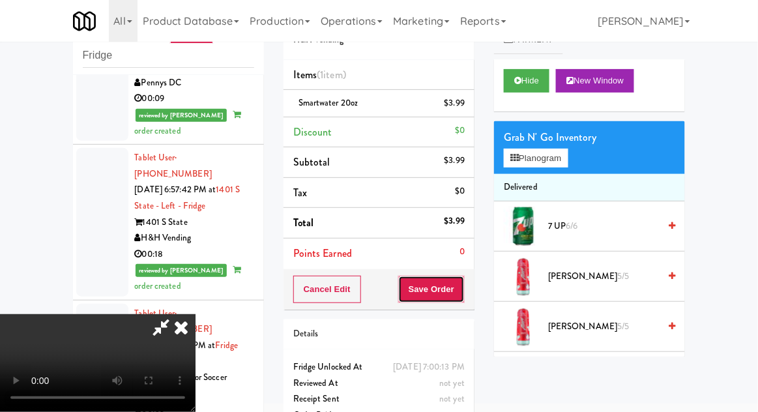
click at [459, 300] on button "Save Order" at bounding box center [431, 289] width 67 height 27
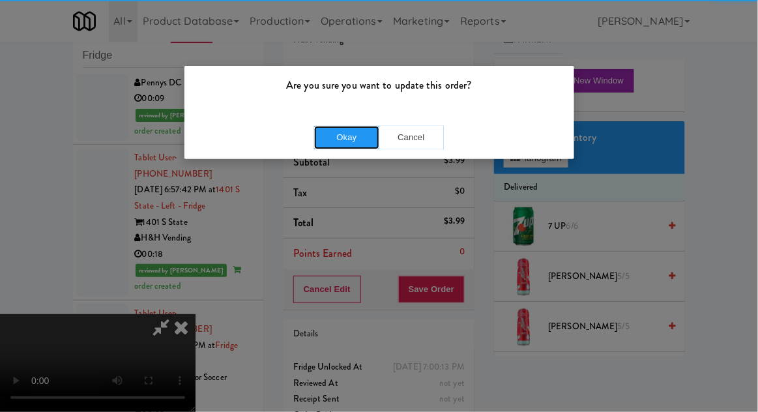
click at [338, 143] on button "Okay" at bounding box center [346, 137] width 65 height 23
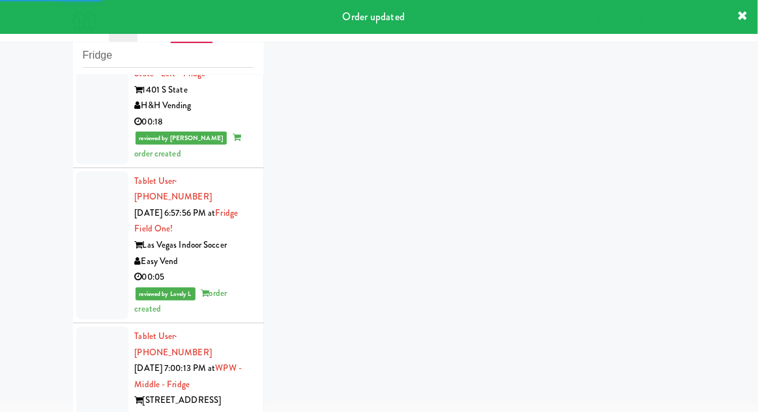
scroll to position [2494, 0]
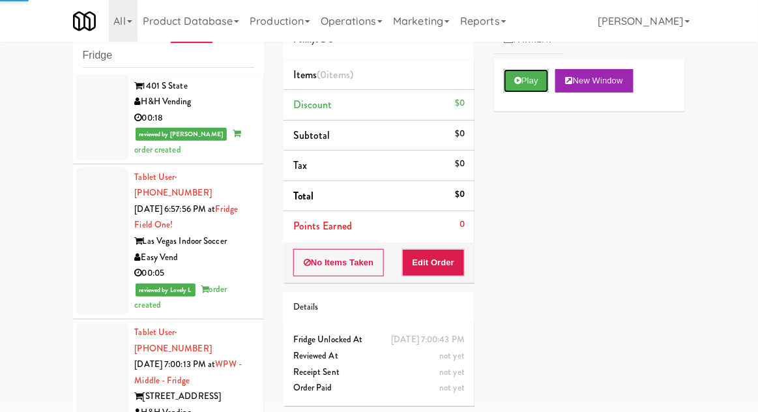
click at [523, 81] on button "Play" at bounding box center [526, 80] width 45 height 23
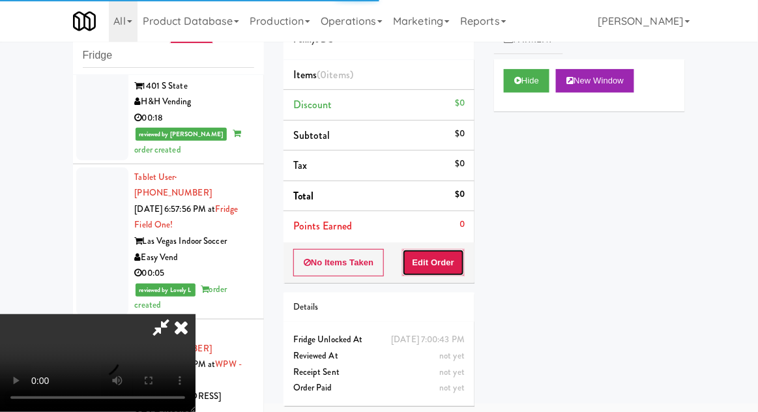
click at [442, 273] on button "Edit Order" at bounding box center [433, 262] width 63 height 27
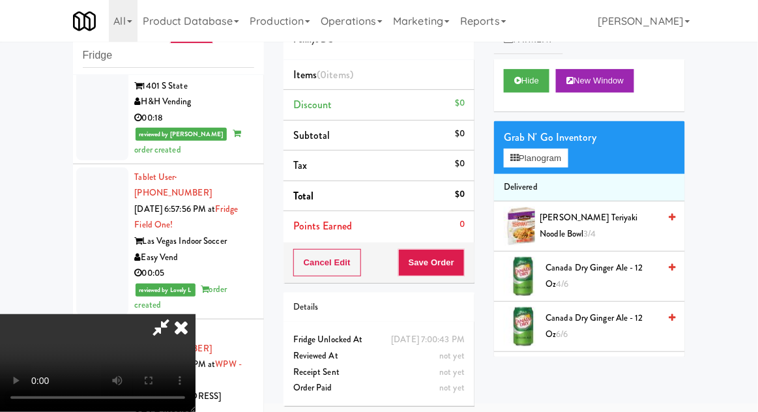
scroll to position [0, 0]
click at [548, 159] on button "Planogram" at bounding box center [536, 159] width 64 height 20
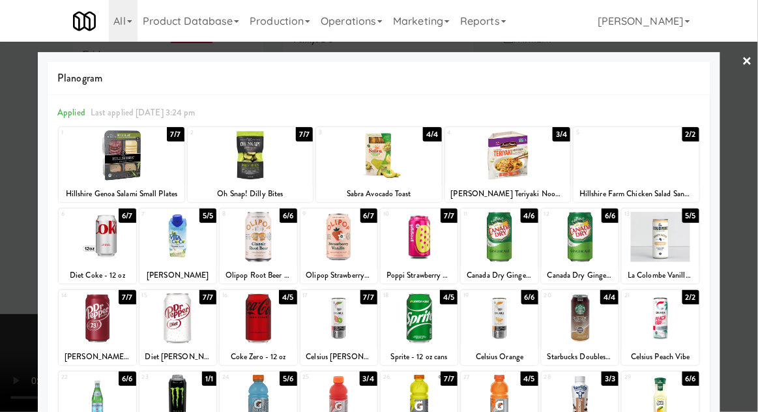
click at [503, 333] on div at bounding box center [499, 318] width 77 height 50
click at [8, 270] on div at bounding box center [379, 206] width 758 height 412
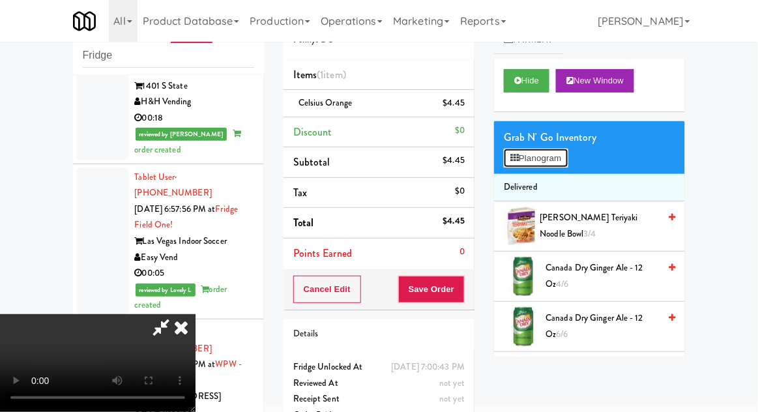
click at [565, 160] on button "Planogram" at bounding box center [536, 159] width 64 height 20
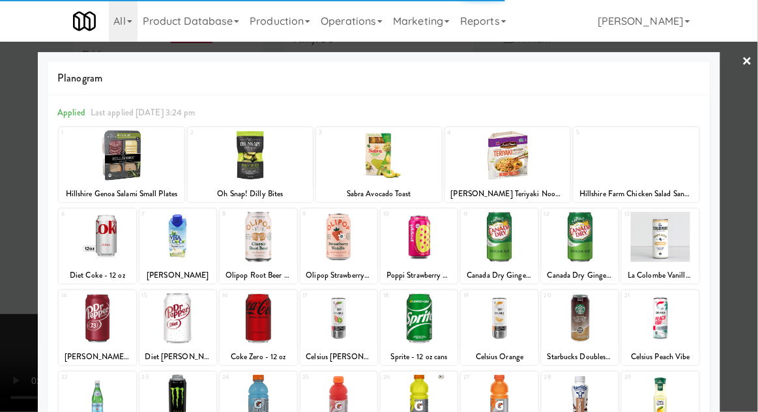
click at [742, 288] on div at bounding box center [379, 206] width 758 height 412
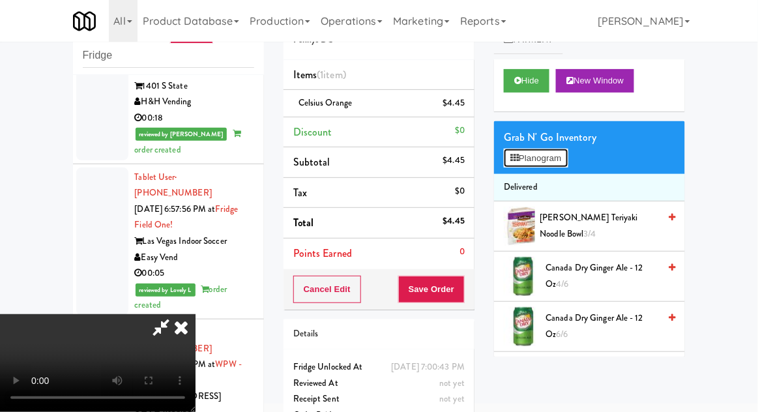
click at [561, 166] on button "Planogram" at bounding box center [536, 159] width 64 height 20
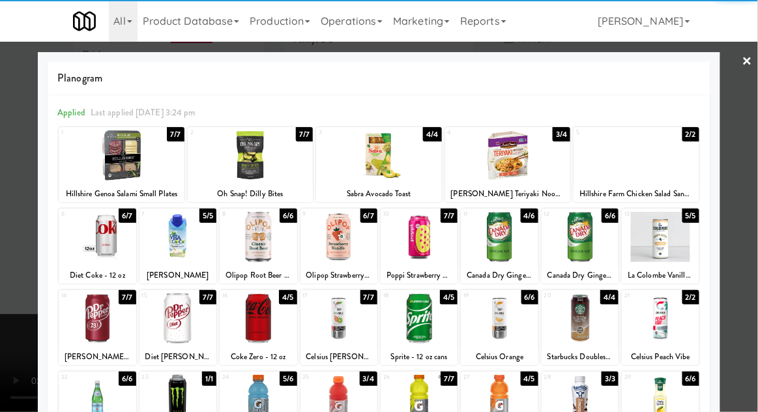
click at [679, 332] on div at bounding box center [660, 318] width 77 height 50
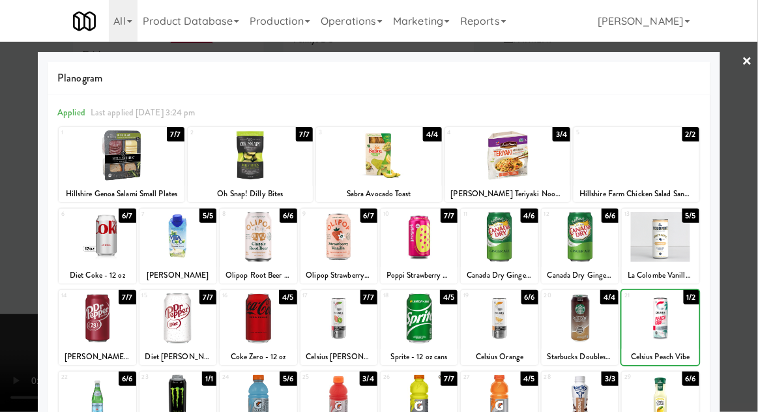
click at [741, 318] on div at bounding box center [379, 206] width 758 height 412
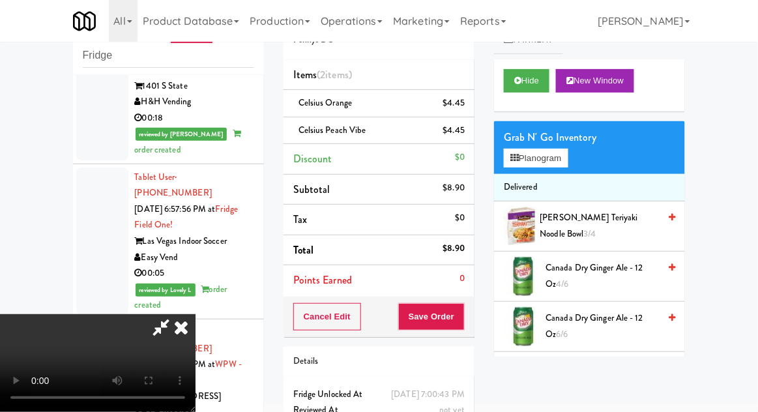
scroll to position [48, 0]
click at [463, 318] on button "Save Order" at bounding box center [431, 316] width 67 height 27
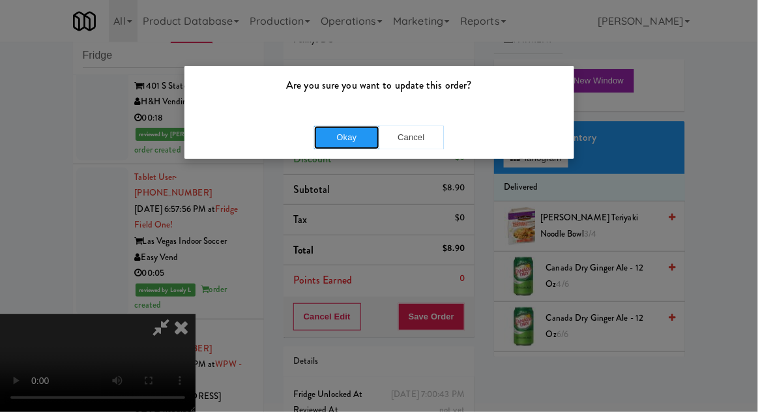
click at [333, 143] on button "Okay" at bounding box center [346, 137] width 65 height 23
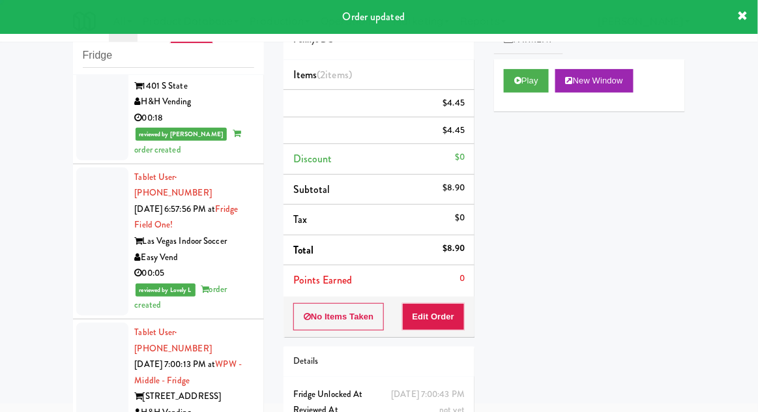
scroll to position [0, 0]
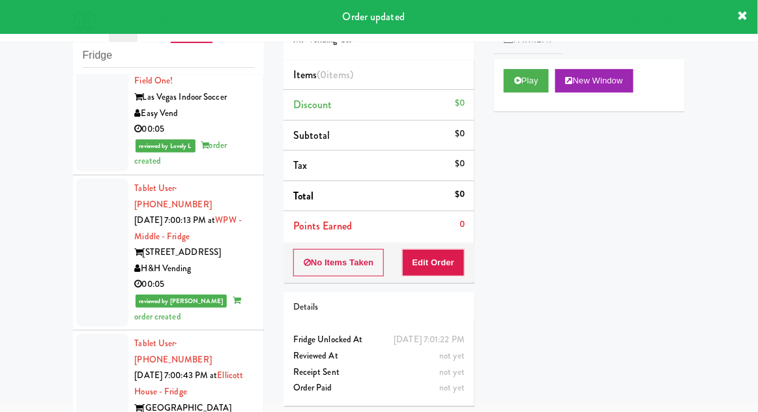
scroll to position [2645, 0]
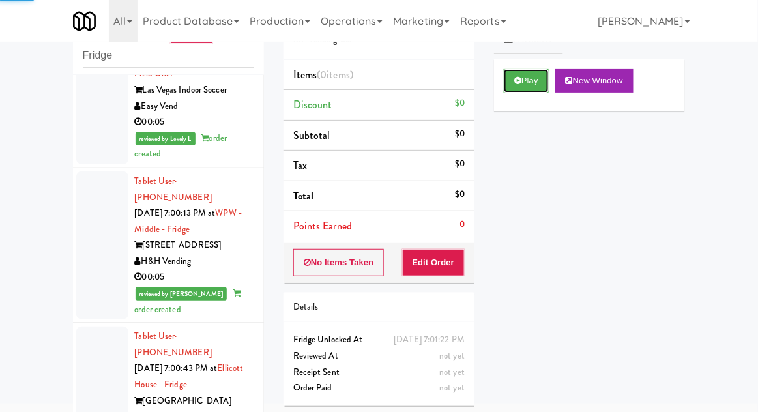
click at [533, 81] on button "Play" at bounding box center [526, 80] width 45 height 23
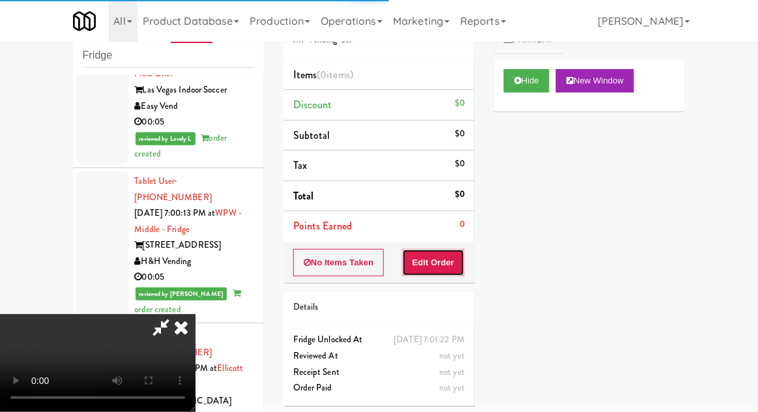
click at [448, 252] on button "Edit Order" at bounding box center [433, 262] width 63 height 27
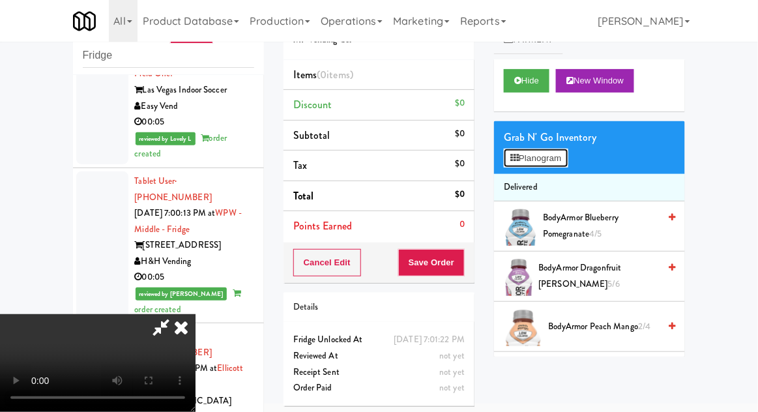
click at [565, 149] on button "Planogram" at bounding box center [536, 159] width 64 height 20
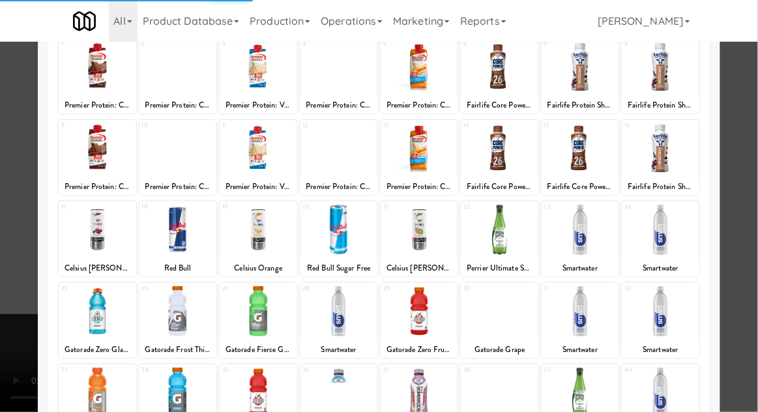
scroll to position [165, 0]
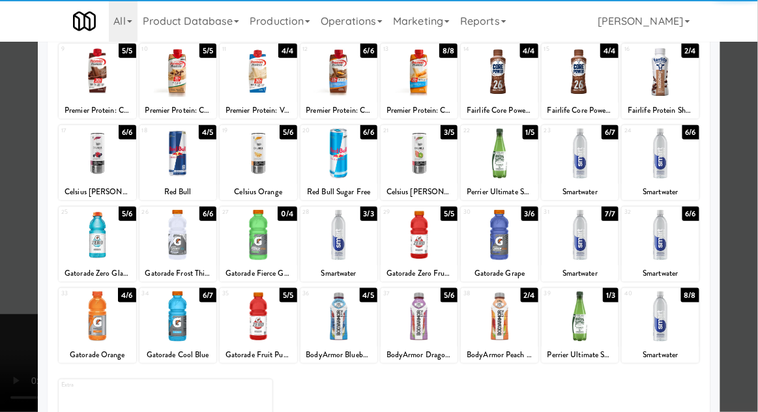
click at [599, 324] on div at bounding box center [580, 316] width 77 height 50
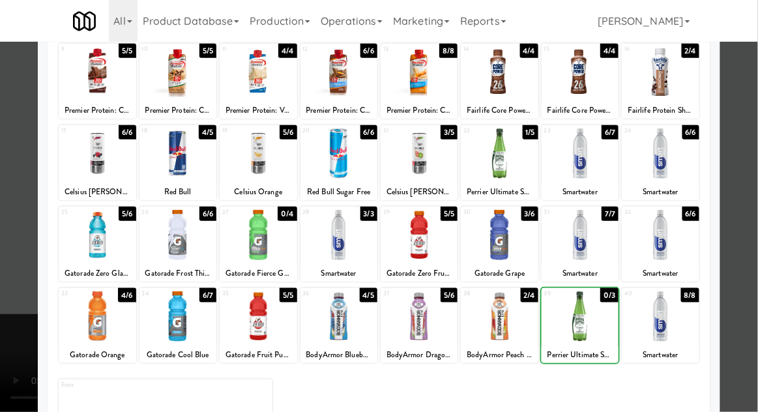
click at [4, 273] on div at bounding box center [379, 206] width 758 height 412
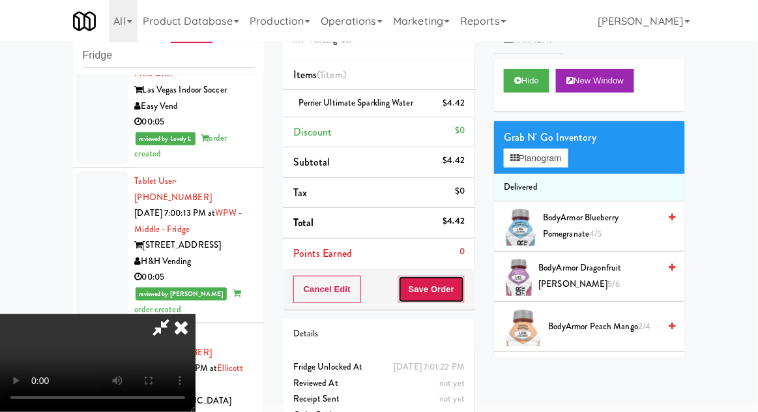
click at [456, 288] on button "Save Order" at bounding box center [431, 289] width 67 height 27
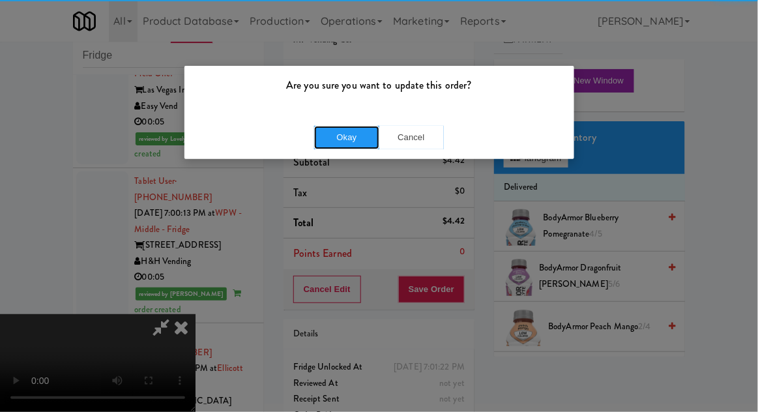
click at [343, 141] on button "Okay" at bounding box center [346, 137] width 65 height 23
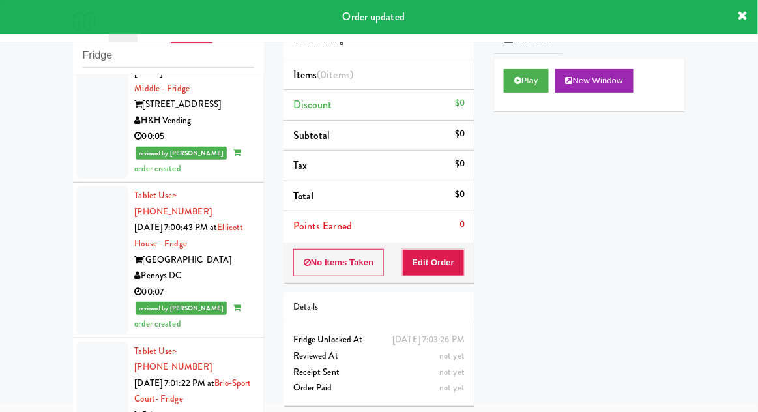
scroll to position [2786, 0]
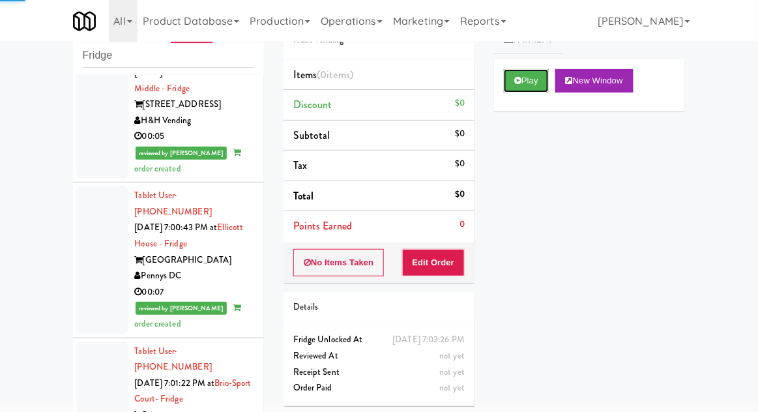
click at [537, 83] on button "Play" at bounding box center [526, 80] width 45 height 23
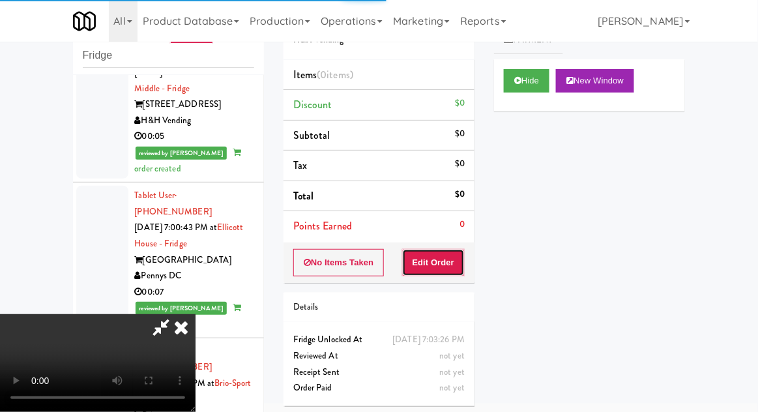
click at [437, 250] on button "Edit Order" at bounding box center [433, 262] width 63 height 27
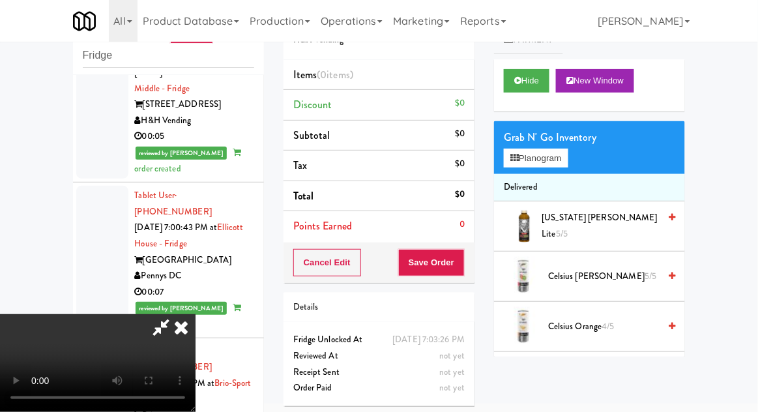
scroll to position [0, 0]
click at [563, 160] on button "Planogram" at bounding box center [536, 159] width 64 height 20
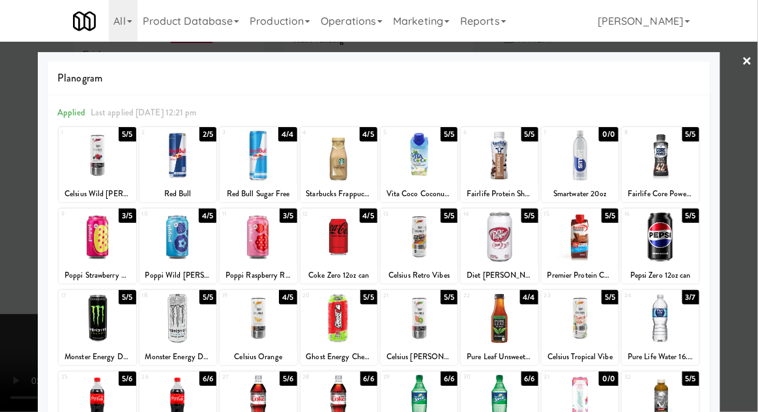
click at [442, 173] on div at bounding box center [419, 155] width 77 height 50
click at [4, 235] on div at bounding box center [379, 206] width 758 height 412
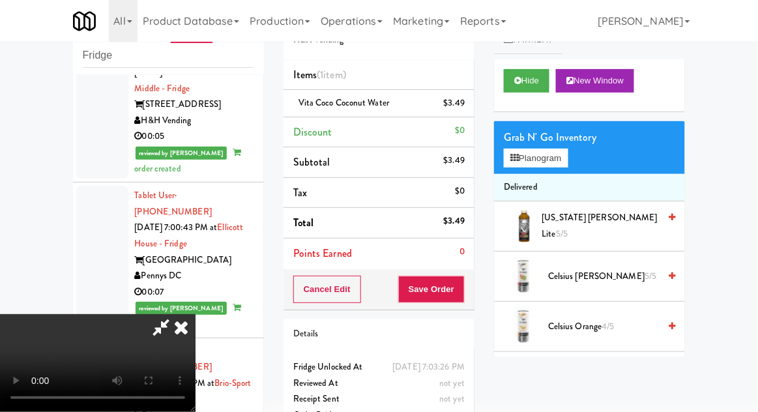
scroll to position [48, 0]
click at [464, 297] on button "Save Order" at bounding box center [431, 289] width 67 height 27
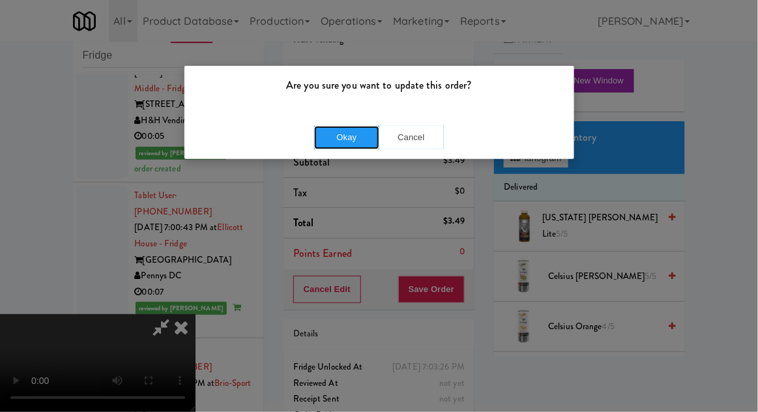
click at [329, 141] on button "Okay" at bounding box center [346, 137] width 65 height 23
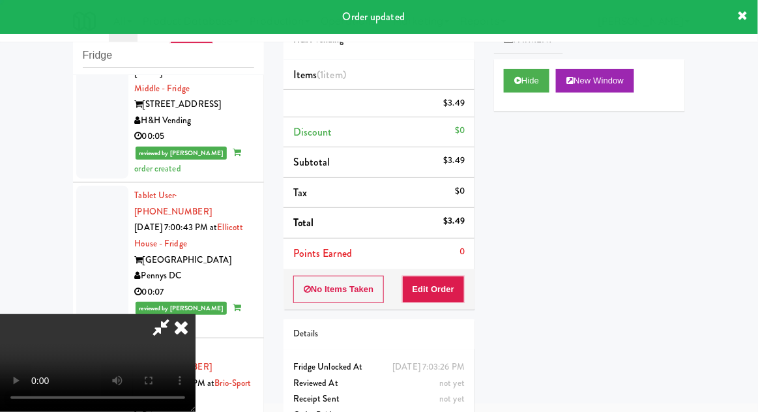
scroll to position [0, 0]
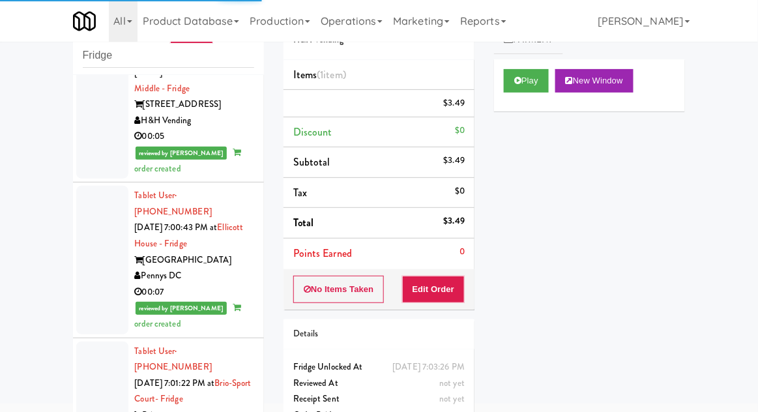
click at [65, 273] on div "inbox reviewed recent all unclear take inventory issue suspicious failed recent…" at bounding box center [168, 236] width 211 height 479
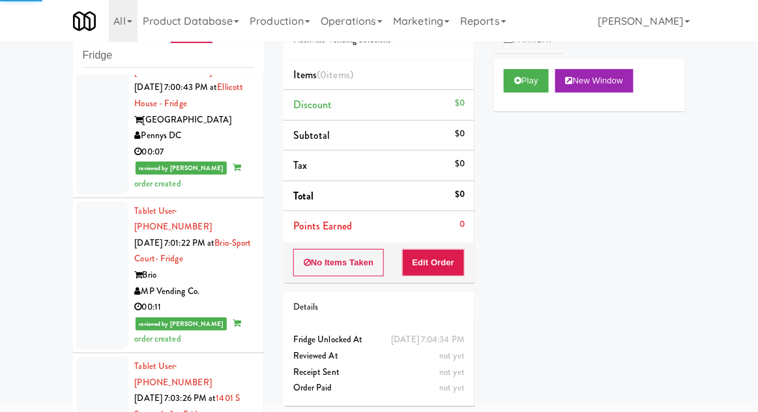
scroll to position [2929, 0]
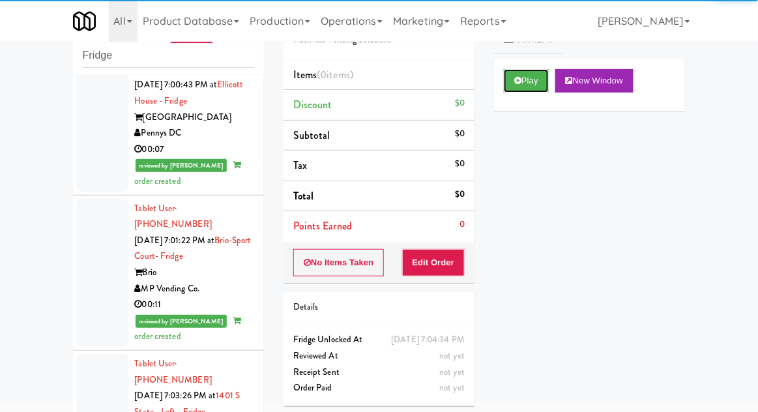
click at [536, 85] on button "Play" at bounding box center [526, 80] width 45 height 23
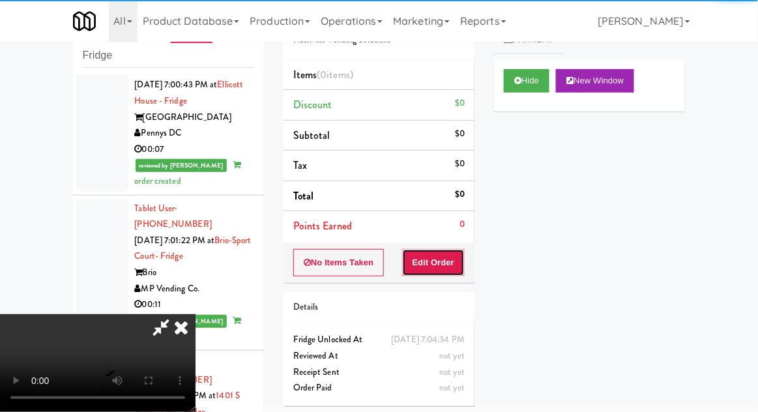
click at [441, 269] on button "Edit Order" at bounding box center [433, 262] width 63 height 27
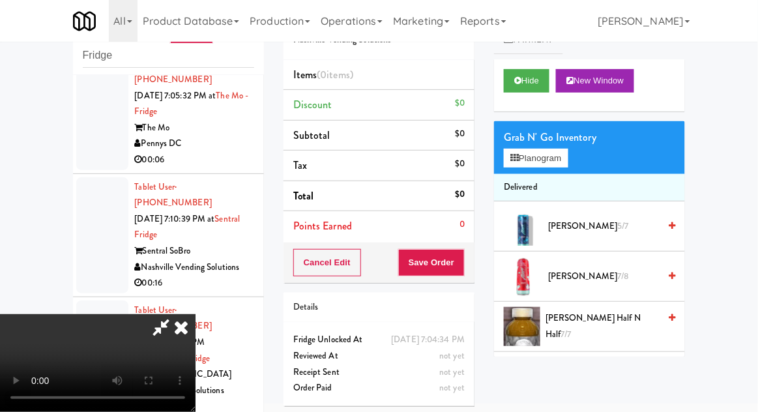
scroll to position [0, 0]
click at [554, 158] on button "Planogram" at bounding box center [536, 159] width 64 height 20
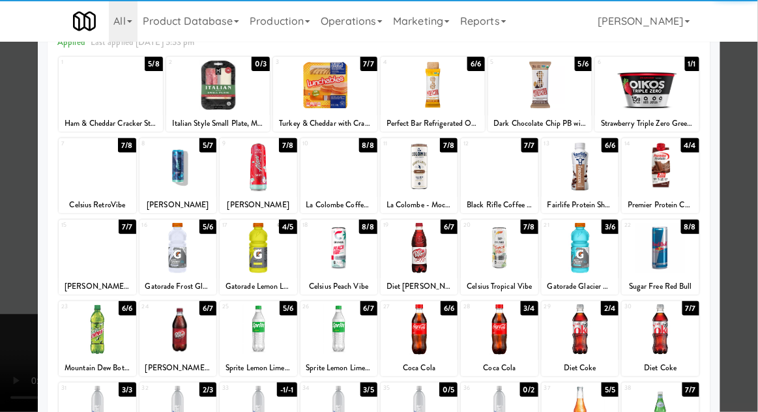
scroll to position [79, 0]
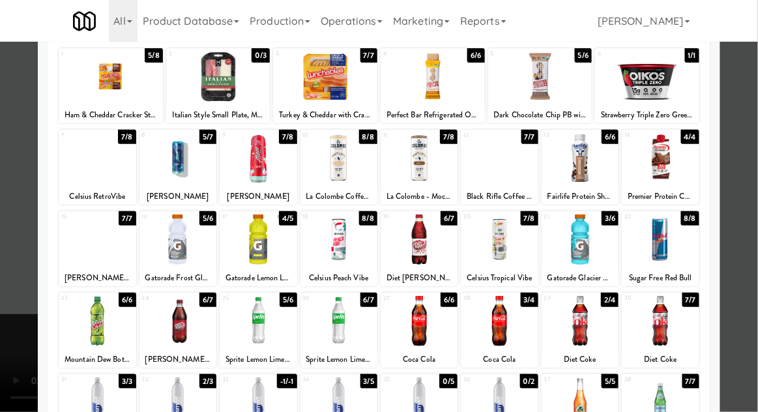
click at [165, 319] on div at bounding box center [178, 321] width 77 height 50
click at [743, 284] on div at bounding box center [379, 206] width 758 height 412
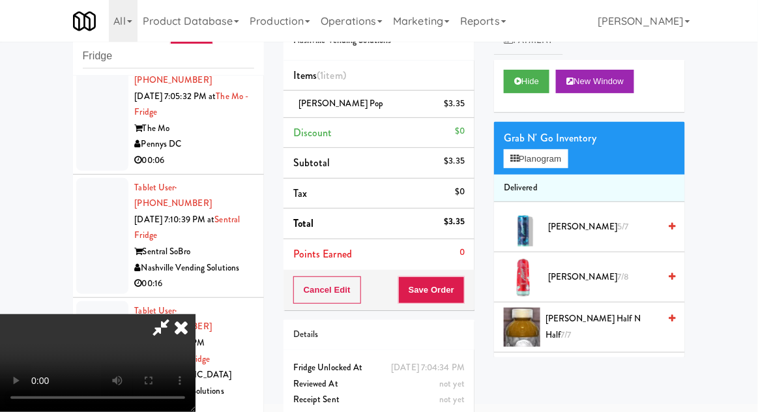
scroll to position [50, 0]
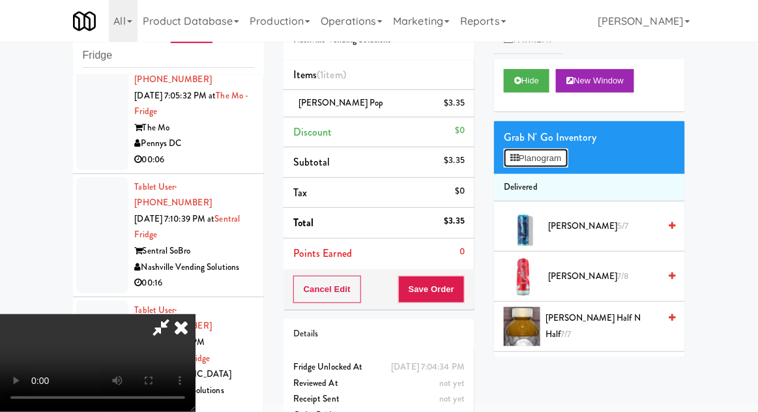
click at [553, 155] on button "Planogram" at bounding box center [536, 159] width 64 height 20
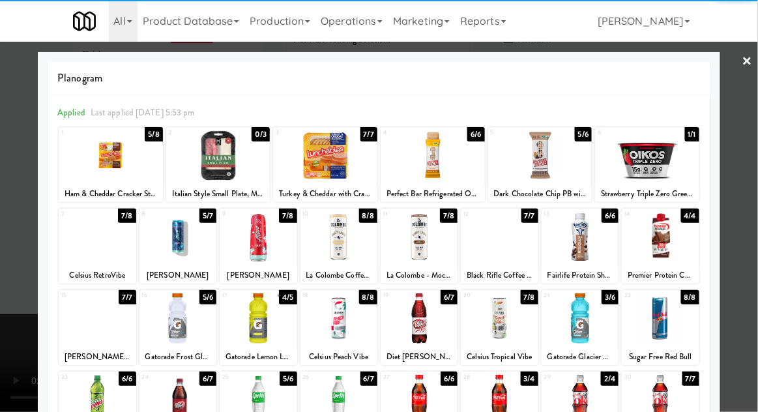
click at [327, 239] on div at bounding box center [339, 237] width 77 height 50
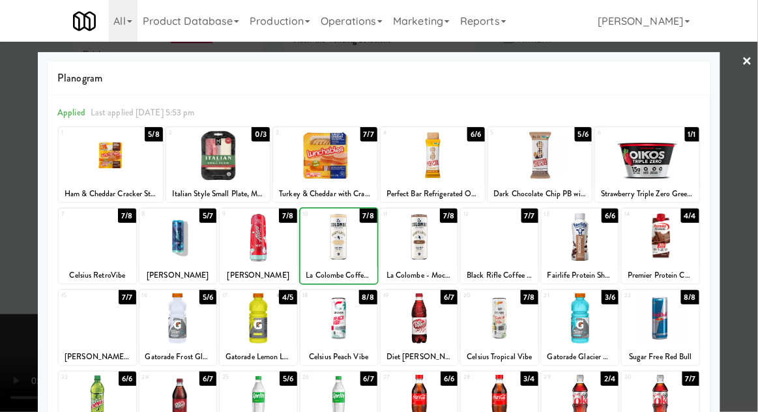
click at [754, 239] on div at bounding box center [379, 206] width 758 height 412
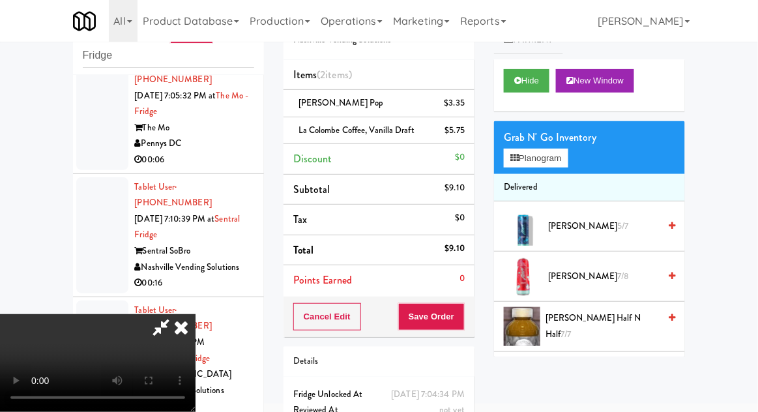
scroll to position [48, 0]
click at [460, 321] on button "Save Order" at bounding box center [431, 316] width 67 height 27
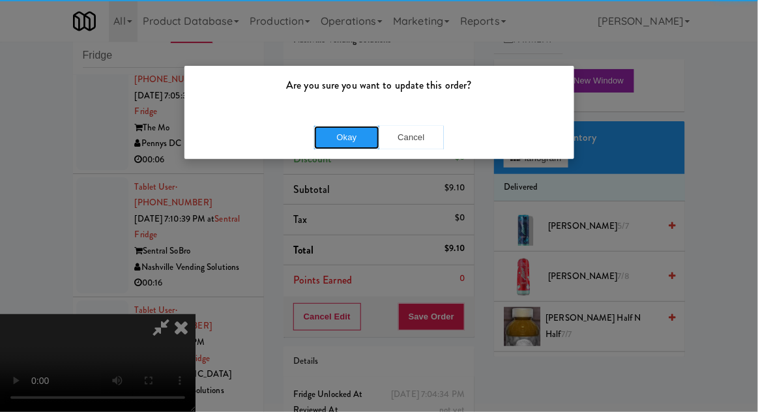
click at [335, 146] on button "Okay" at bounding box center [346, 137] width 65 height 23
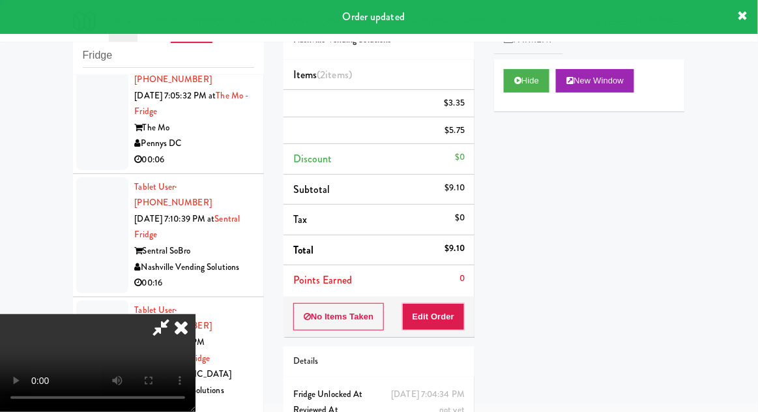
scroll to position [0, 0]
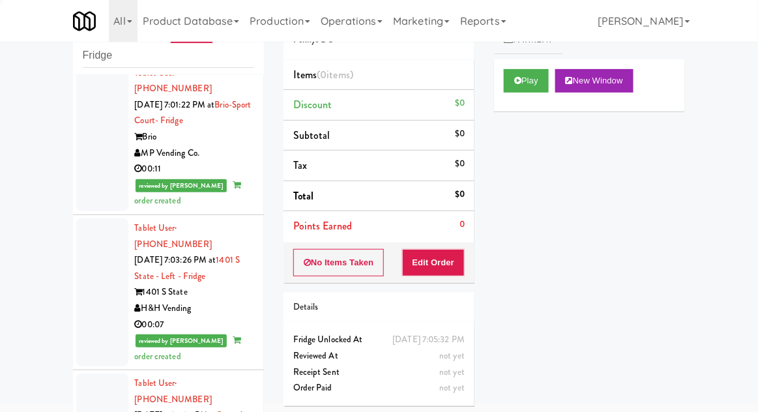
scroll to position [3066, 0]
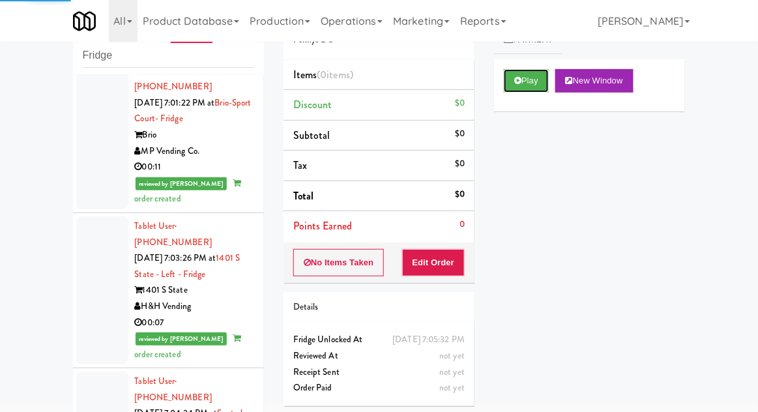
click at [528, 84] on button "Play" at bounding box center [526, 80] width 45 height 23
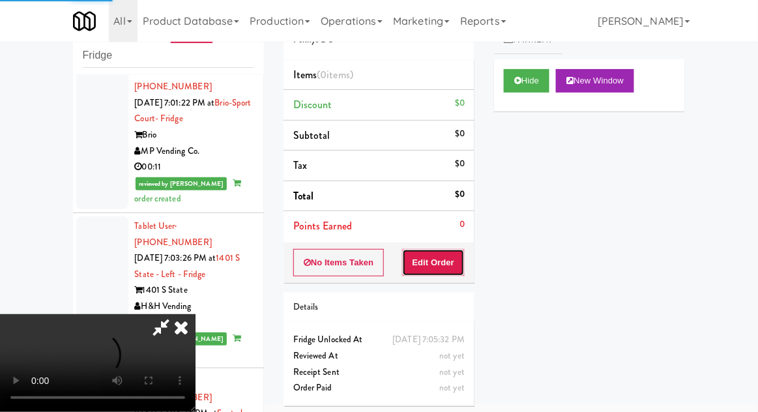
click at [441, 252] on button "Edit Order" at bounding box center [433, 262] width 63 height 27
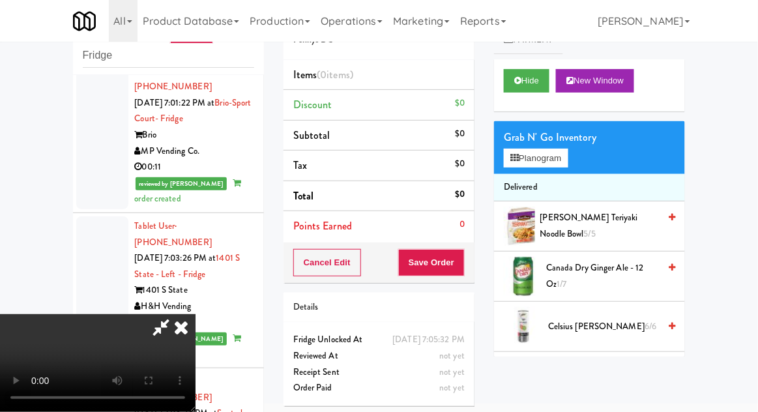
scroll to position [0, 0]
click at [601, 275] on span "Canada Dry Ginger Ale - 12 oz 1/7" at bounding box center [602, 276] width 113 height 32
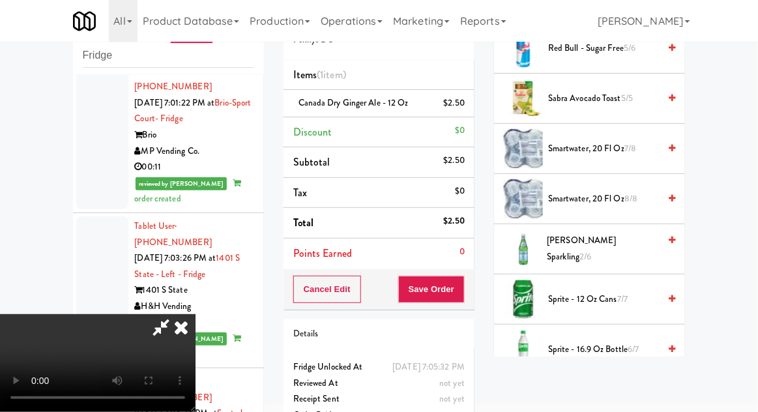
scroll to position [1584, 0]
click at [622, 293] on span "7/7" at bounding box center [623, 299] width 10 height 12
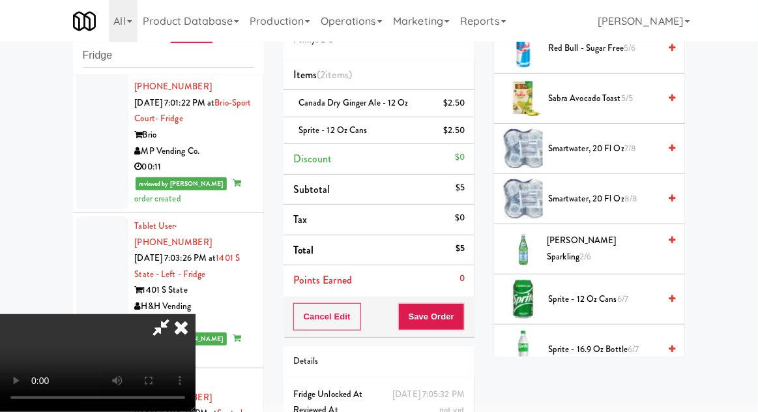
scroll to position [48, 0]
click at [461, 321] on button "Save Order" at bounding box center [431, 316] width 67 height 27
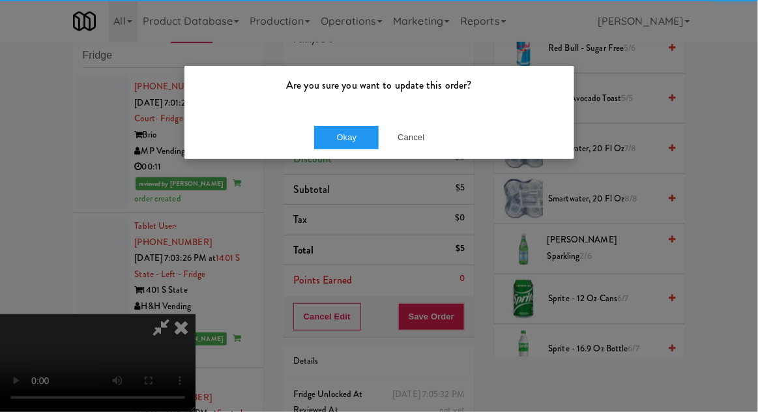
click at [332, 156] on div "Okay Cancel" at bounding box center [380, 137] width 390 height 44
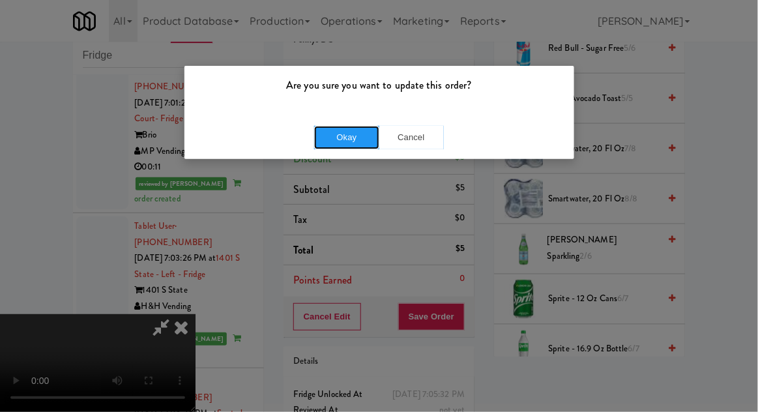
click at [327, 145] on button "Okay" at bounding box center [346, 137] width 65 height 23
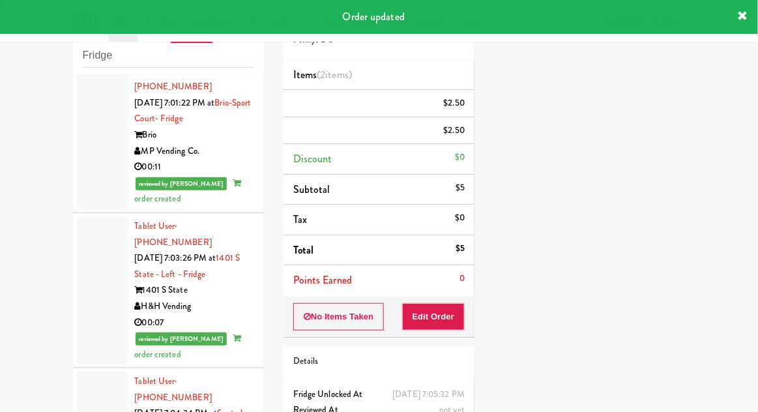
scroll to position [0, 0]
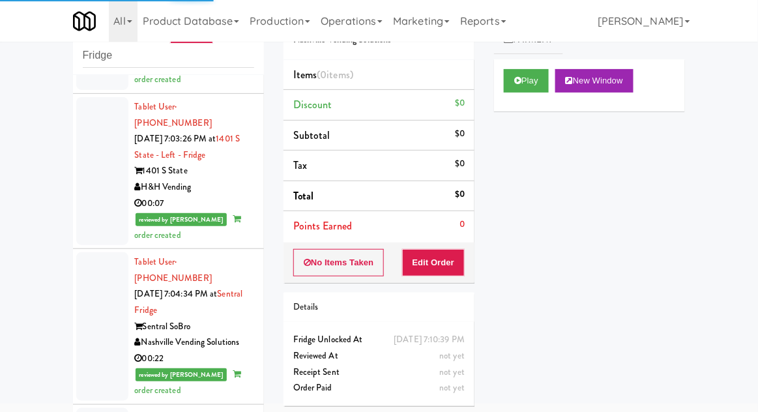
scroll to position [3191, 0]
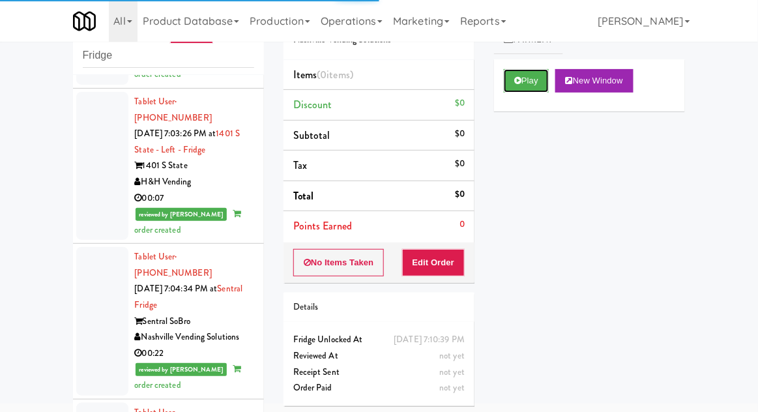
click at [543, 82] on button "Play" at bounding box center [526, 80] width 45 height 23
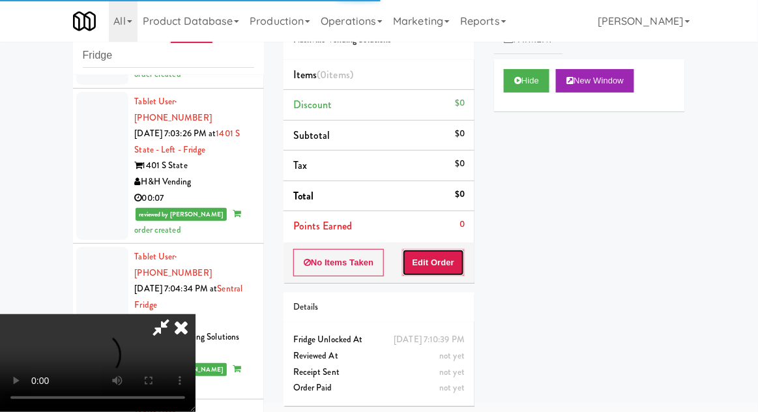
click at [445, 265] on button "Edit Order" at bounding box center [433, 262] width 63 height 27
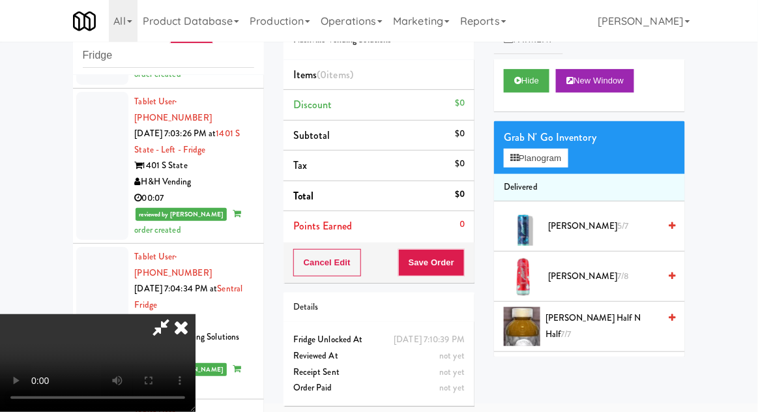
scroll to position [0, 0]
click at [554, 164] on button "Planogram" at bounding box center [536, 159] width 64 height 20
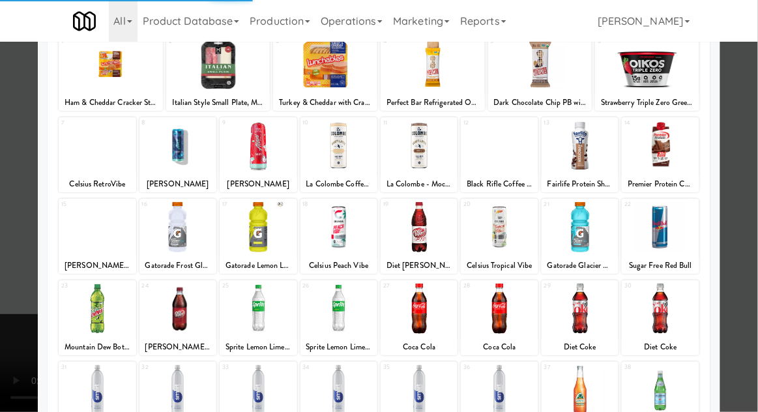
scroll to position [165, 0]
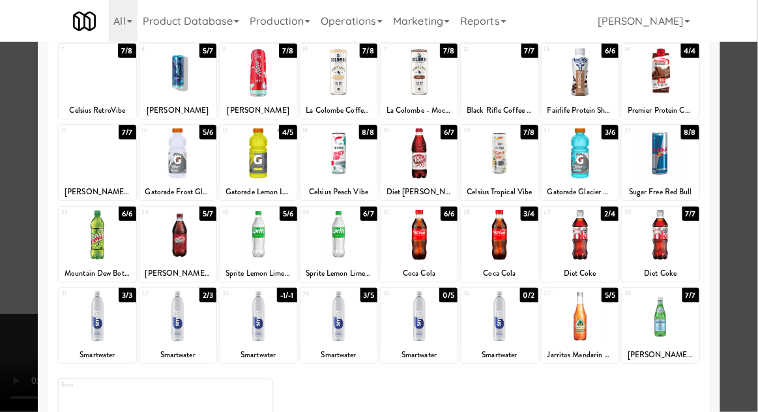
click at [430, 325] on div at bounding box center [419, 316] width 77 height 50
click at [7, 279] on div at bounding box center [379, 206] width 758 height 412
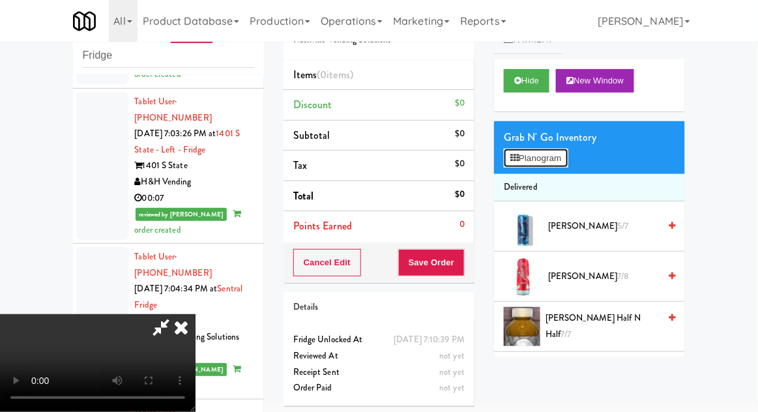
click at [560, 165] on button "Planogram" at bounding box center [536, 159] width 64 height 20
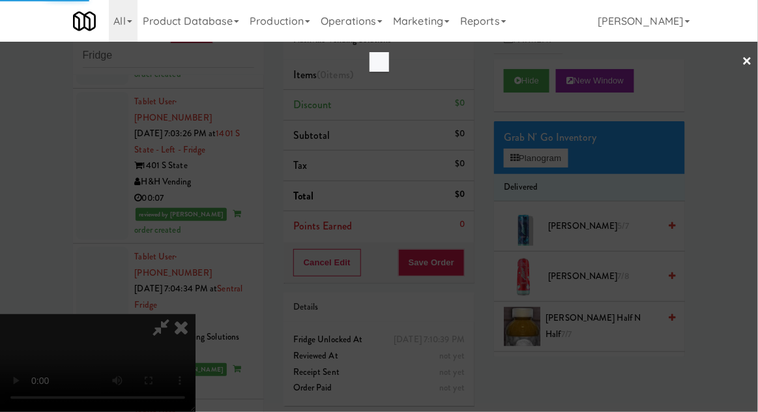
click at [18, 255] on div at bounding box center [379, 206] width 758 height 412
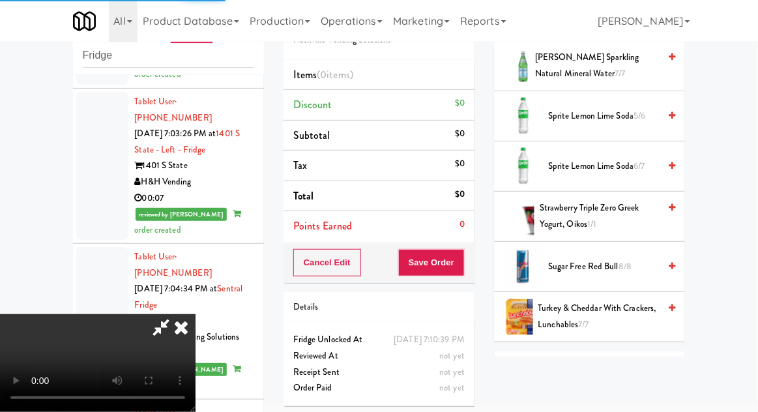
scroll to position [1634, 0]
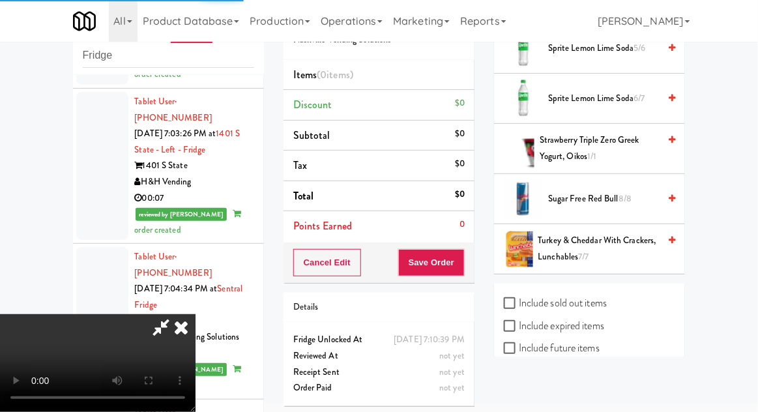
click at [575, 300] on label "Include sold out items" at bounding box center [555, 303] width 103 height 20
click at [519, 300] on input "Include sold out items" at bounding box center [511, 304] width 15 height 10
checkbox input "true"
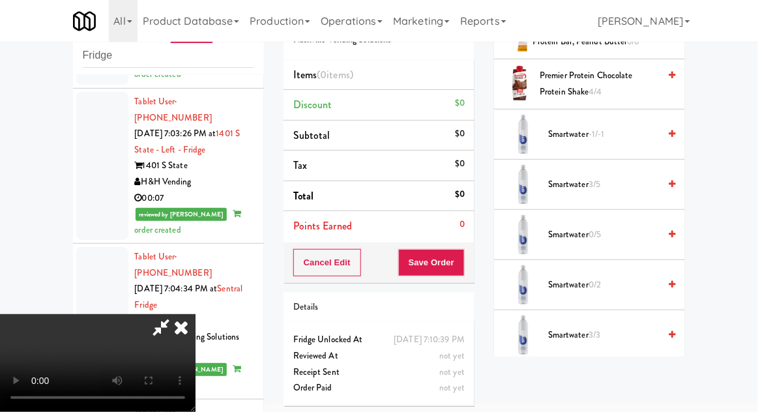
scroll to position [1397, 0]
click at [591, 231] on span "0/5" at bounding box center [595, 235] width 12 height 12
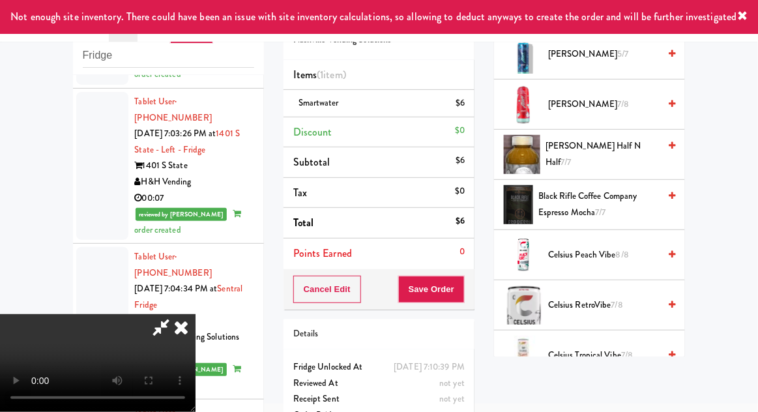
scroll to position [0, 0]
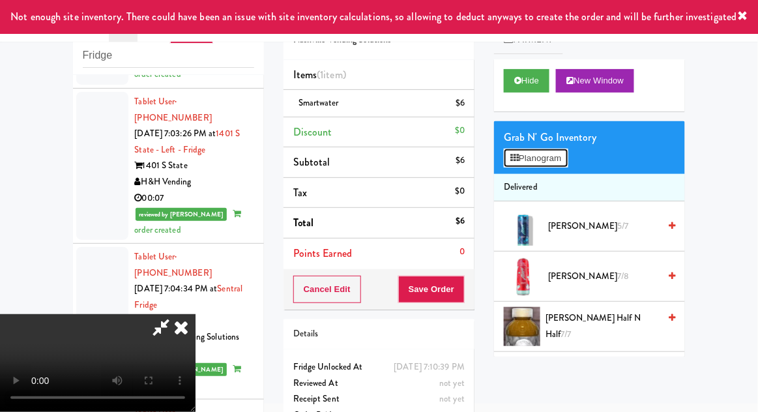
click at [561, 163] on button "Planogram" at bounding box center [536, 159] width 64 height 20
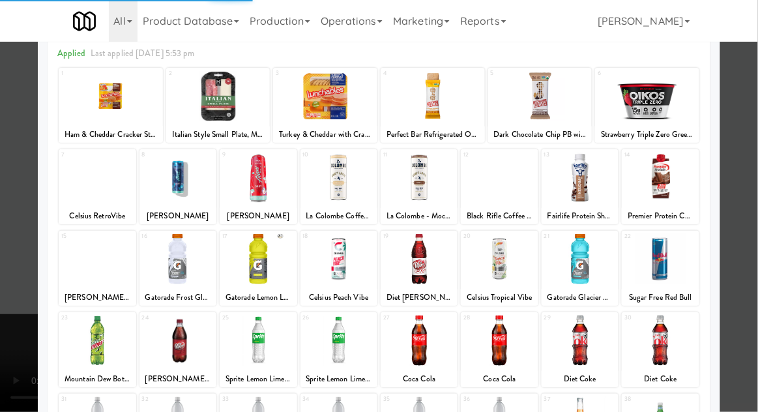
scroll to position [165, 0]
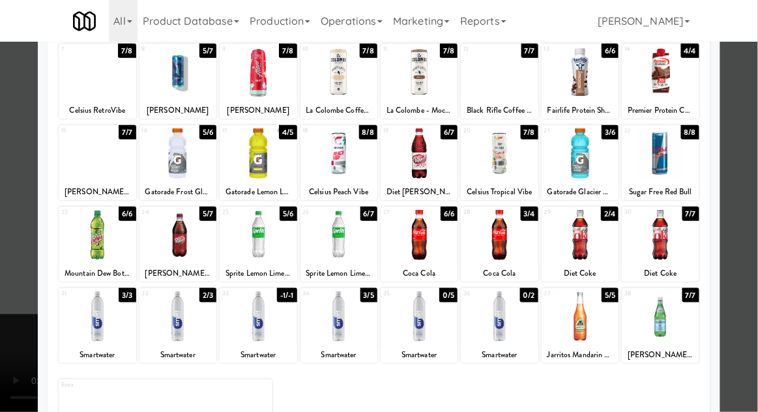
click at [744, 303] on div at bounding box center [379, 206] width 758 height 412
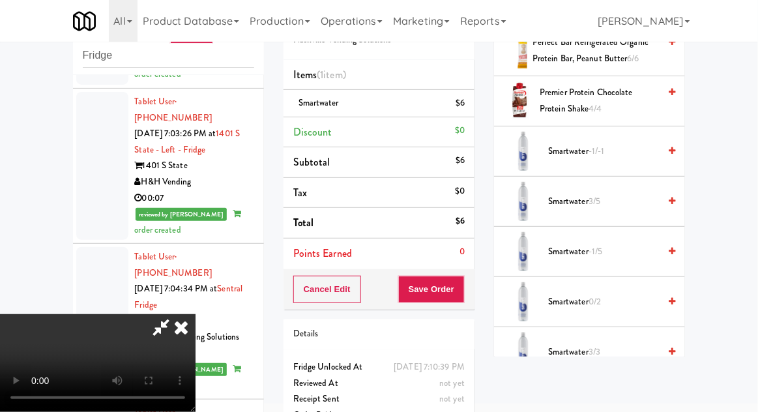
scroll to position [1392, 0]
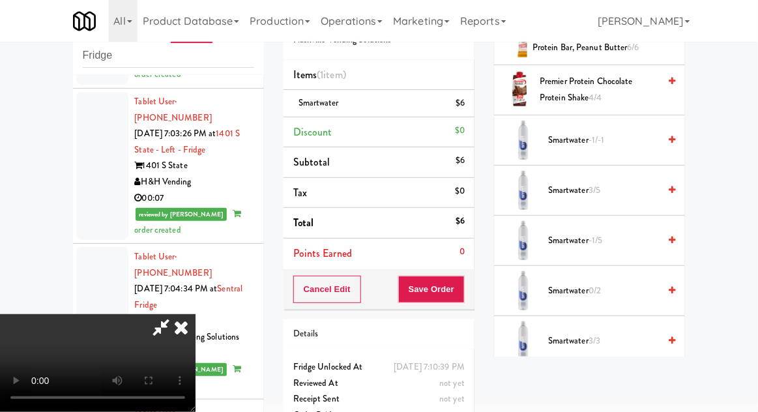
click at [596, 290] on span "0/2" at bounding box center [595, 290] width 12 height 12
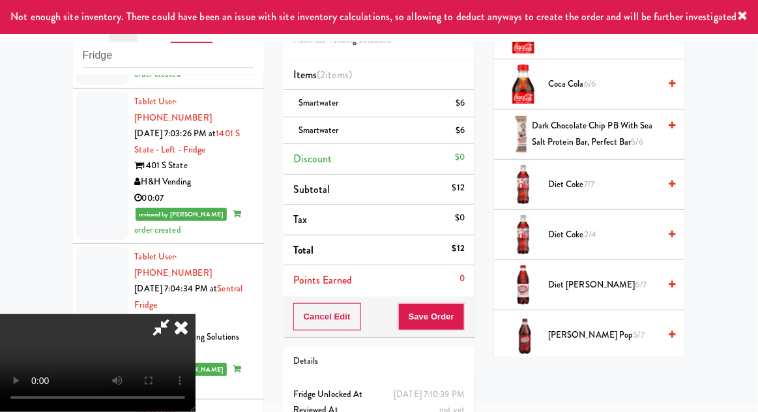
scroll to position [0, 0]
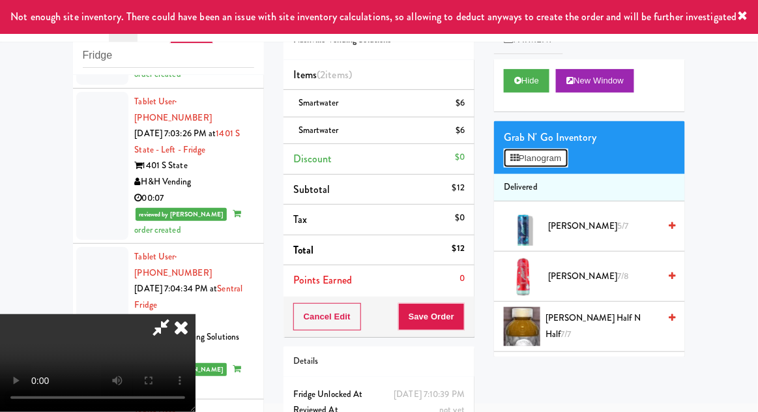
click at [564, 162] on button "Planogram" at bounding box center [536, 159] width 64 height 20
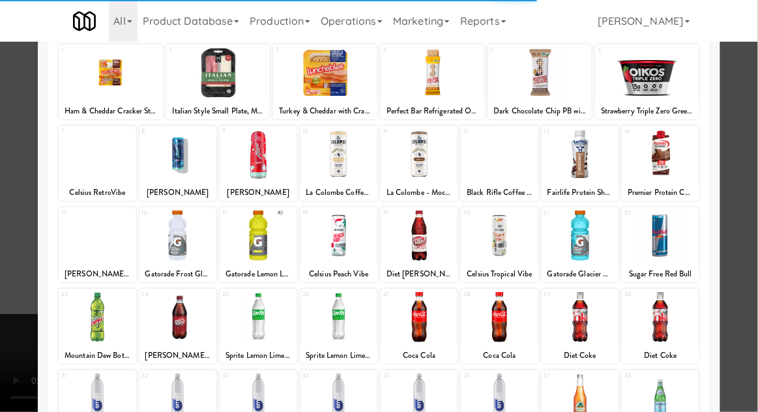
scroll to position [94, 0]
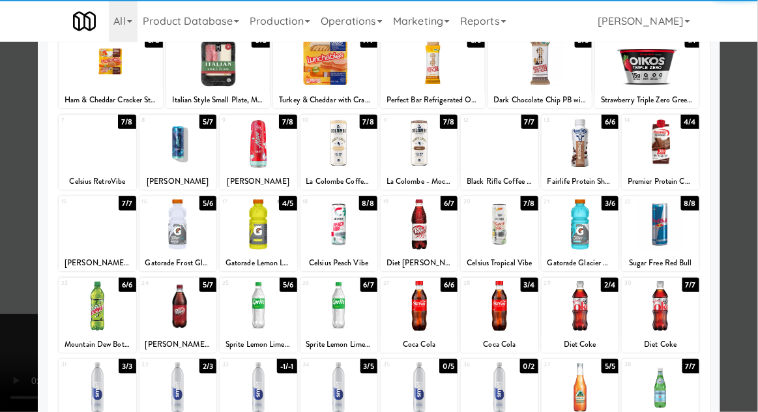
click at [511, 320] on div at bounding box center [499, 306] width 77 height 50
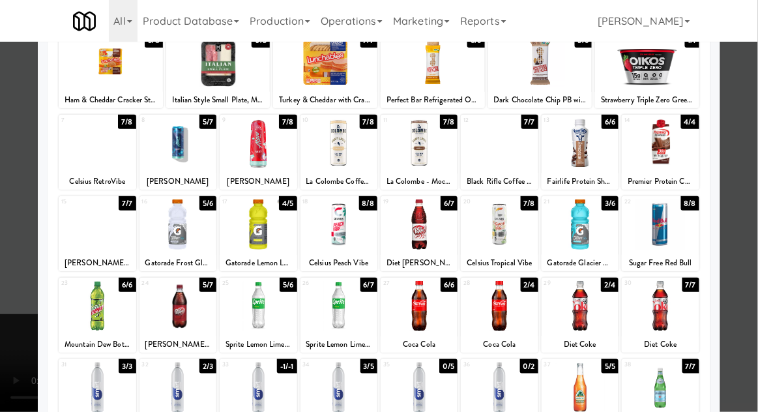
click at [753, 280] on div at bounding box center [379, 206] width 758 height 412
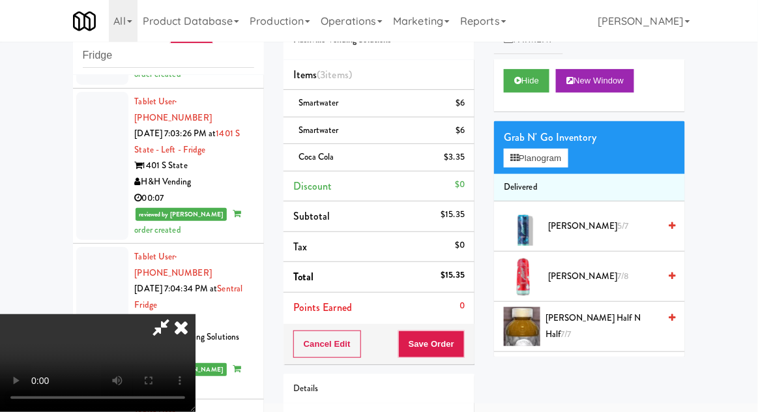
scroll to position [48, 0]
click at [474, 165] on li "Coca Cola $3.35" at bounding box center [379, 157] width 191 height 27
click at [469, 165] on icon at bounding box center [466, 162] width 7 height 8
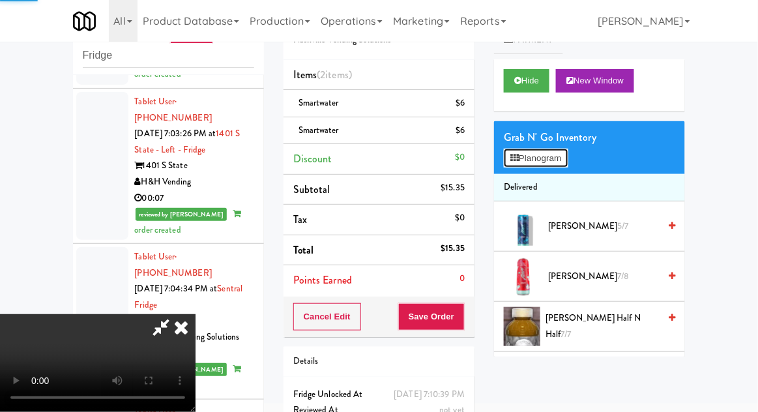
click at [534, 158] on button "Planogram" at bounding box center [536, 159] width 64 height 20
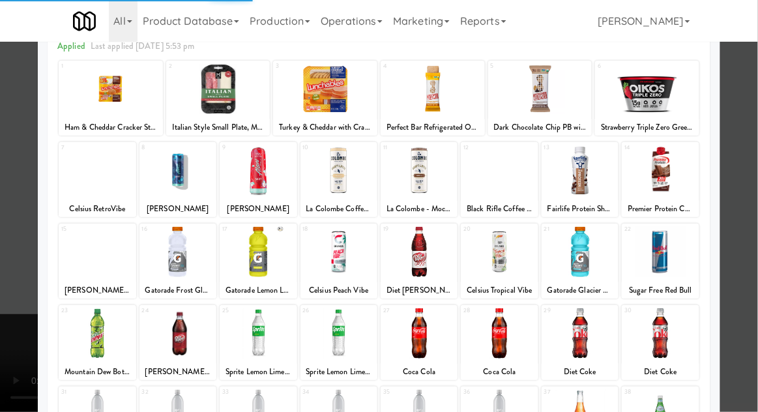
scroll to position [68, 0]
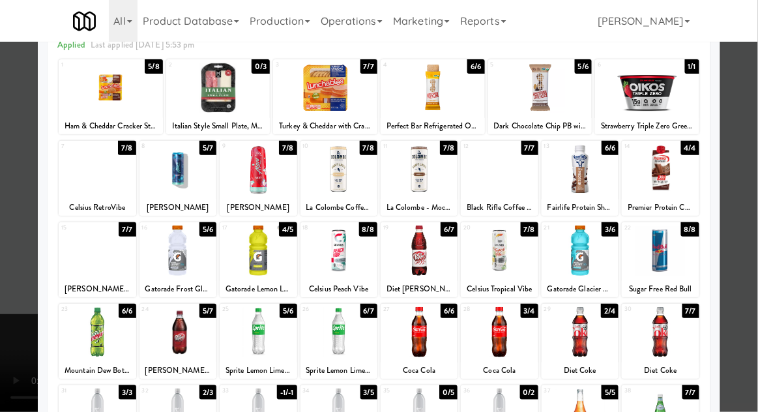
click at [434, 335] on div at bounding box center [419, 332] width 77 height 50
click at [1, 197] on div at bounding box center [379, 206] width 758 height 412
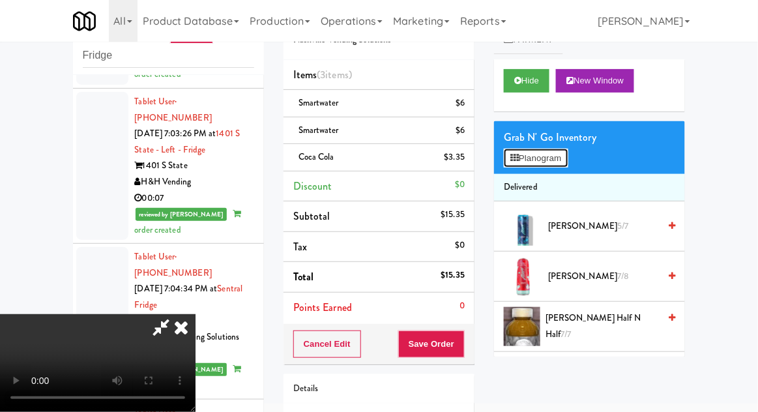
click at [548, 155] on button "Planogram" at bounding box center [536, 159] width 64 height 20
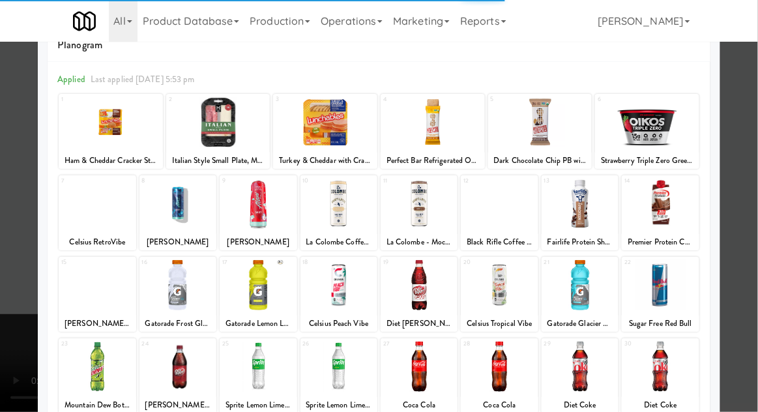
scroll to position [35, 0]
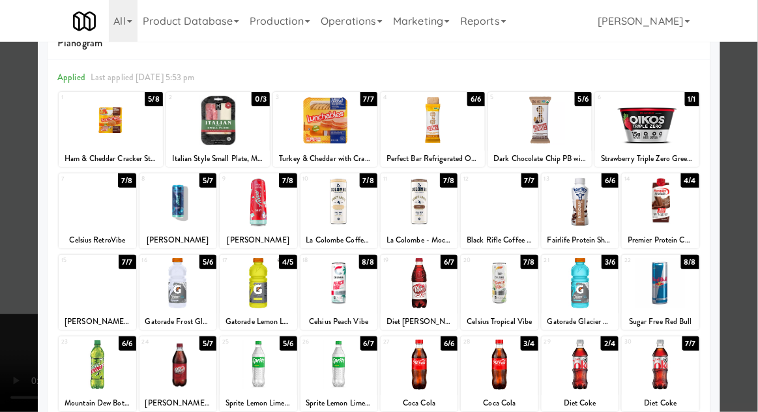
click at [513, 381] on div at bounding box center [499, 365] width 77 height 50
click at [3, 209] on div at bounding box center [379, 206] width 758 height 412
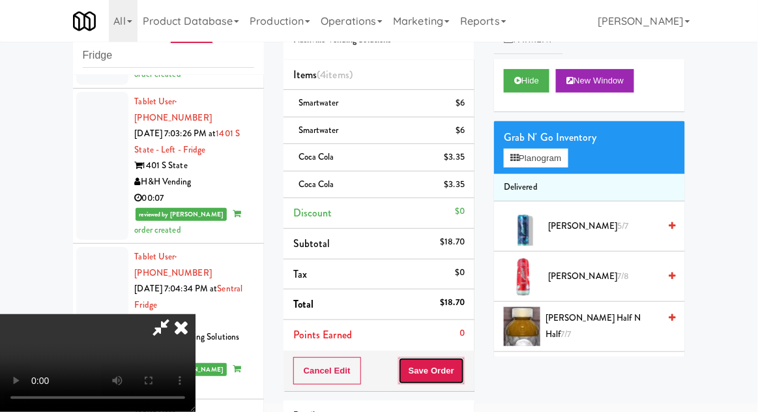
click at [462, 370] on button "Save Order" at bounding box center [431, 370] width 67 height 27
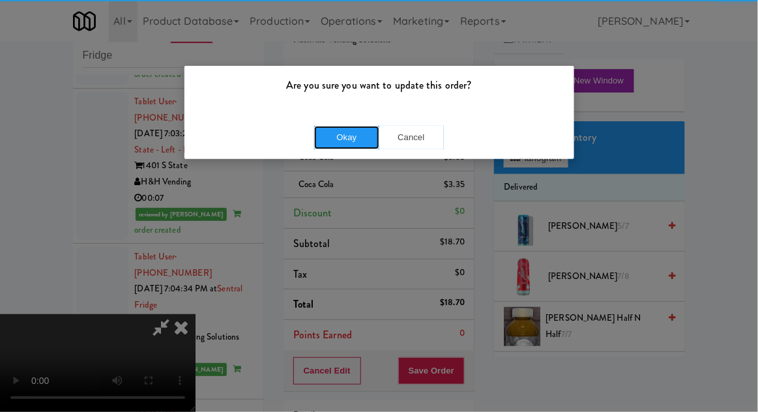
click at [337, 146] on button "Okay" at bounding box center [346, 137] width 65 height 23
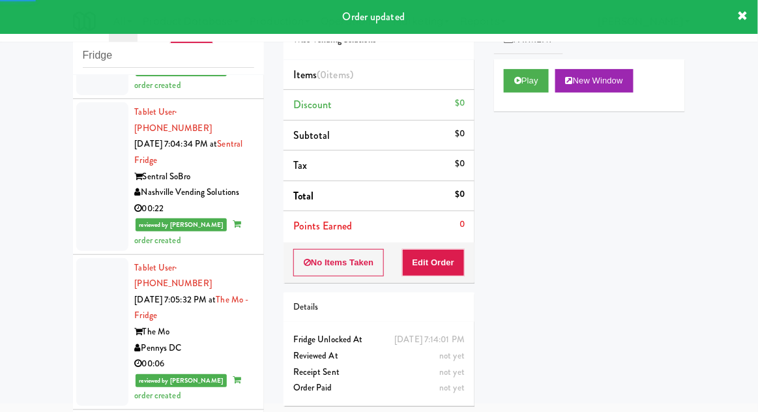
scroll to position [3339, 0]
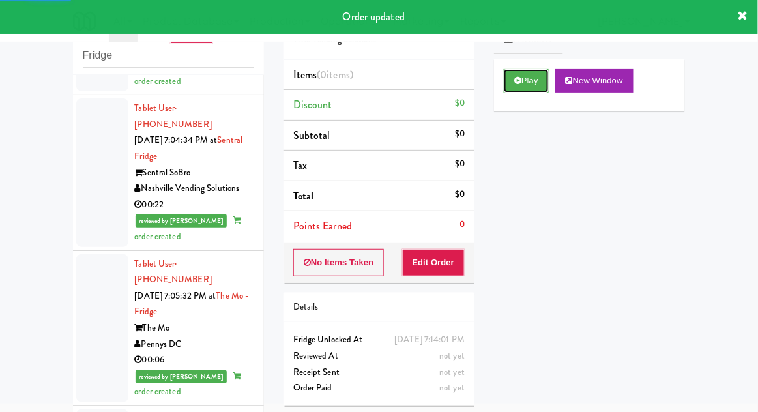
click at [541, 76] on button "Play" at bounding box center [526, 80] width 45 height 23
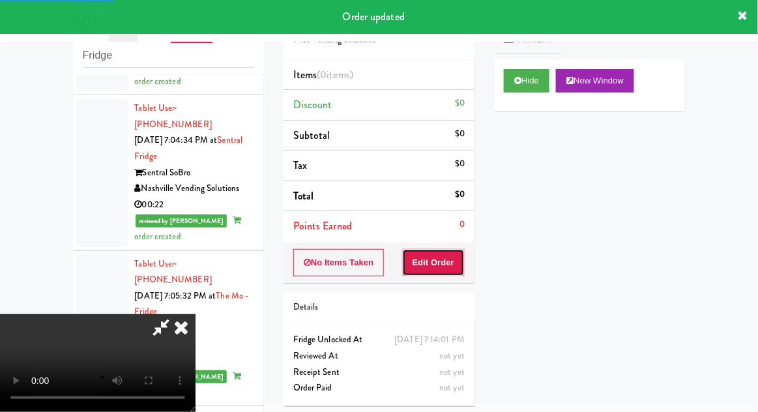
click at [457, 252] on button "Edit Order" at bounding box center [433, 262] width 63 height 27
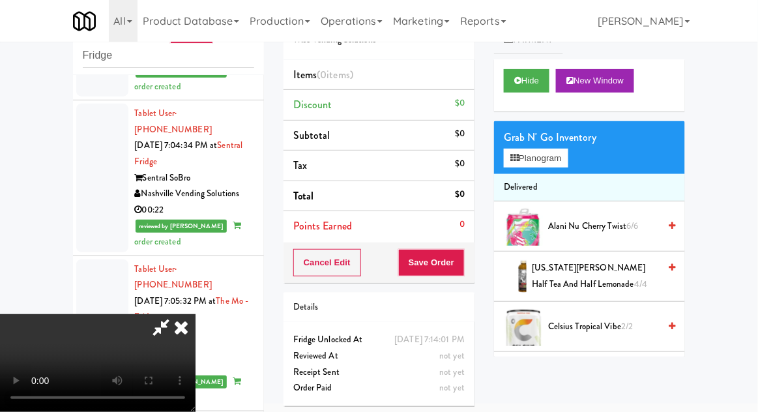
scroll to position [0, 0]
click at [557, 160] on button "Planogram" at bounding box center [536, 159] width 64 height 20
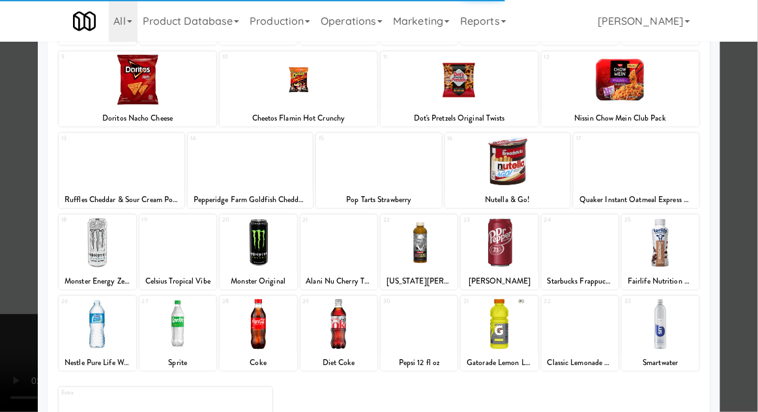
scroll to position [165, 0]
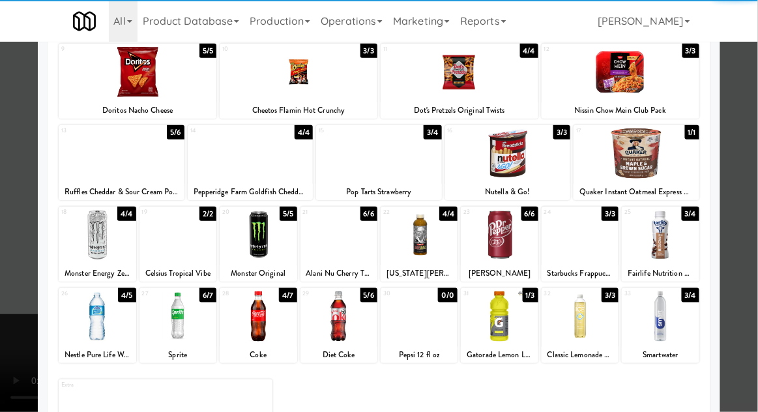
click at [241, 306] on div at bounding box center [258, 316] width 77 height 50
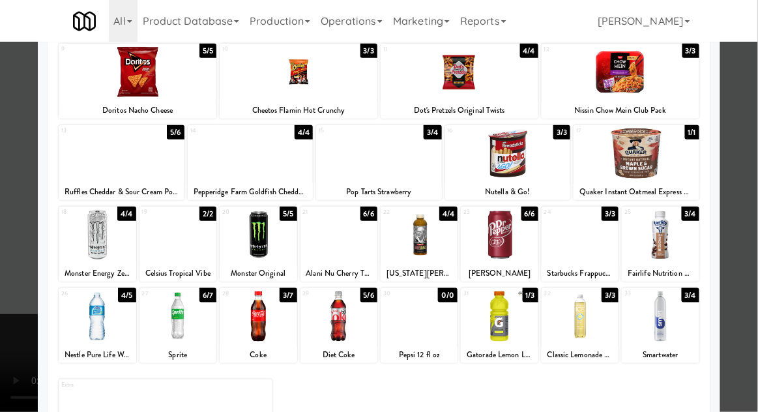
click at [744, 262] on div at bounding box center [379, 206] width 758 height 412
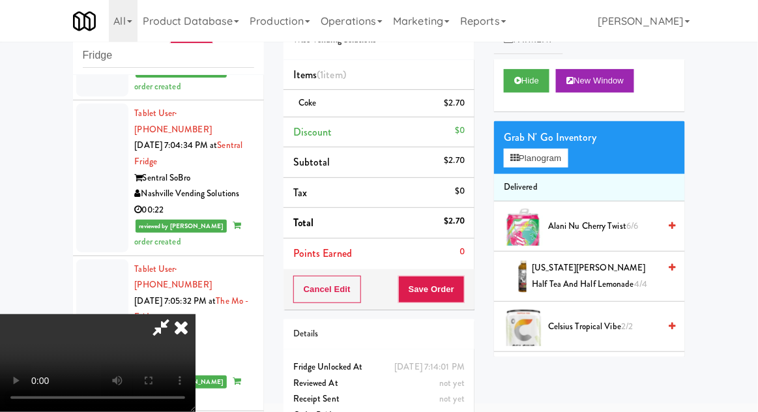
scroll to position [48, 0]
click at [464, 298] on button "Save Order" at bounding box center [431, 289] width 67 height 27
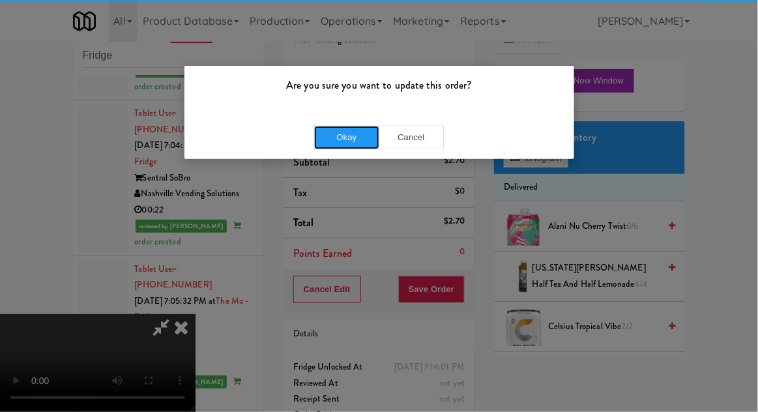
click at [338, 143] on button "Okay" at bounding box center [346, 137] width 65 height 23
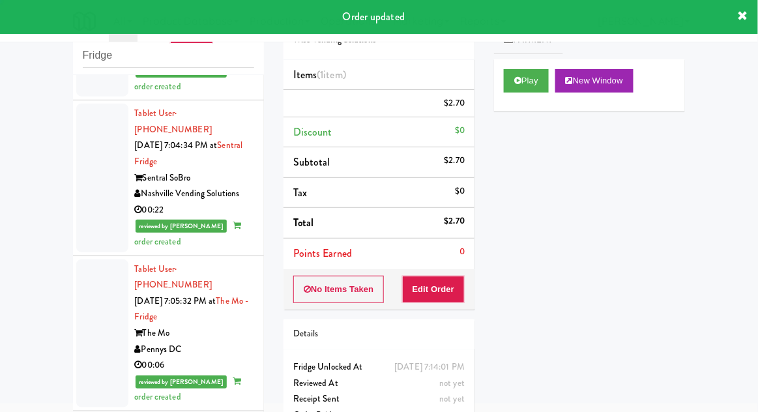
scroll to position [0, 0]
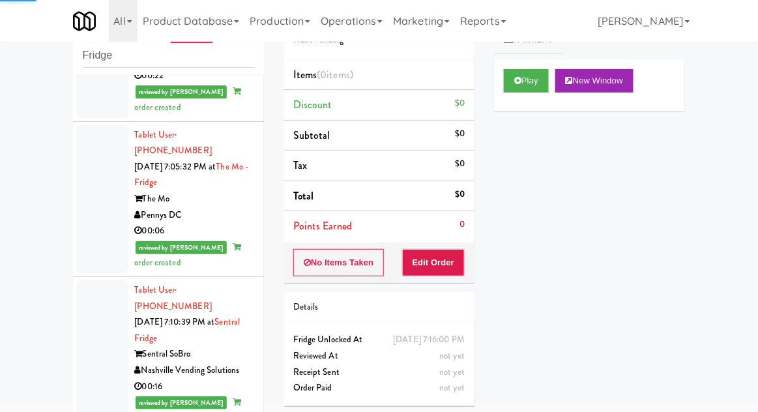
scroll to position [3482, 0]
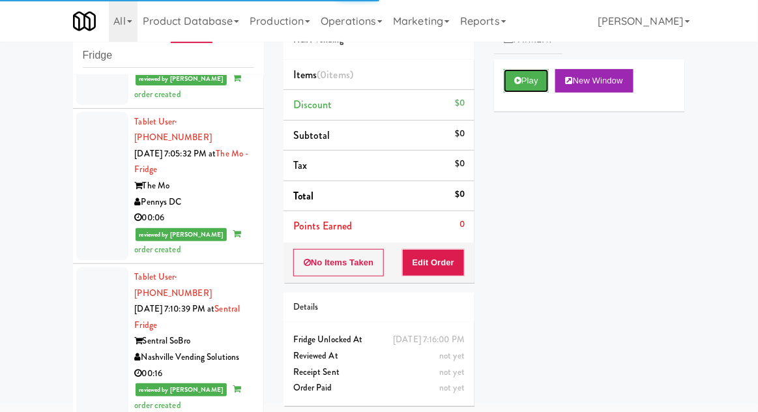
click at [537, 83] on button "Play" at bounding box center [526, 80] width 45 height 23
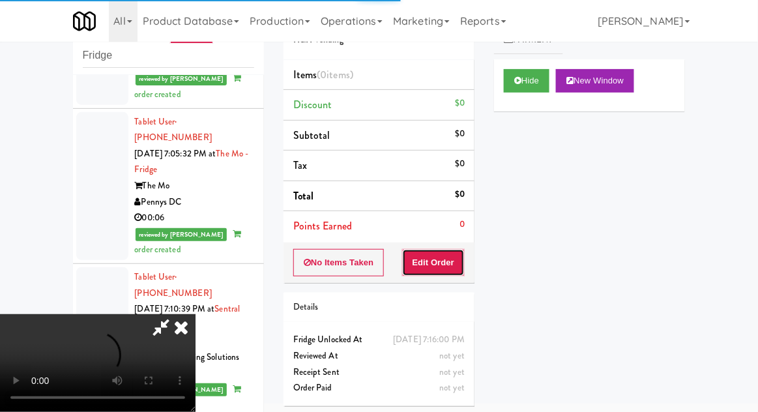
click at [451, 263] on button "Edit Order" at bounding box center [433, 262] width 63 height 27
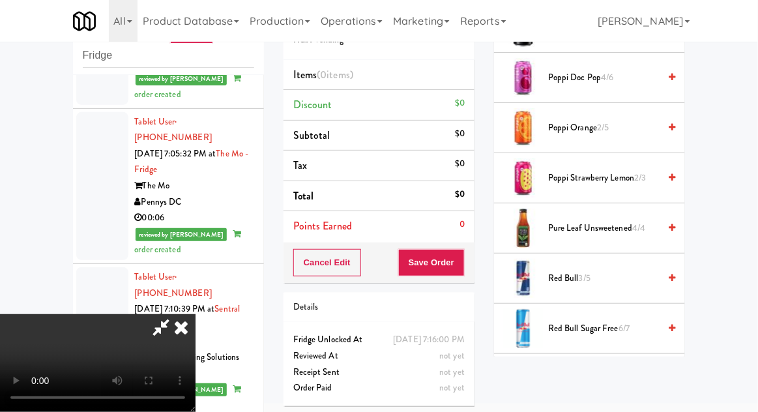
scroll to position [1354, 0]
click at [622, 324] on span "6/7" at bounding box center [624, 327] width 11 height 12
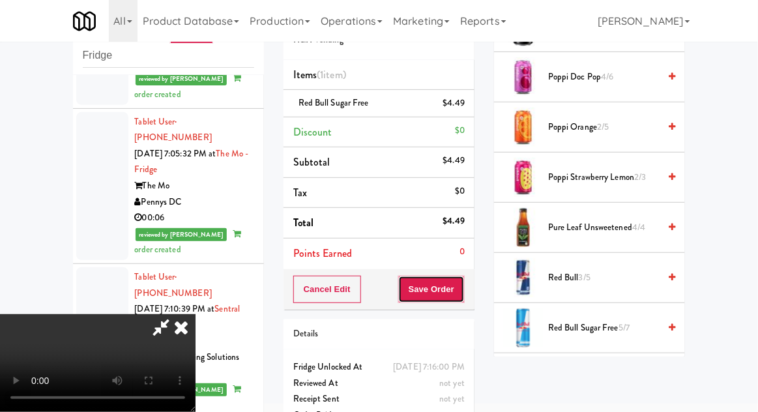
click at [464, 291] on button "Save Order" at bounding box center [431, 289] width 67 height 27
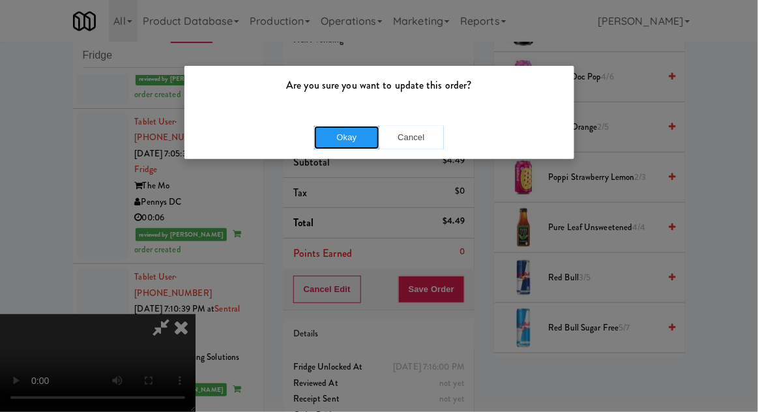
click at [320, 126] on button "Okay" at bounding box center [346, 137] width 65 height 23
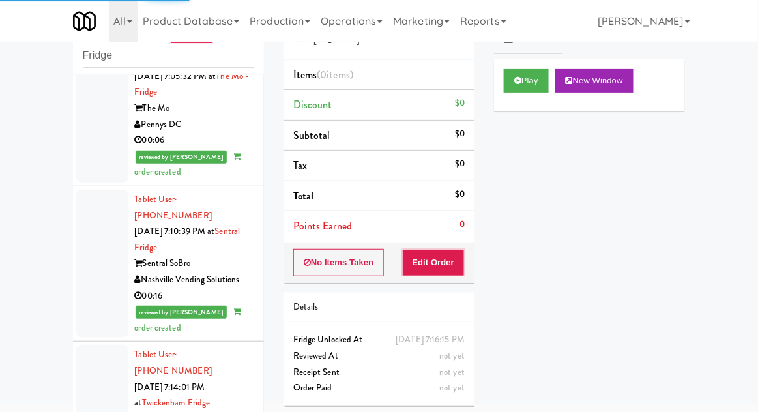
scroll to position [3573, 0]
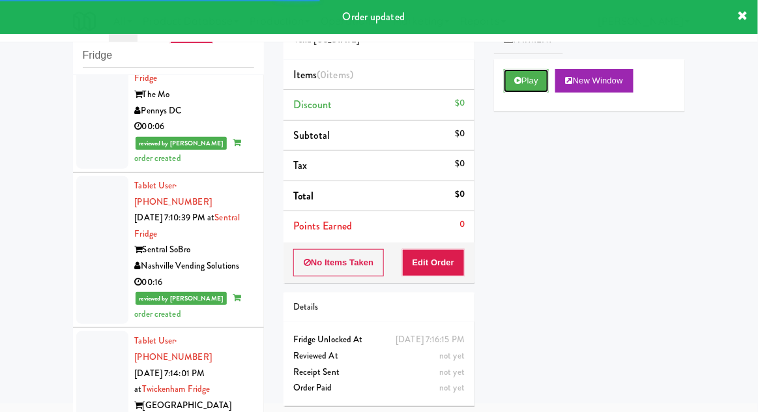
click at [531, 87] on button "Play" at bounding box center [526, 80] width 45 height 23
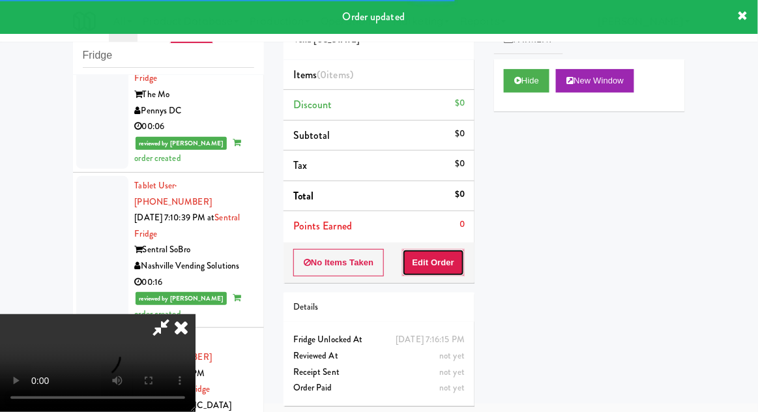
click at [450, 269] on button "Edit Order" at bounding box center [433, 262] width 63 height 27
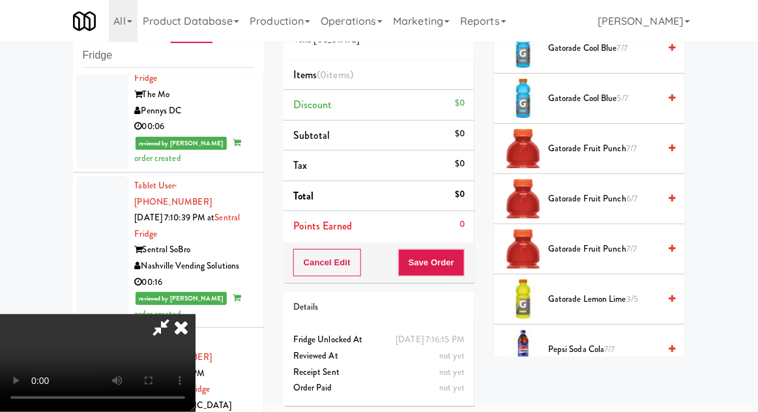
scroll to position [1234, 0]
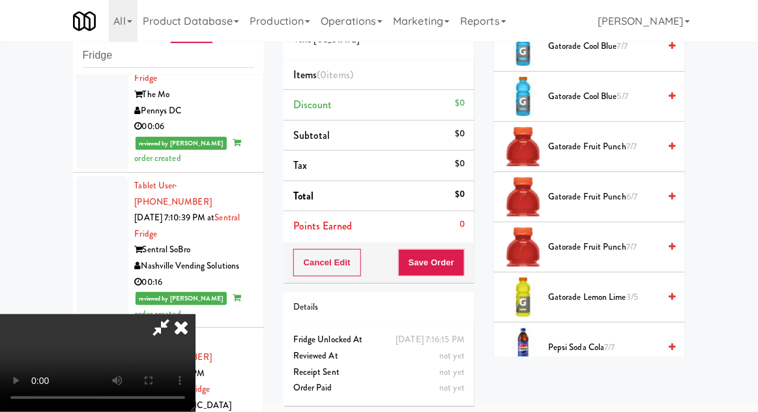
click at [626, 290] on span "Gatorade Lemon Lime 3/5" at bounding box center [603, 298] width 111 height 16
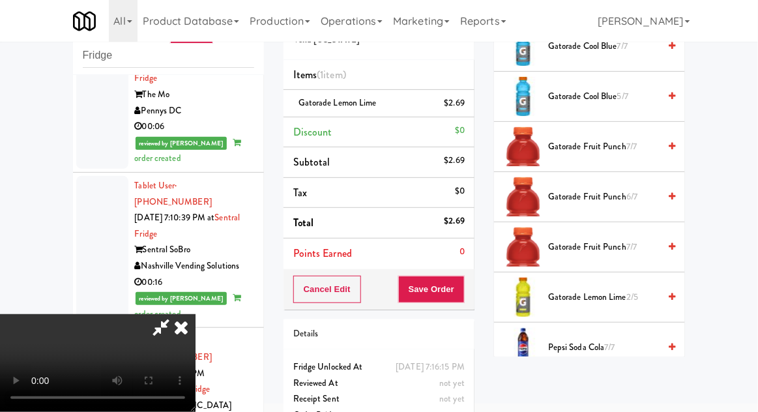
scroll to position [48, 0]
click at [463, 297] on button "Save Order" at bounding box center [431, 289] width 67 height 27
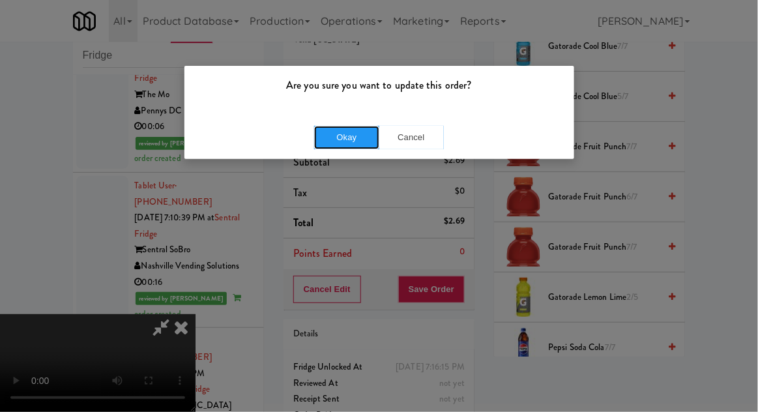
click at [337, 148] on button "Okay" at bounding box center [346, 137] width 65 height 23
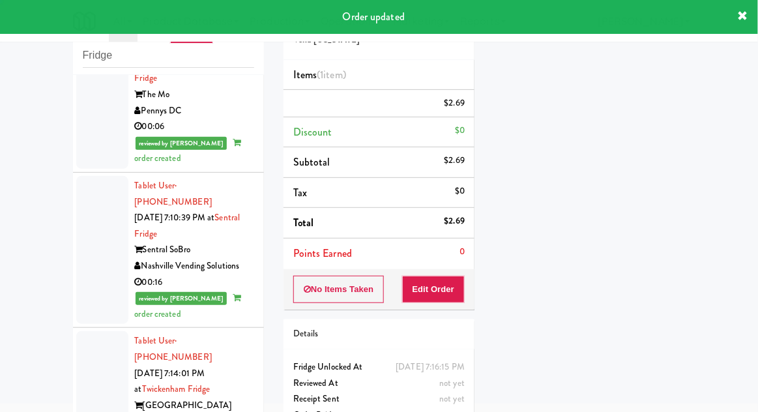
scroll to position [0, 0]
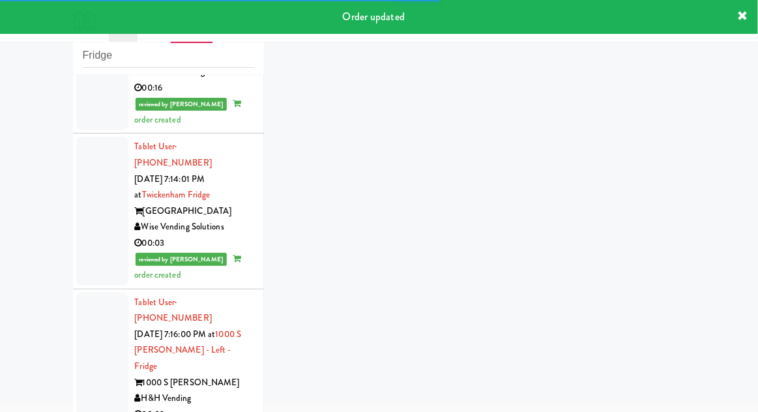
scroll to position [3770, 0]
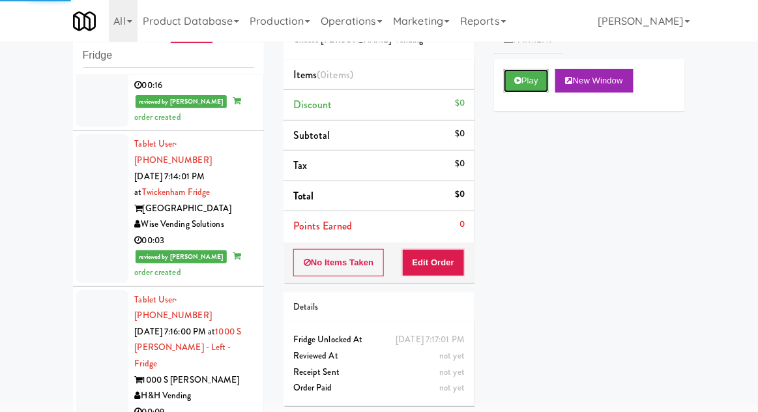
click at [533, 83] on button "Play" at bounding box center [526, 80] width 45 height 23
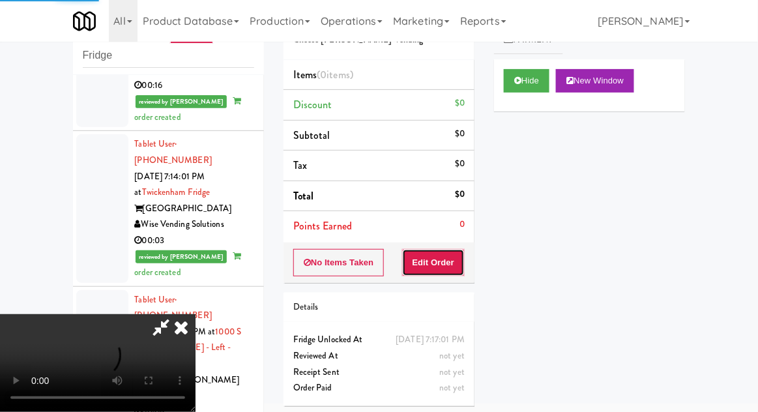
click at [447, 271] on button "Edit Order" at bounding box center [433, 262] width 63 height 27
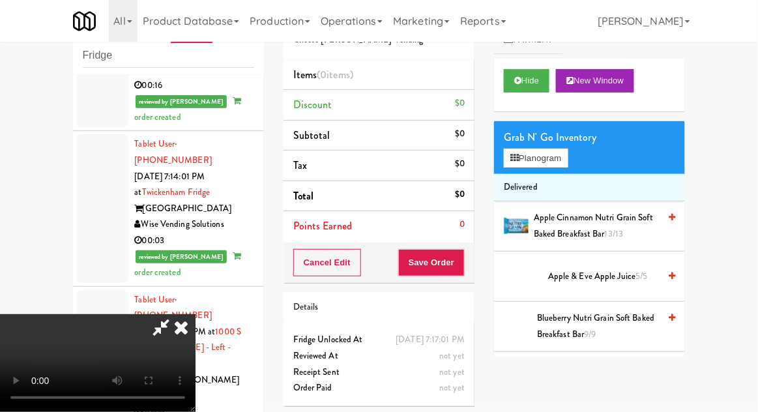
scroll to position [48, 0]
click at [546, 164] on button "Planogram" at bounding box center [536, 159] width 64 height 20
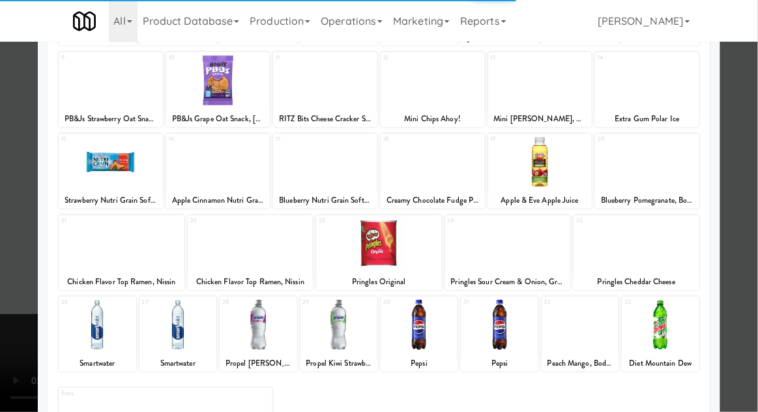
scroll to position [157, 0]
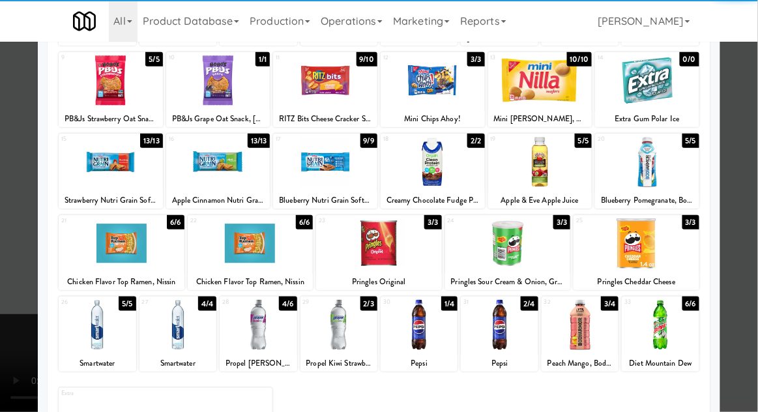
click at [334, 329] on div at bounding box center [339, 325] width 77 height 50
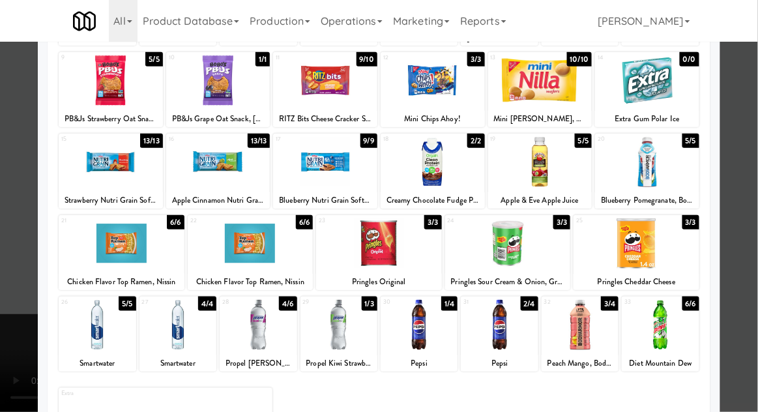
click at [749, 306] on div at bounding box center [379, 206] width 758 height 412
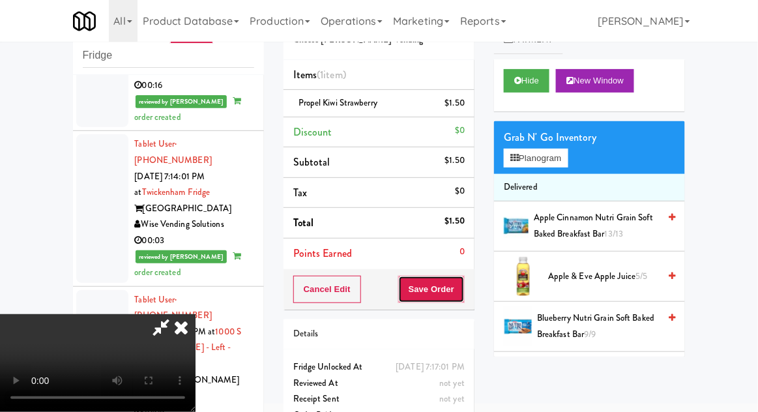
click at [460, 295] on button "Save Order" at bounding box center [431, 289] width 67 height 27
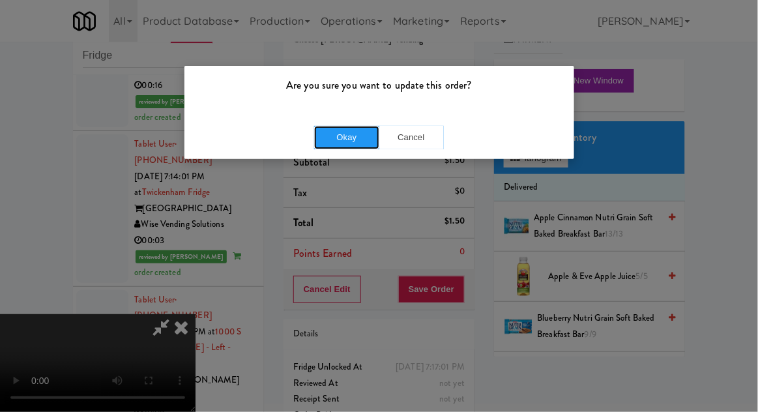
click at [335, 147] on button "Okay" at bounding box center [346, 137] width 65 height 23
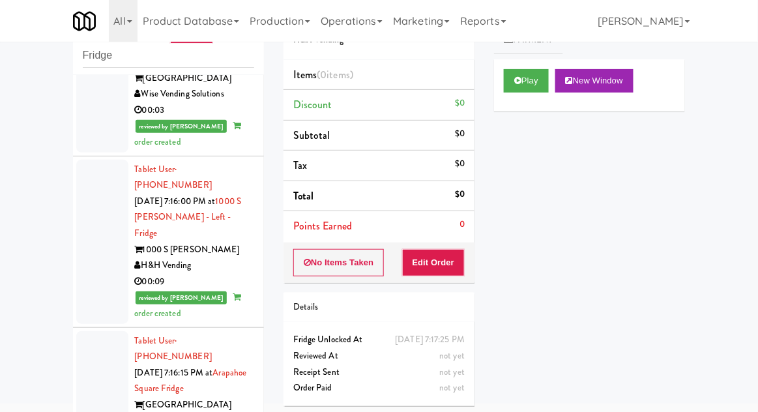
scroll to position [3901, 0]
click at [543, 89] on button "Play" at bounding box center [526, 80] width 45 height 23
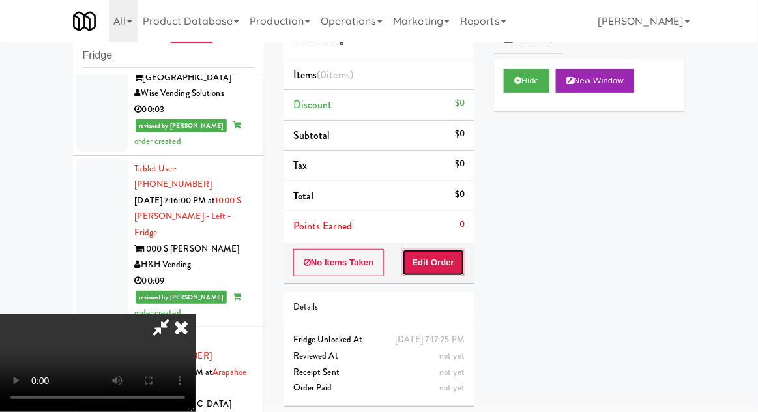
click at [443, 261] on button "Edit Order" at bounding box center [433, 262] width 63 height 27
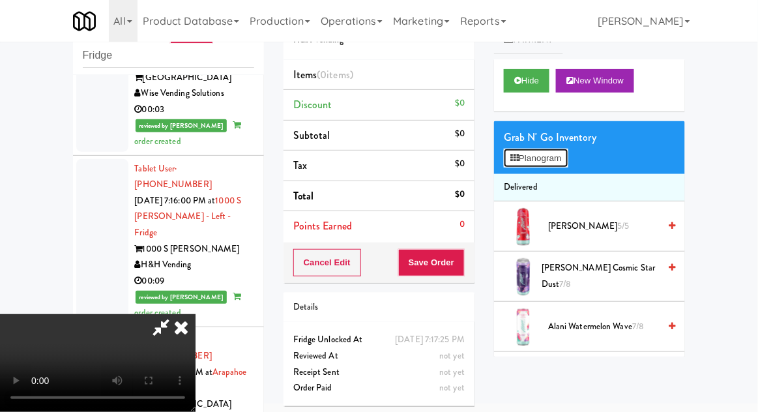
click at [562, 162] on button "Planogram" at bounding box center [536, 159] width 64 height 20
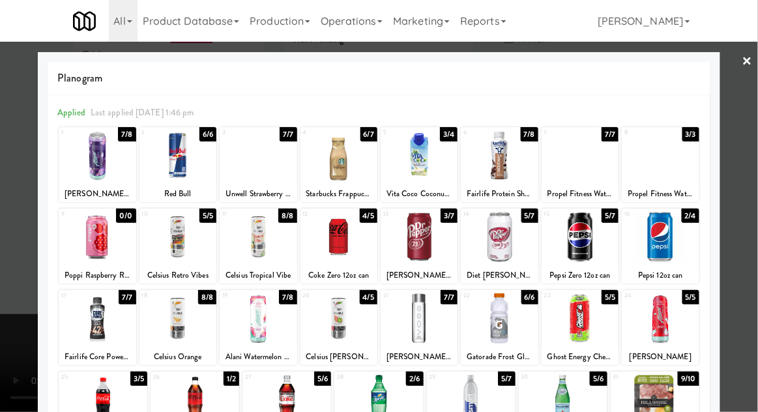
click at [241, 248] on div at bounding box center [258, 237] width 77 height 50
click at [755, 241] on div at bounding box center [379, 206] width 758 height 412
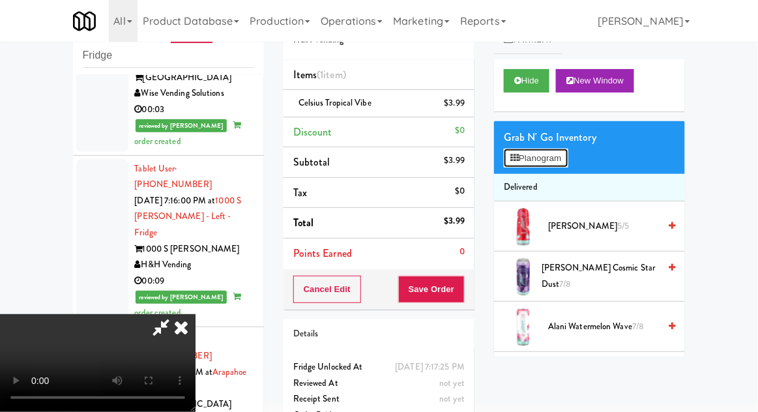
click at [568, 154] on button "Planogram" at bounding box center [536, 159] width 64 height 20
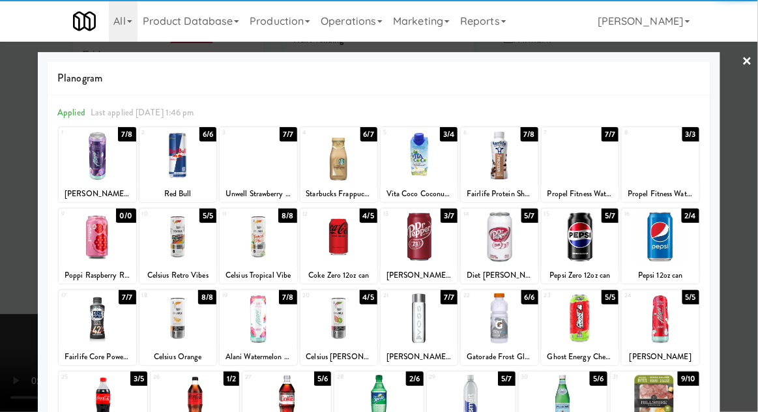
click at [511, 167] on div at bounding box center [499, 155] width 77 height 50
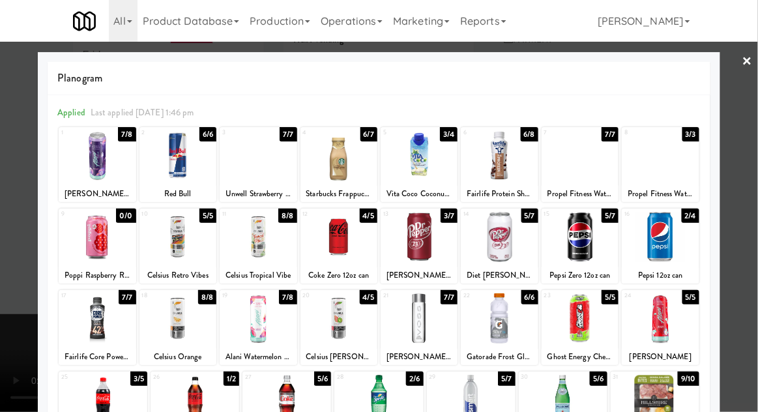
click at [14, 282] on div at bounding box center [379, 206] width 758 height 412
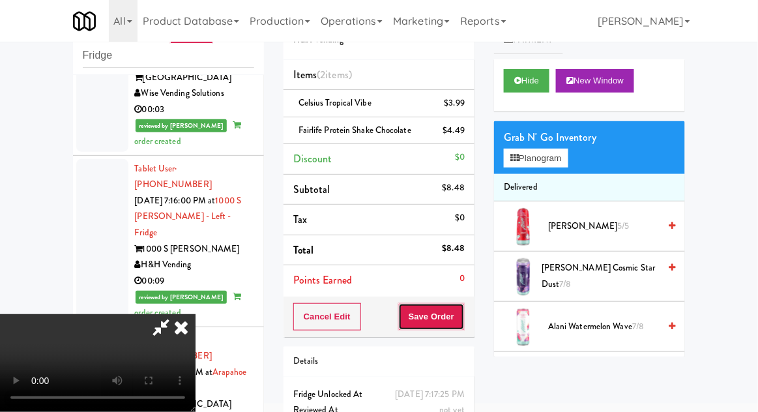
click at [463, 318] on button "Save Order" at bounding box center [431, 316] width 67 height 27
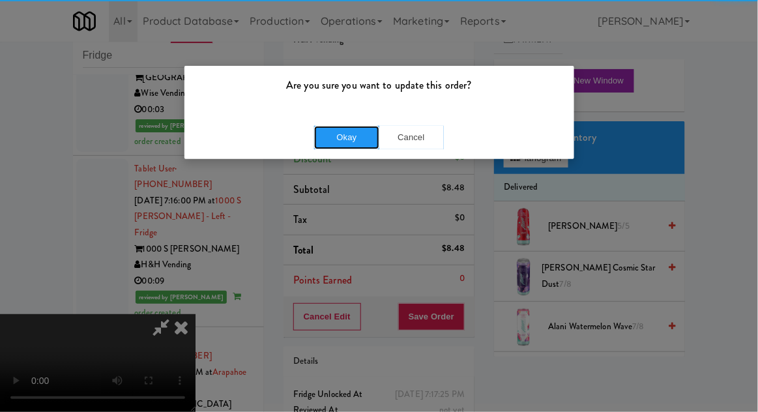
click at [317, 141] on button "Okay" at bounding box center [346, 137] width 65 height 23
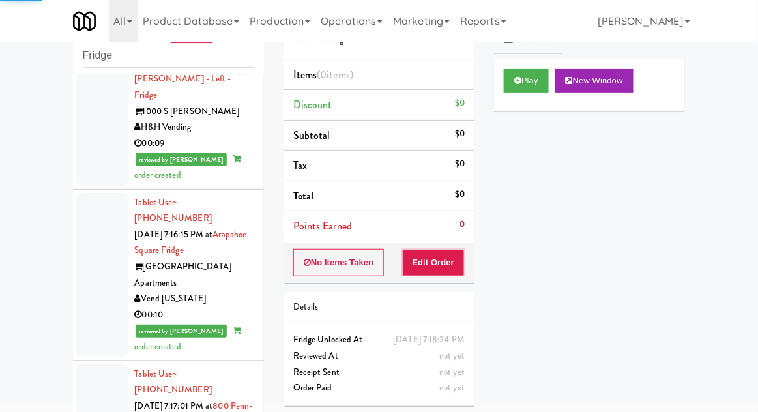
scroll to position [4060, 0]
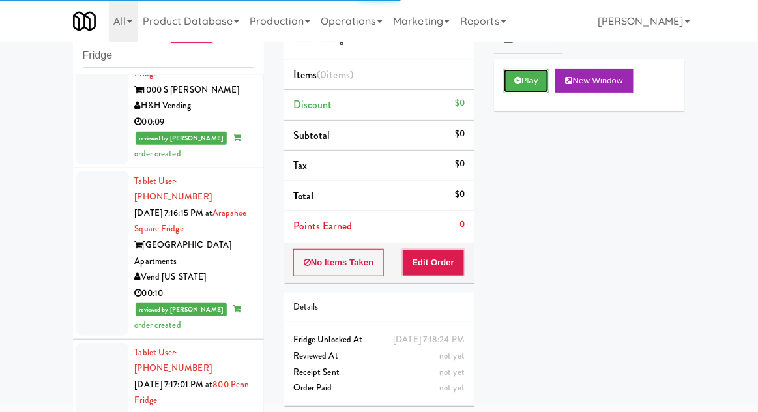
click at [528, 90] on button "Play" at bounding box center [526, 80] width 45 height 23
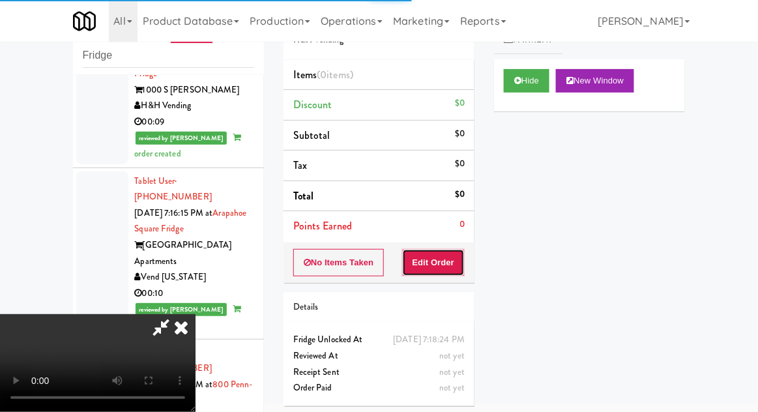
click at [447, 258] on button "Edit Order" at bounding box center [433, 262] width 63 height 27
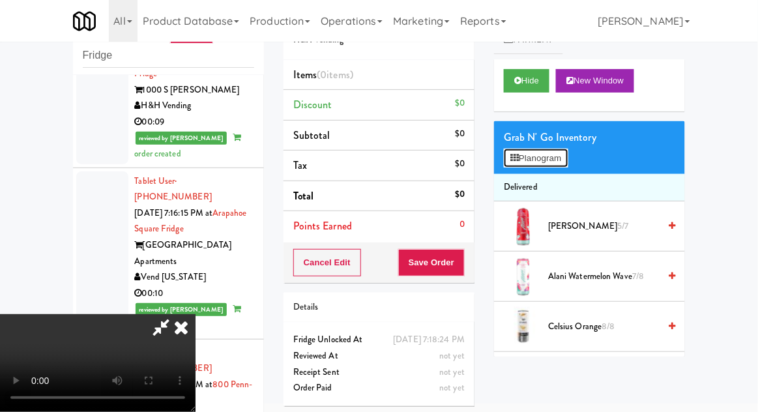
click at [559, 160] on button "Planogram" at bounding box center [536, 159] width 64 height 20
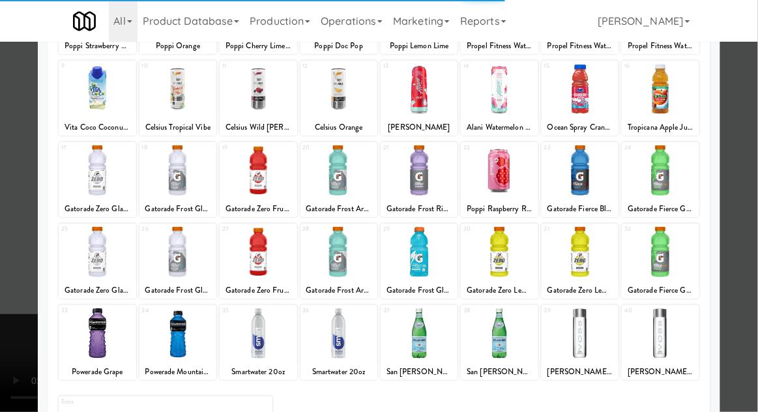
scroll to position [149, 0]
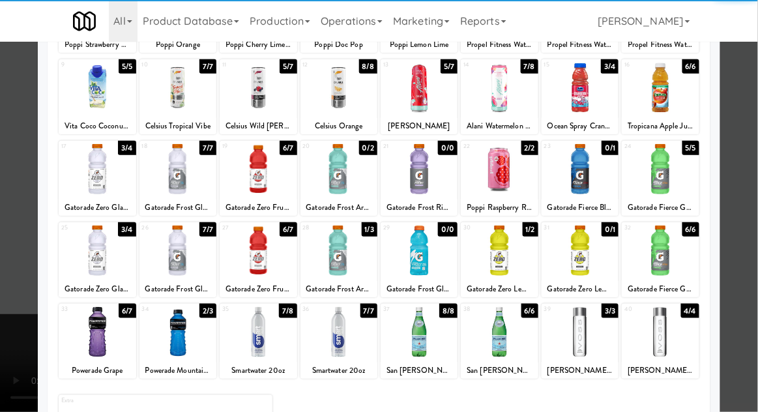
click at [329, 247] on div at bounding box center [339, 251] width 77 height 50
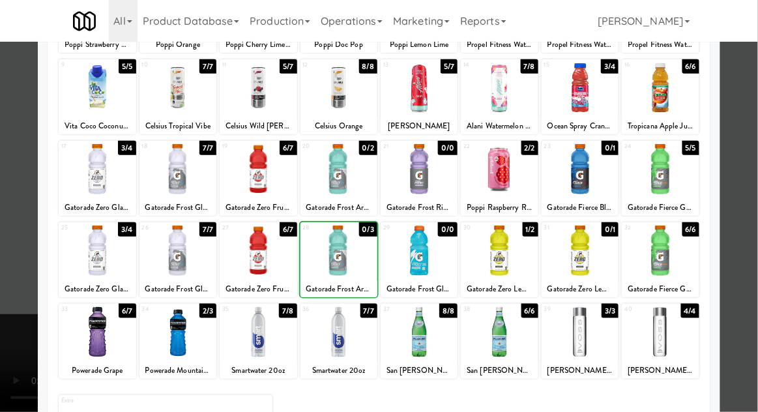
click at [757, 275] on div at bounding box center [379, 206] width 758 height 412
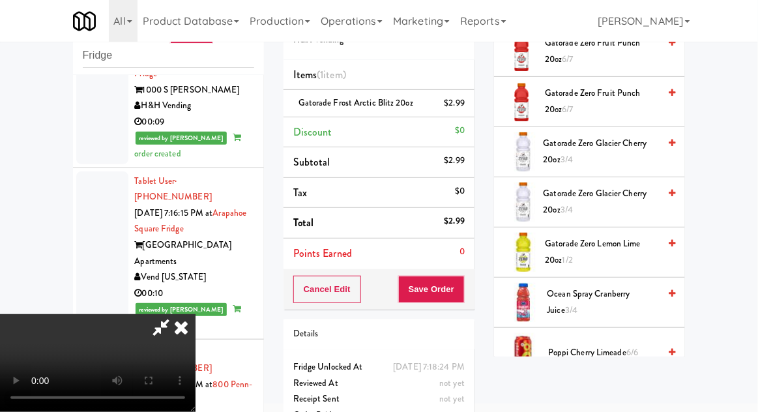
scroll to position [653, 0]
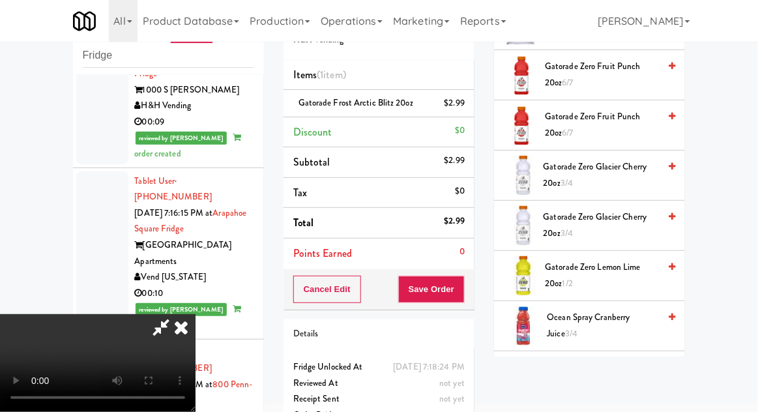
click at [604, 274] on span "Gatorade Zero Lemon Lime 20oz 1/2" at bounding box center [603, 276] width 114 height 32
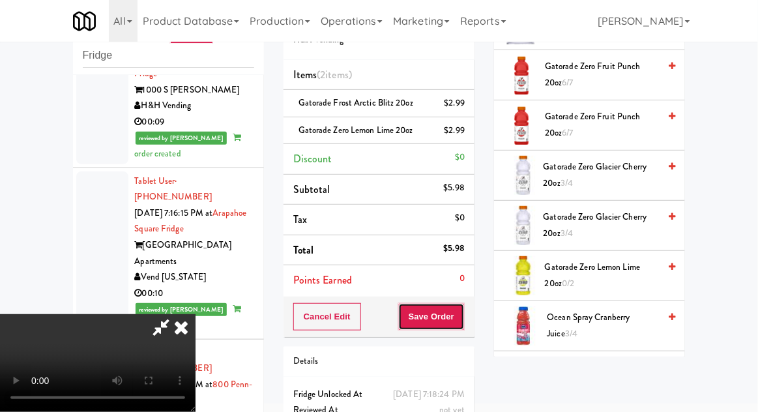
click at [465, 325] on button "Save Order" at bounding box center [431, 316] width 67 height 27
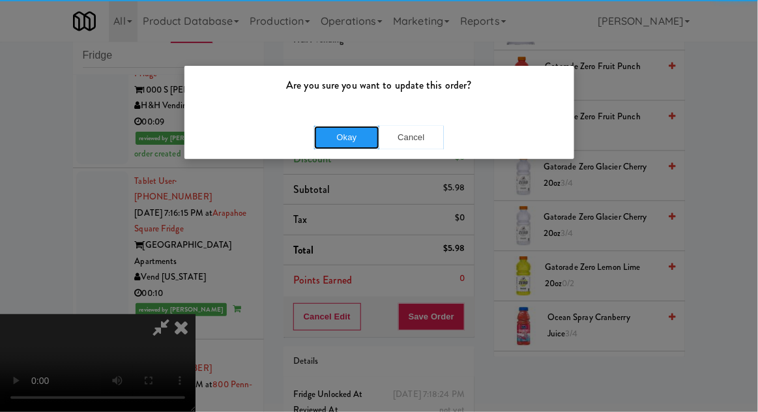
click at [321, 140] on button "Okay" at bounding box center [346, 137] width 65 height 23
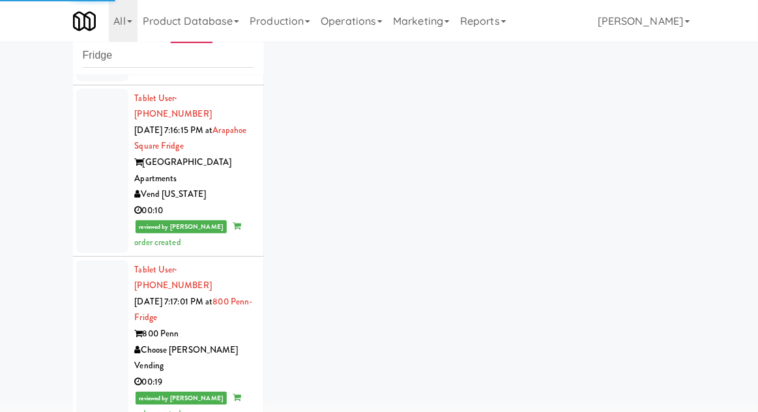
scroll to position [4144, 0]
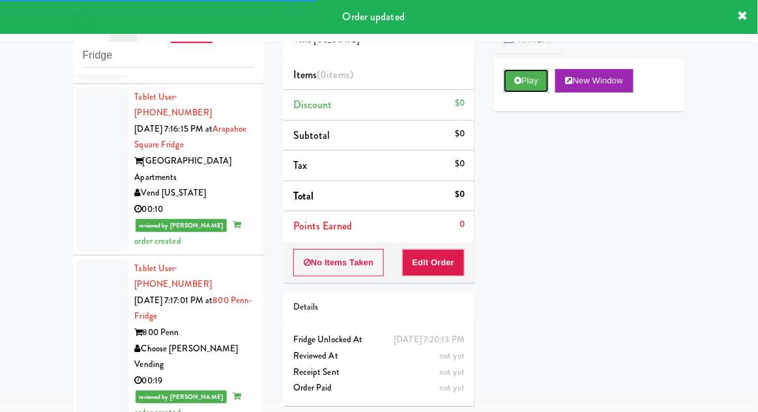
click at [548, 84] on button "Play" at bounding box center [526, 80] width 45 height 23
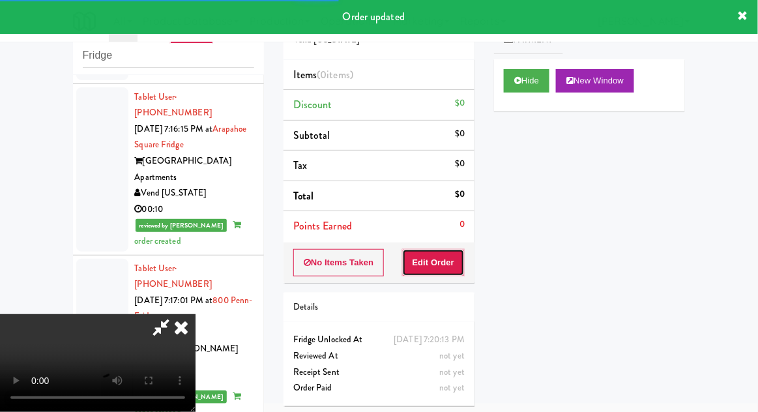
click at [450, 259] on button "Edit Order" at bounding box center [433, 262] width 63 height 27
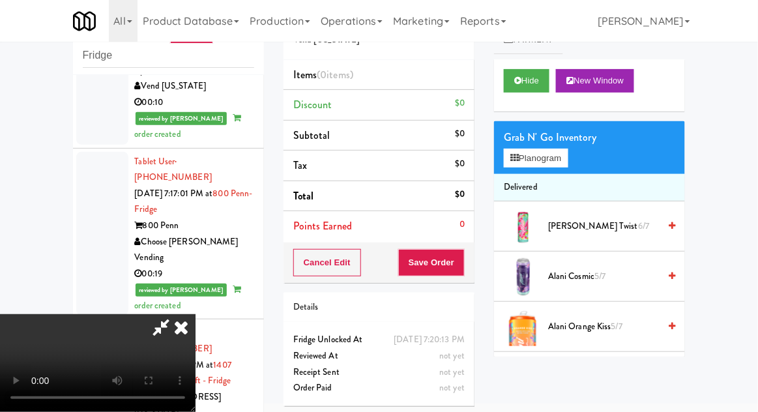
scroll to position [0, 0]
click at [550, 159] on button "Planogram" at bounding box center [536, 159] width 64 height 20
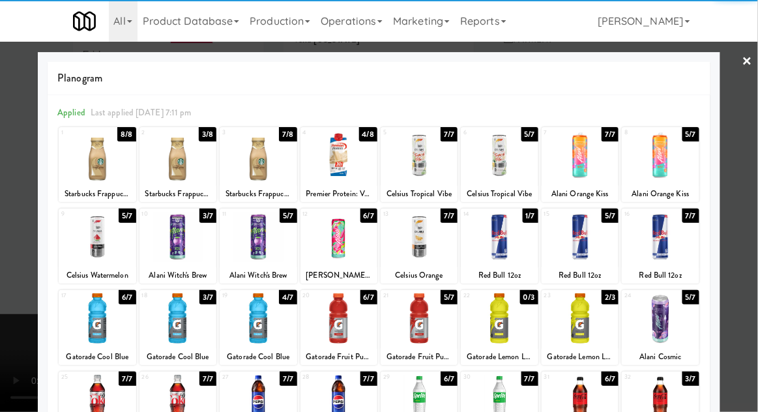
click at [166, 325] on div at bounding box center [178, 318] width 77 height 50
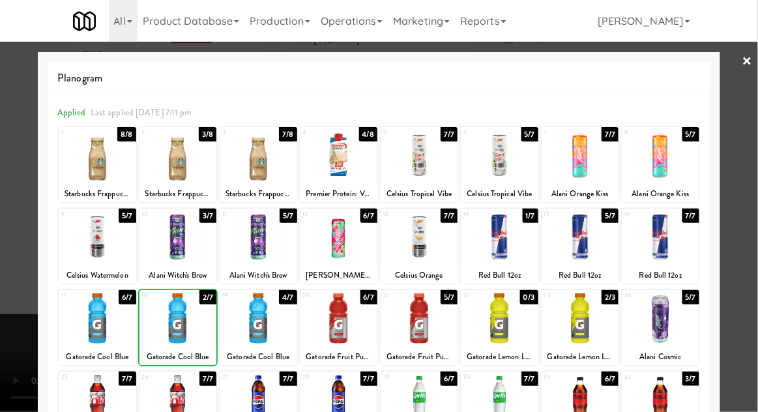
click at [749, 277] on div at bounding box center [379, 206] width 758 height 412
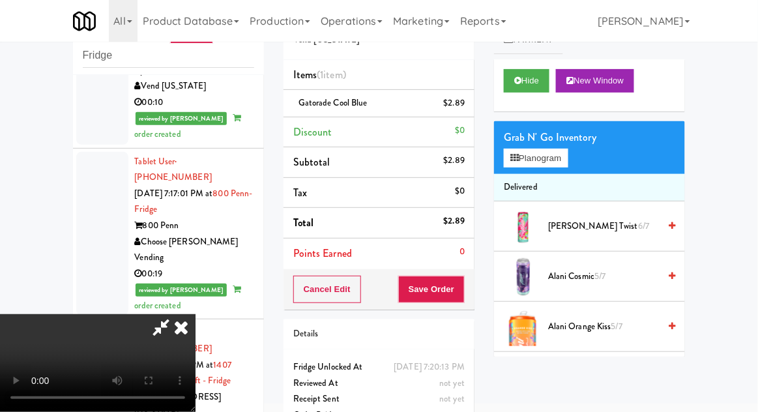
scroll to position [48, 0]
click at [464, 291] on button "Save Order" at bounding box center [431, 289] width 67 height 27
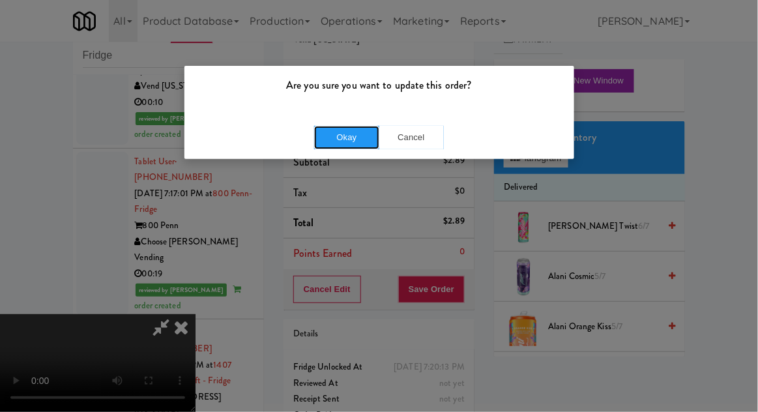
click at [323, 144] on button "Okay" at bounding box center [346, 137] width 65 height 23
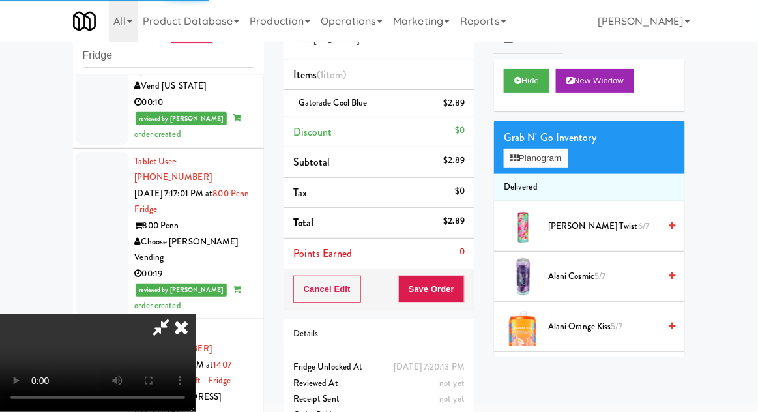
scroll to position [0, 0]
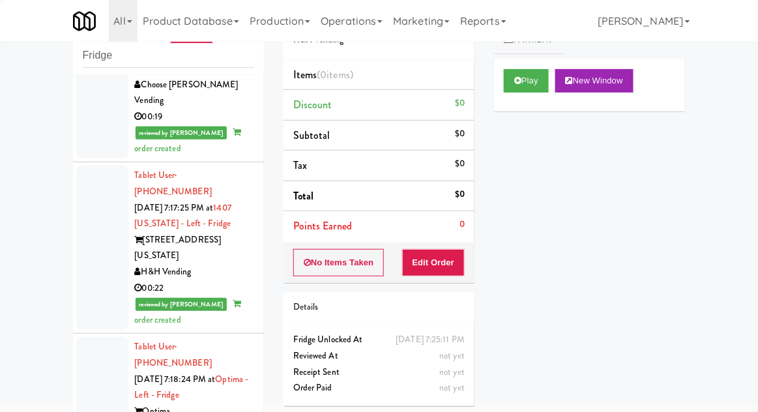
scroll to position [4417, 0]
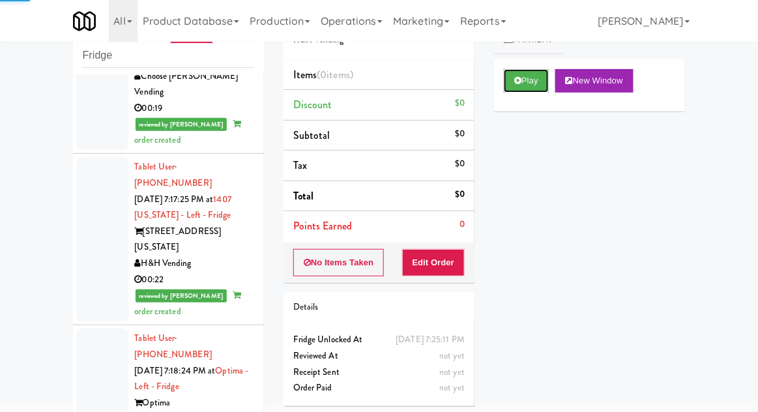
click at [533, 80] on button "Play" at bounding box center [526, 80] width 45 height 23
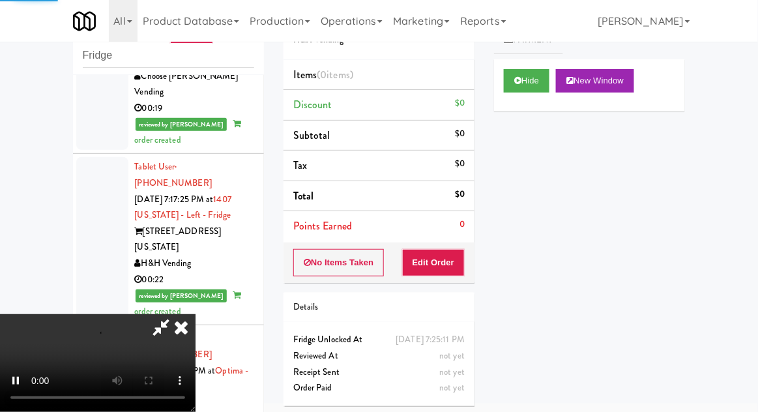
click at [443, 284] on div "Order # 7605238 H&H Vending Items (0 items ) Discount $0 Subtotal $0 Tax $0 Tot…" at bounding box center [379, 206] width 211 height 419
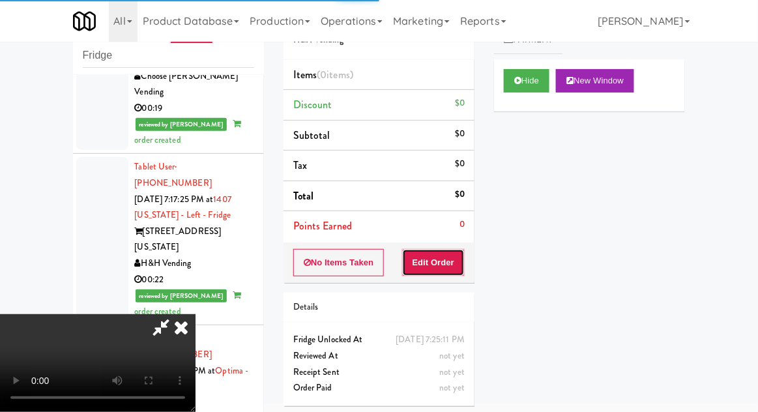
click at [447, 262] on button "Edit Order" at bounding box center [433, 262] width 63 height 27
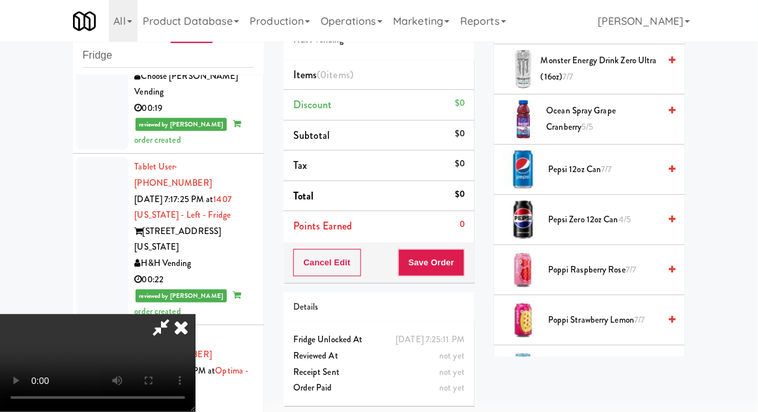
scroll to position [1211, 0]
click at [616, 222] on span "Pepsi Zero 12oz can 4/5" at bounding box center [603, 221] width 111 height 16
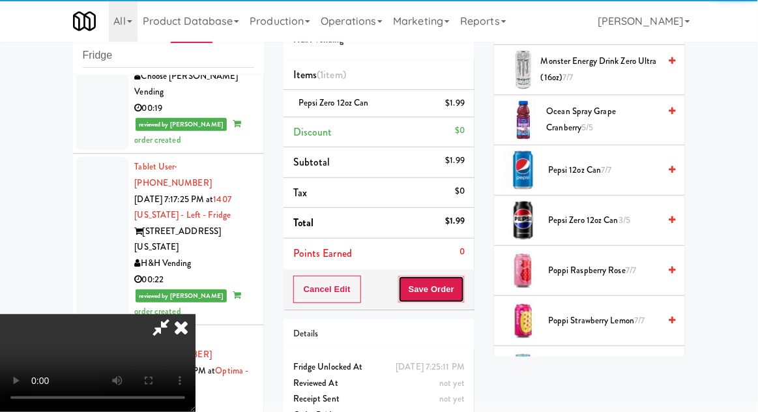
click at [460, 295] on button "Save Order" at bounding box center [431, 289] width 67 height 27
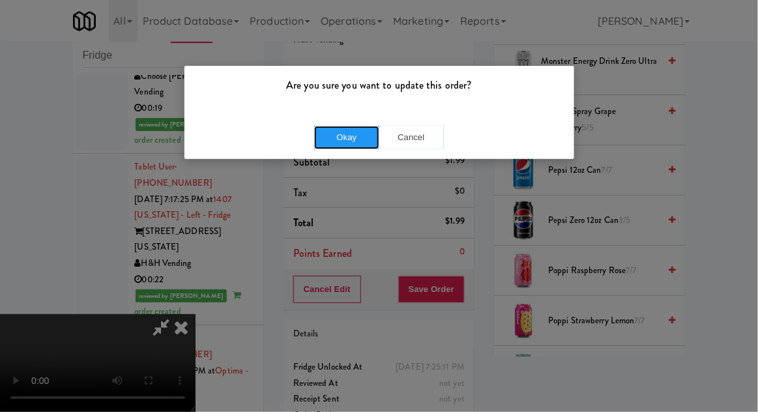
click at [337, 146] on button "Okay" at bounding box center [346, 137] width 65 height 23
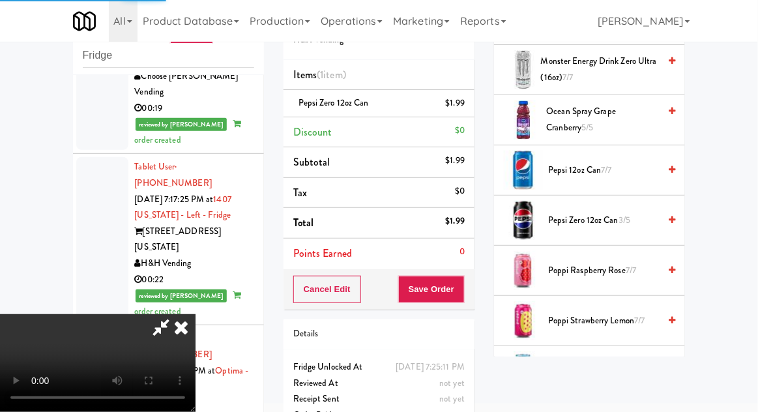
scroll to position [128, 0]
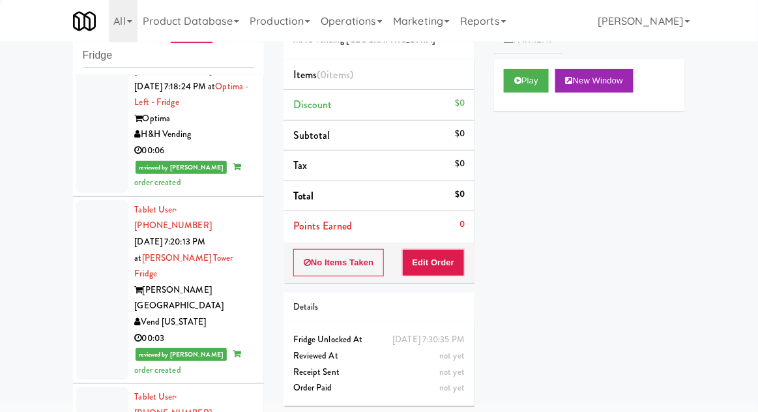
scroll to position [4816, 0]
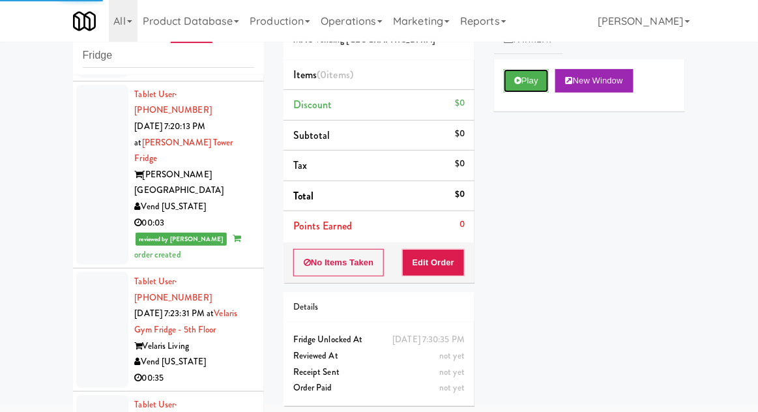
click at [534, 85] on button "Play" at bounding box center [526, 80] width 45 height 23
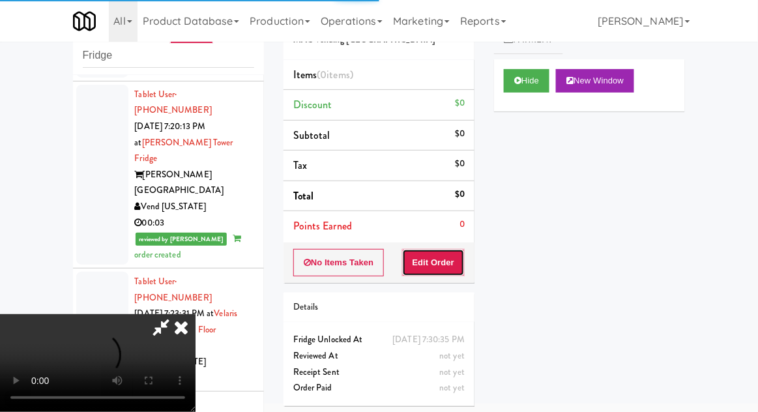
click at [441, 260] on button "Edit Order" at bounding box center [433, 262] width 63 height 27
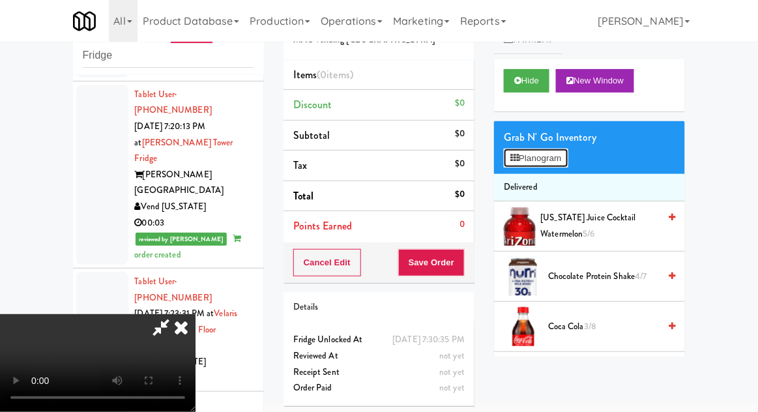
click at [551, 164] on button "Planogram" at bounding box center [536, 159] width 64 height 20
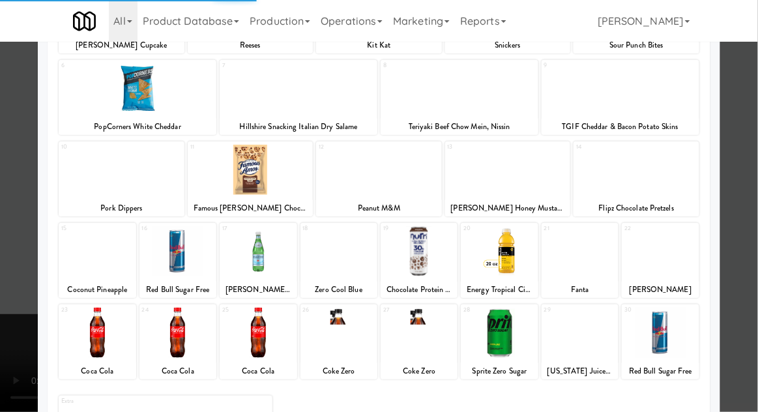
scroll to position [165, 0]
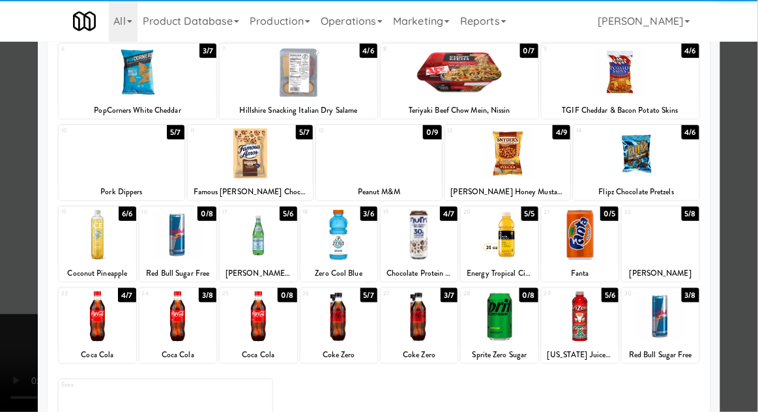
click at [335, 309] on div at bounding box center [339, 316] width 77 height 50
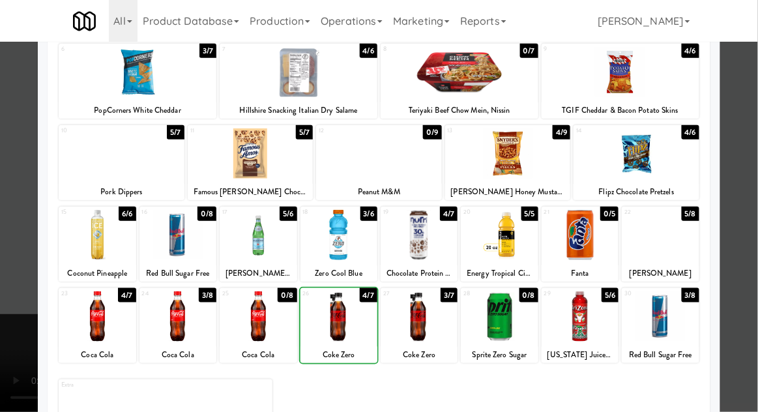
click at [745, 273] on div at bounding box center [379, 206] width 758 height 412
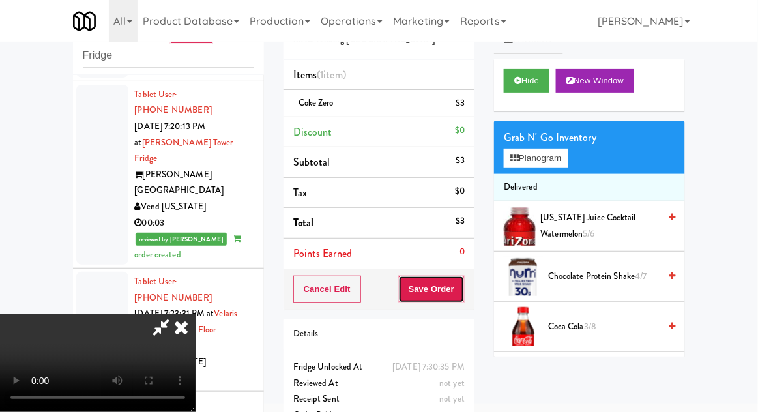
click at [458, 293] on button "Save Order" at bounding box center [431, 289] width 67 height 27
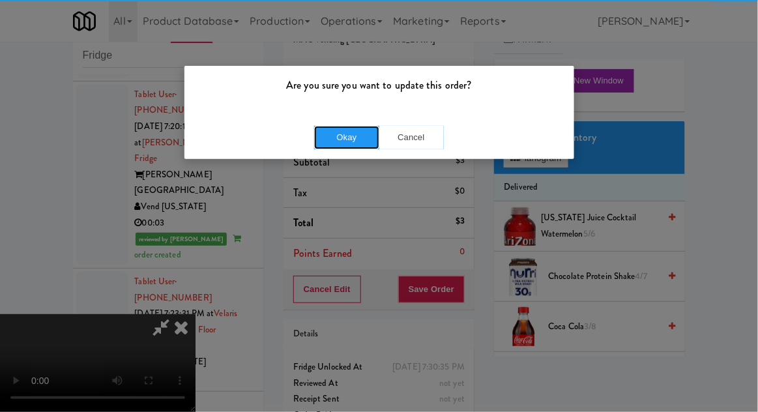
click at [329, 144] on button "Okay" at bounding box center [346, 137] width 65 height 23
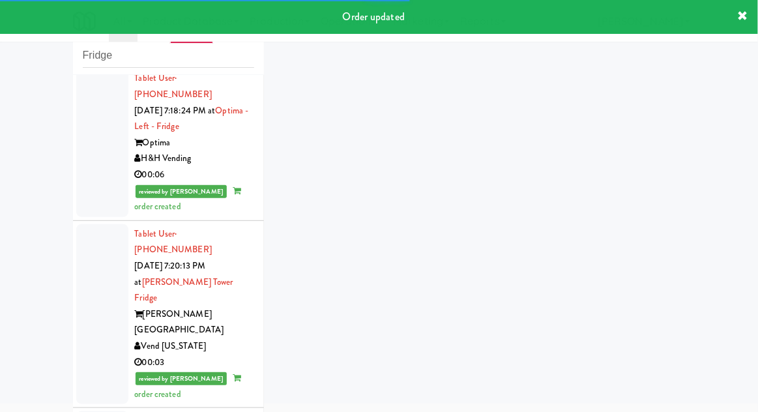
scroll to position [4848, 0]
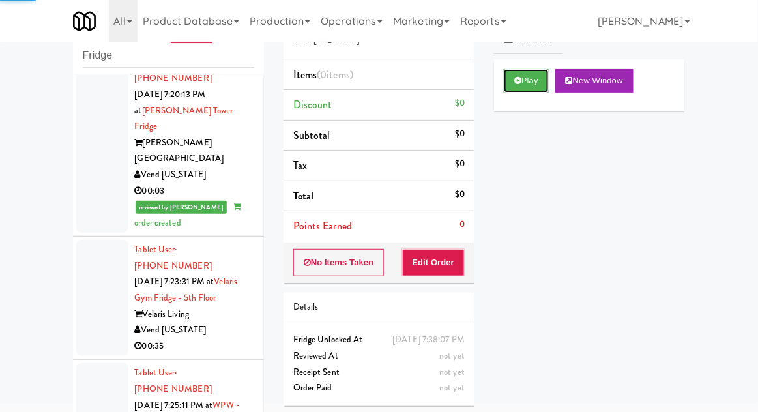
click at [542, 85] on button "Play" at bounding box center [526, 80] width 45 height 23
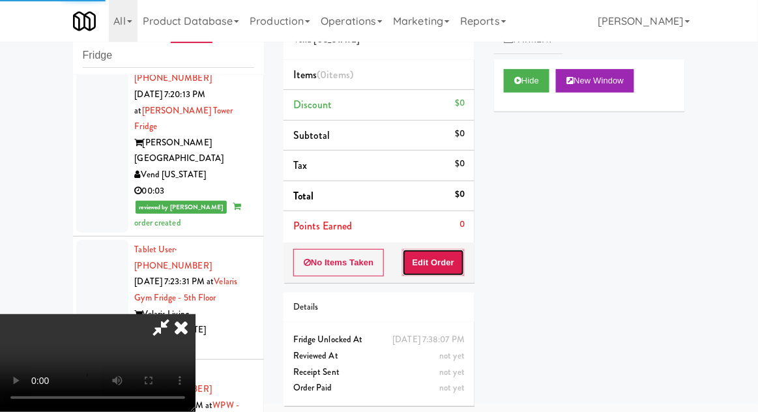
click at [451, 271] on button "Edit Order" at bounding box center [433, 262] width 63 height 27
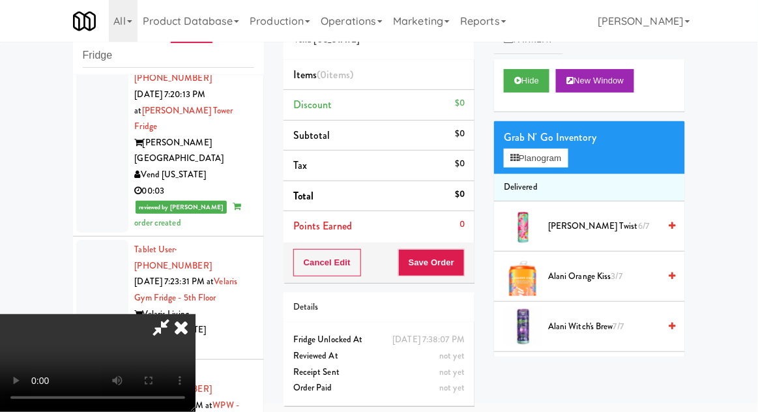
scroll to position [0, 0]
click at [562, 150] on button "Planogram" at bounding box center [536, 159] width 64 height 20
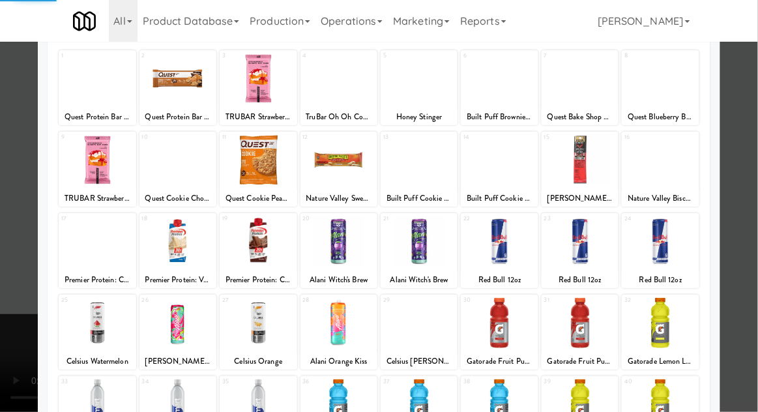
scroll to position [165, 0]
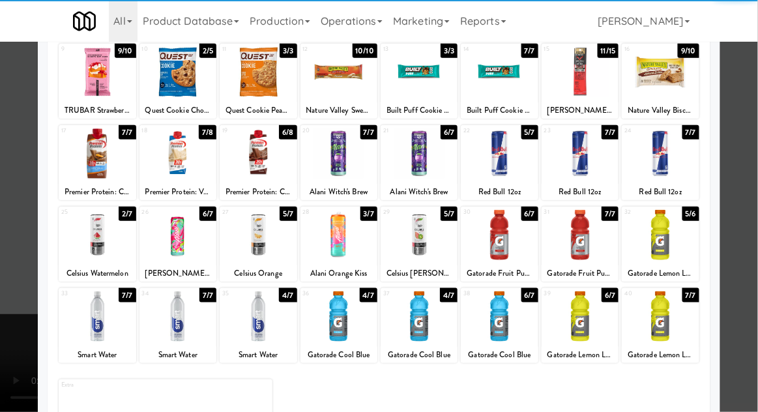
click at [258, 318] on div at bounding box center [258, 316] width 77 height 50
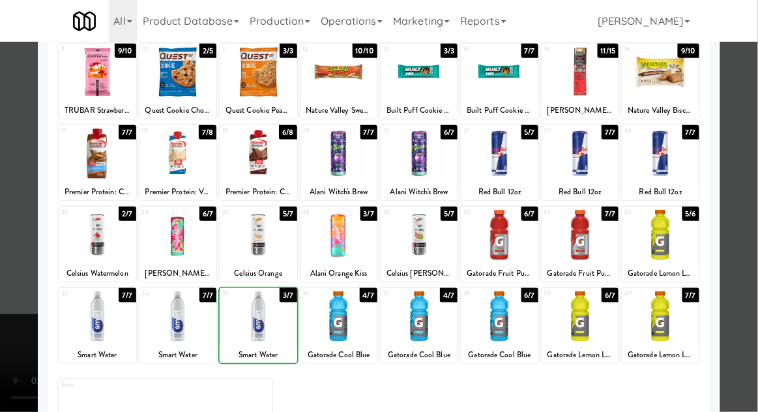
click at [741, 293] on div at bounding box center [379, 206] width 758 height 412
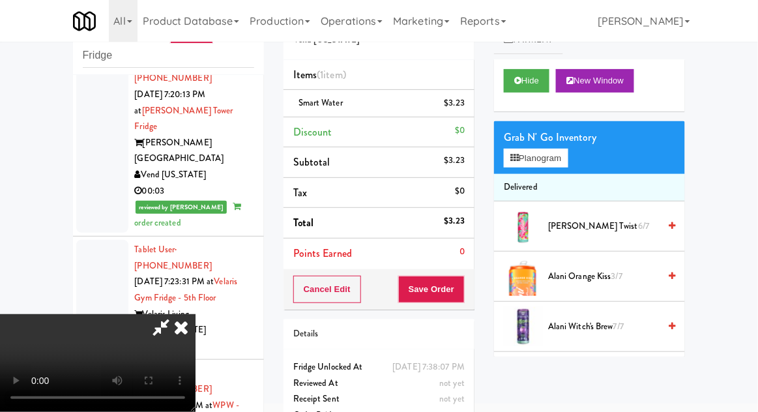
scroll to position [48, 0]
click at [458, 301] on button "Save Order" at bounding box center [431, 289] width 67 height 27
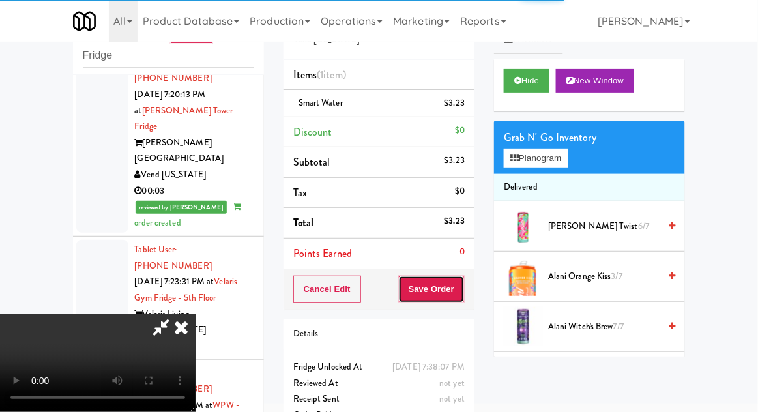
click at [460, 297] on button "Save Order" at bounding box center [431, 289] width 67 height 27
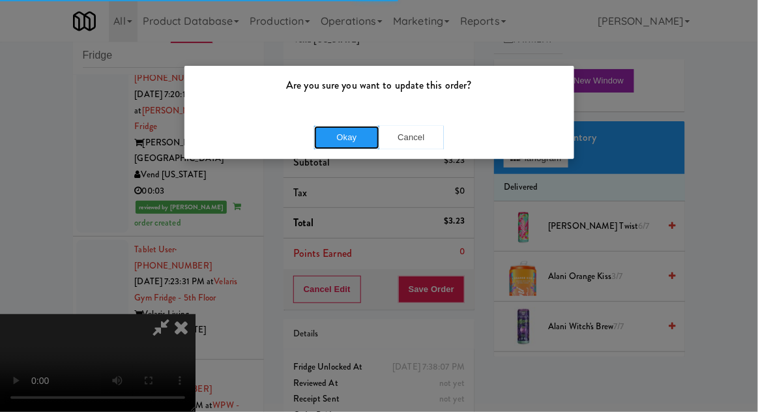
click at [331, 141] on button "Okay" at bounding box center [346, 137] width 65 height 23
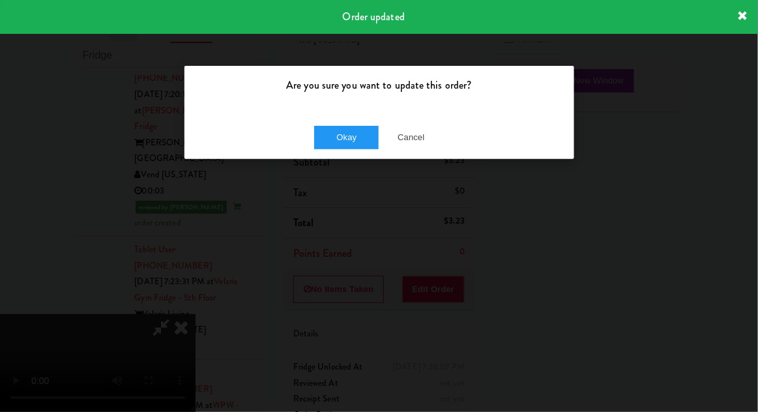
scroll to position [0, 0]
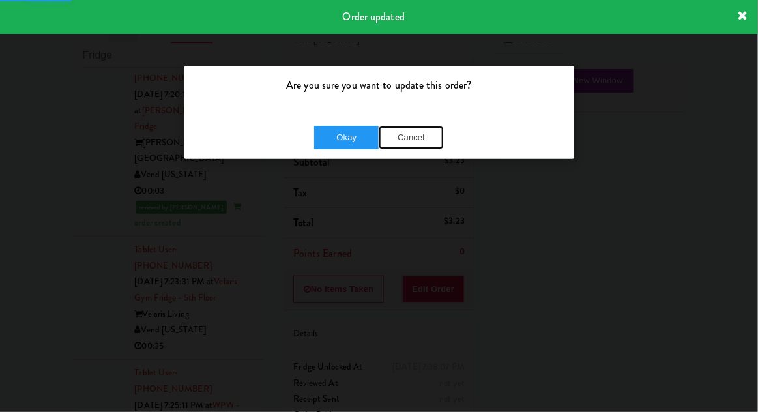
click at [421, 141] on button "Cancel" at bounding box center [411, 137] width 65 height 23
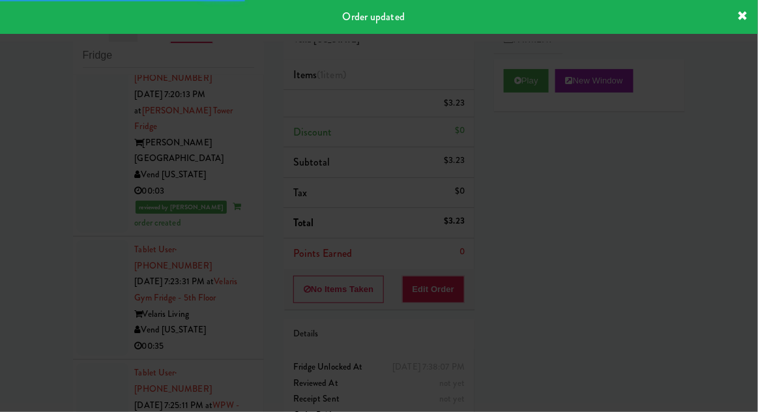
click at [29, 257] on div at bounding box center [379, 206] width 758 height 412
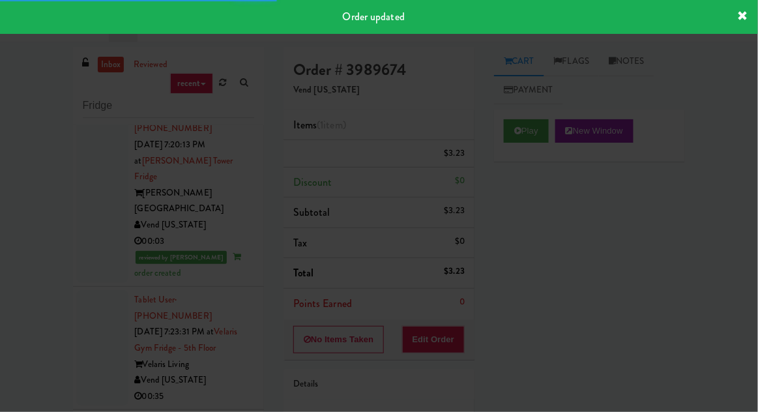
scroll to position [50, 0]
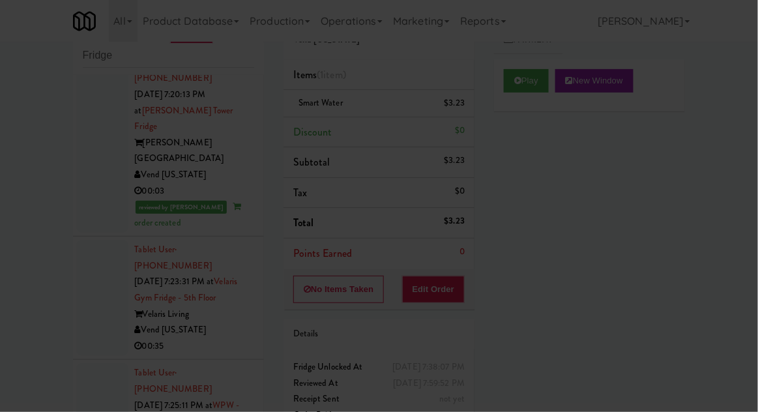
click at [96, 235] on div at bounding box center [379, 206] width 758 height 412
click at [92, 222] on div at bounding box center [379, 206] width 758 height 412
click at [110, 231] on div at bounding box center [379, 206] width 758 height 412
click at [99, 230] on div at bounding box center [379, 206] width 758 height 412
